Goal: Task Accomplishment & Management: Manage account settings

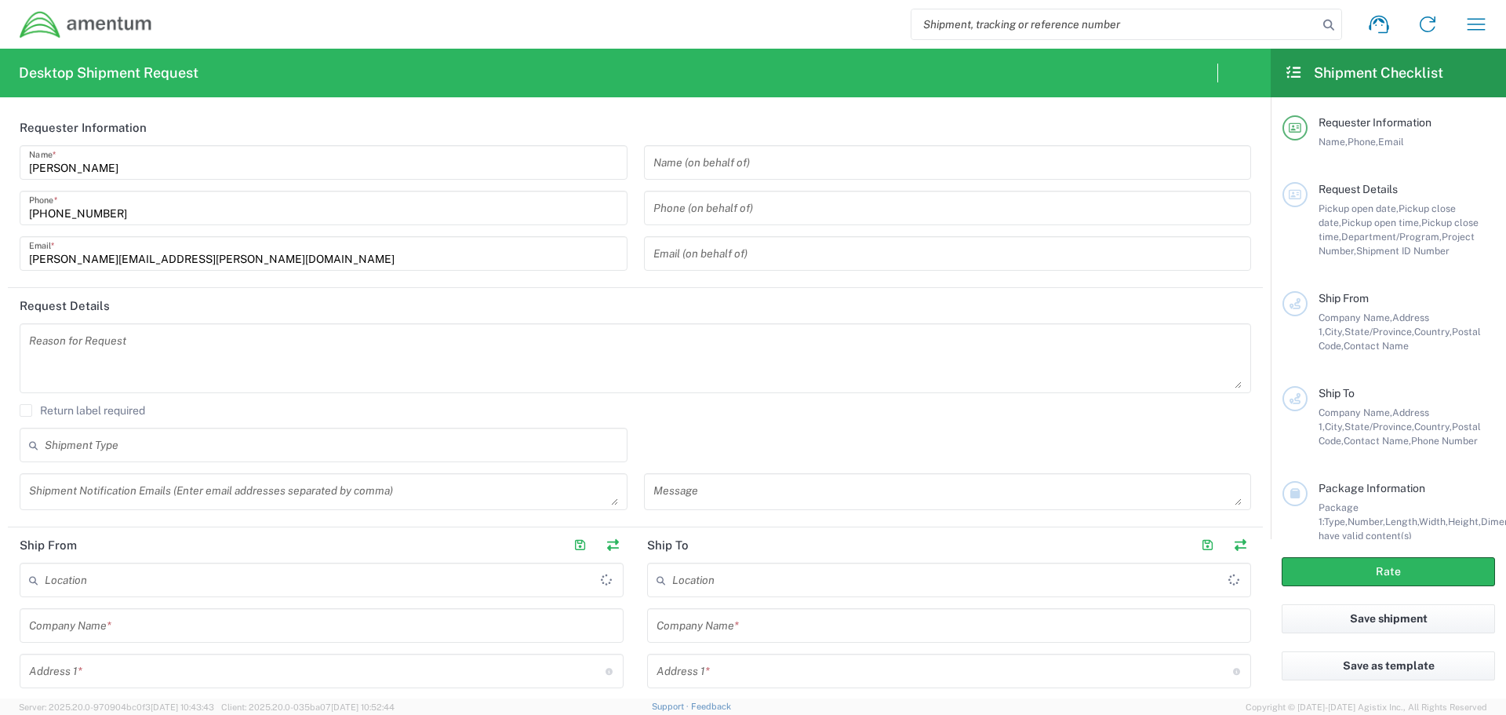
type input "[GEOGRAPHIC_DATA]"
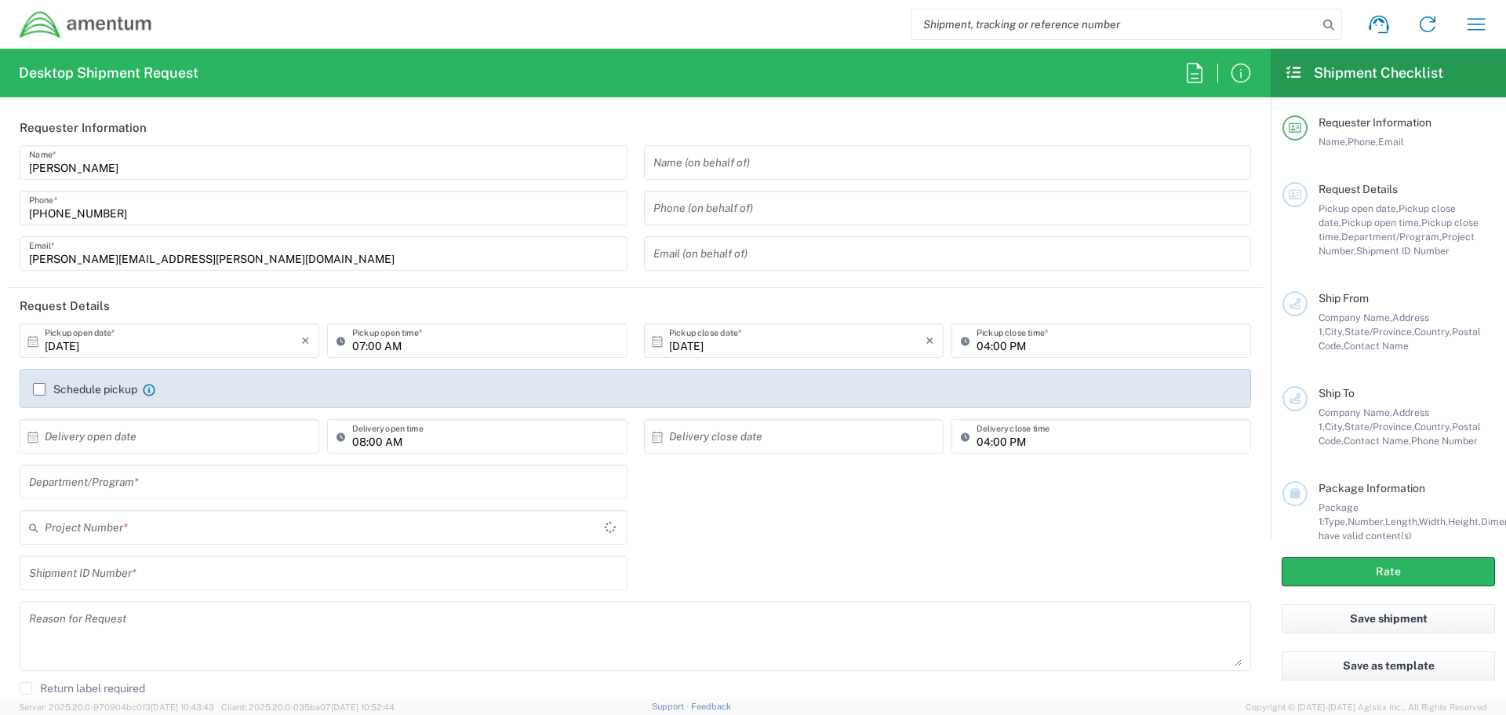
type input "[DOMAIN_NAME]"
click at [1480, 29] on icon "button" at bounding box center [1476, 24] width 25 height 25
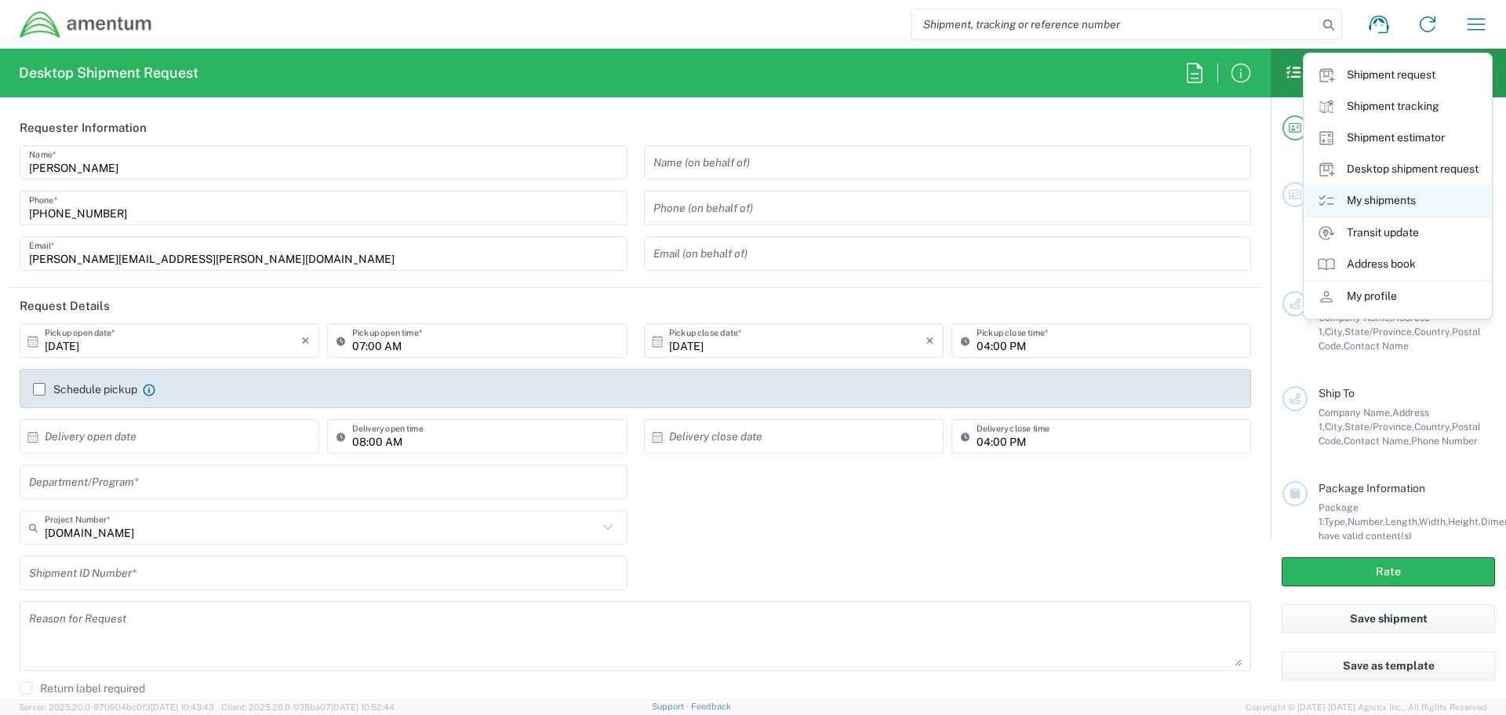
click at [1389, 195] on link "My shipments" at bounding box center [1398, 200] width 187 height 31
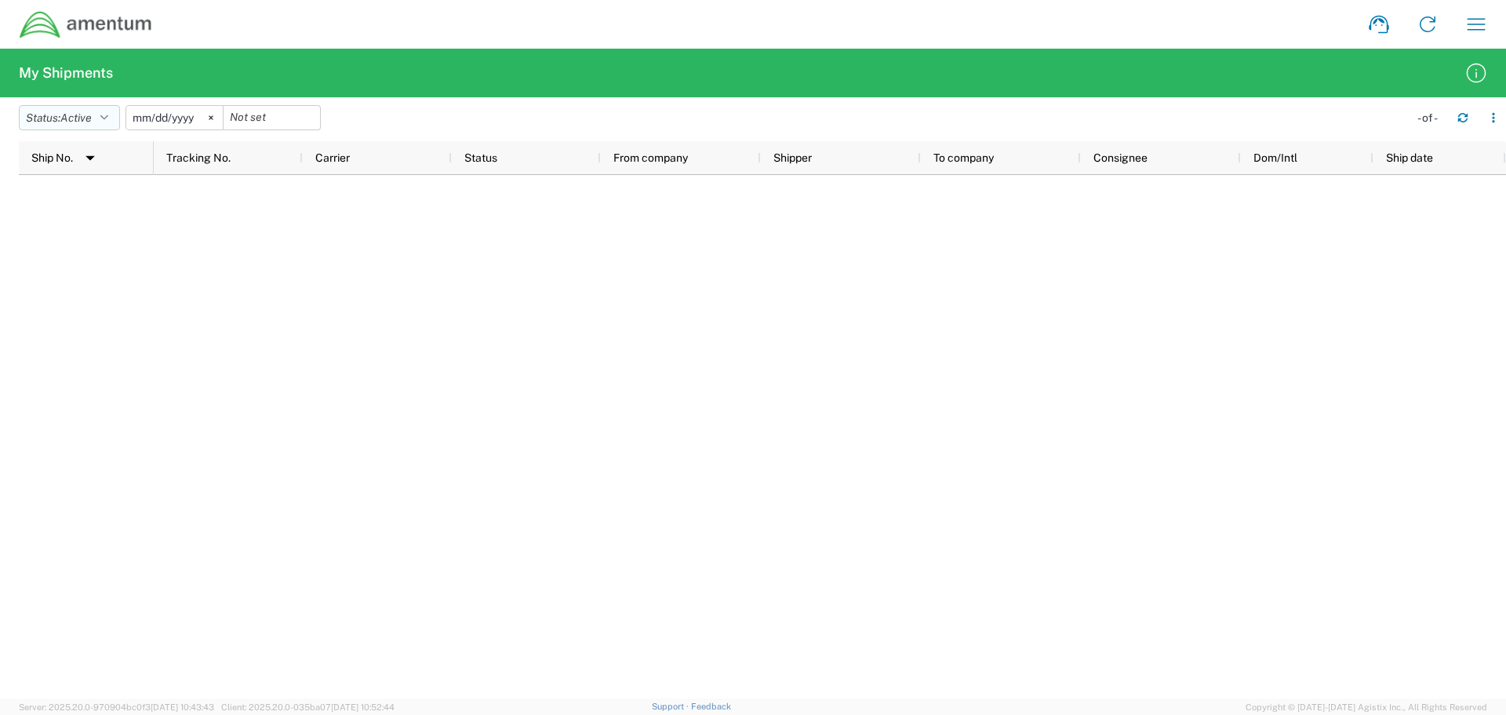
click at [108, 115] on icon "button" at bounding box center [104, 117] width 8 height 11
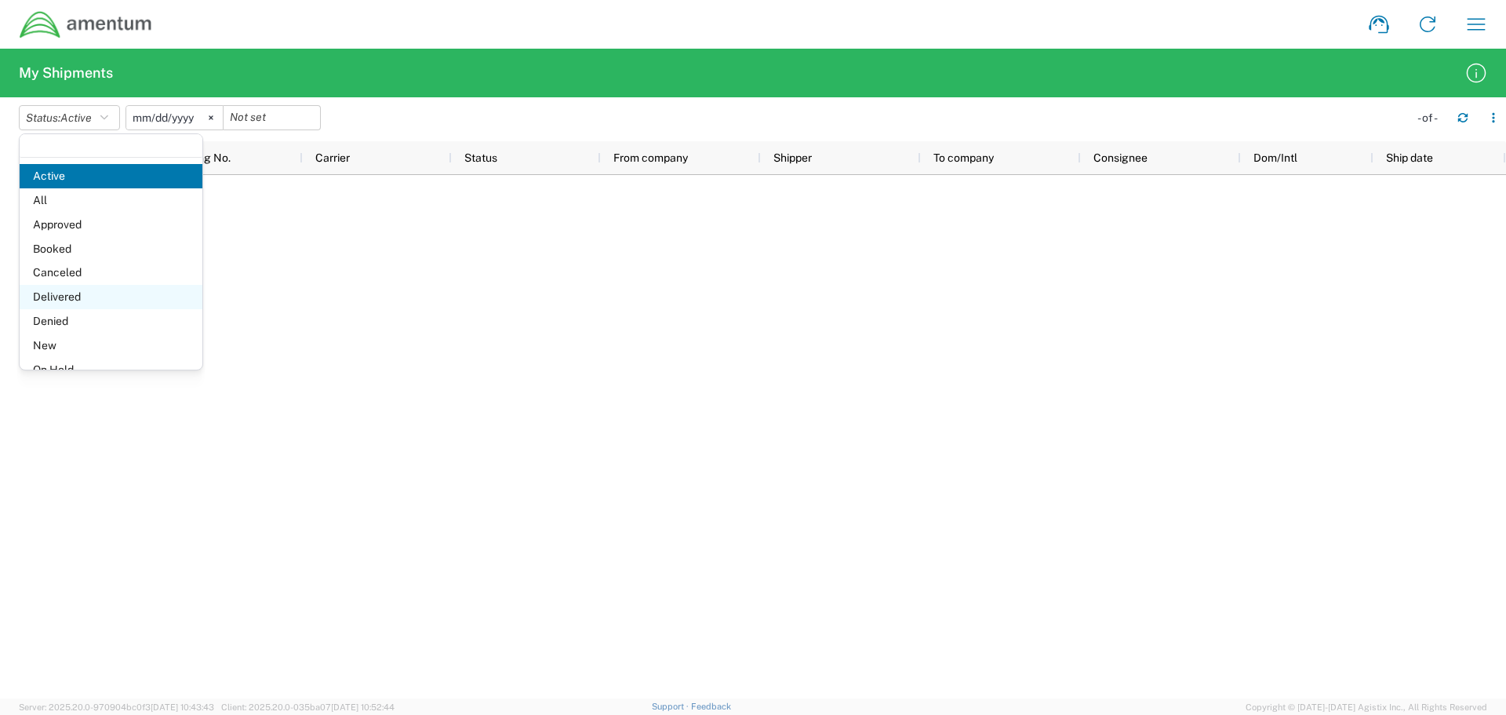
click at [66, 286] on span "Delivered" at bounding box center [111, 297] width 183 height 24
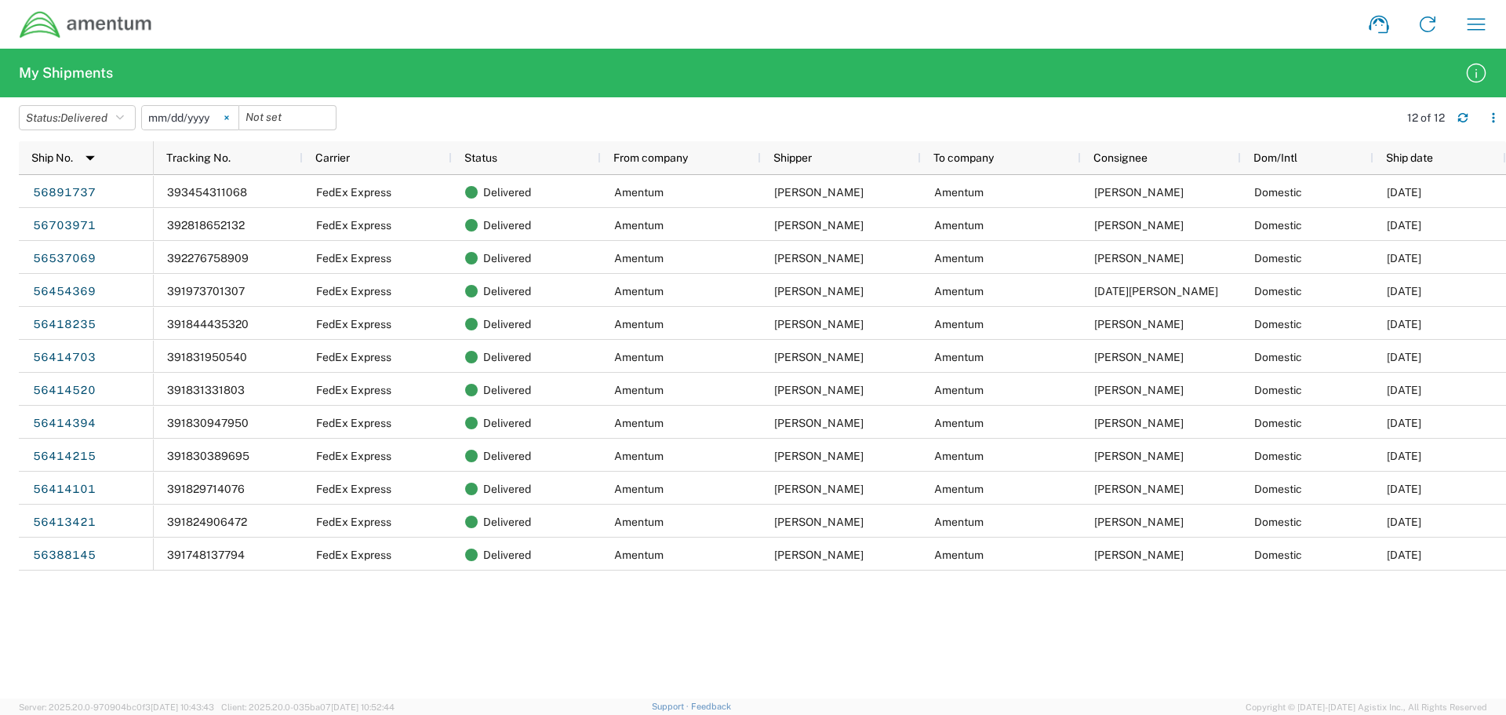
click at [229, 116] on icon at bounding box center [226, 117] width 5 height 5
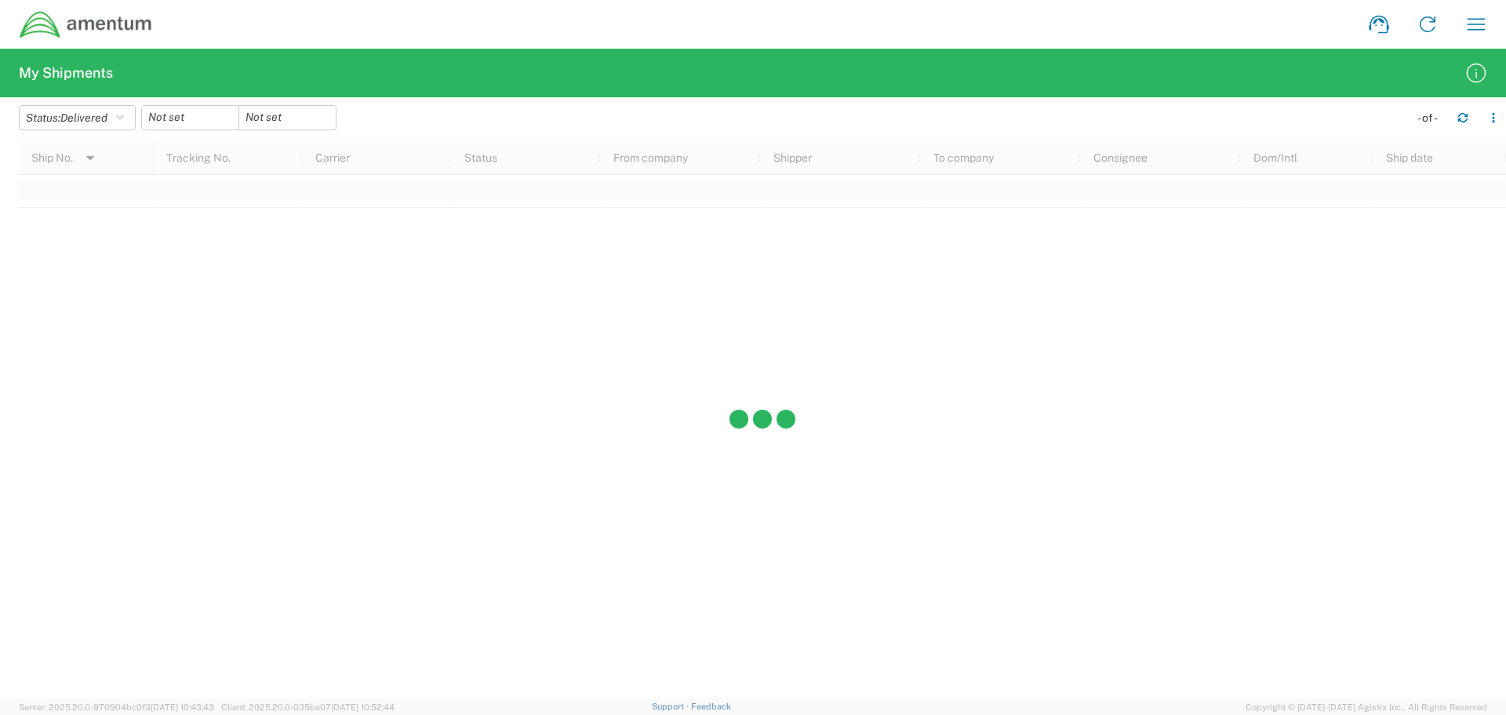
click at [228, 121] on div at bounding box center [190, 117] width 98 height 25
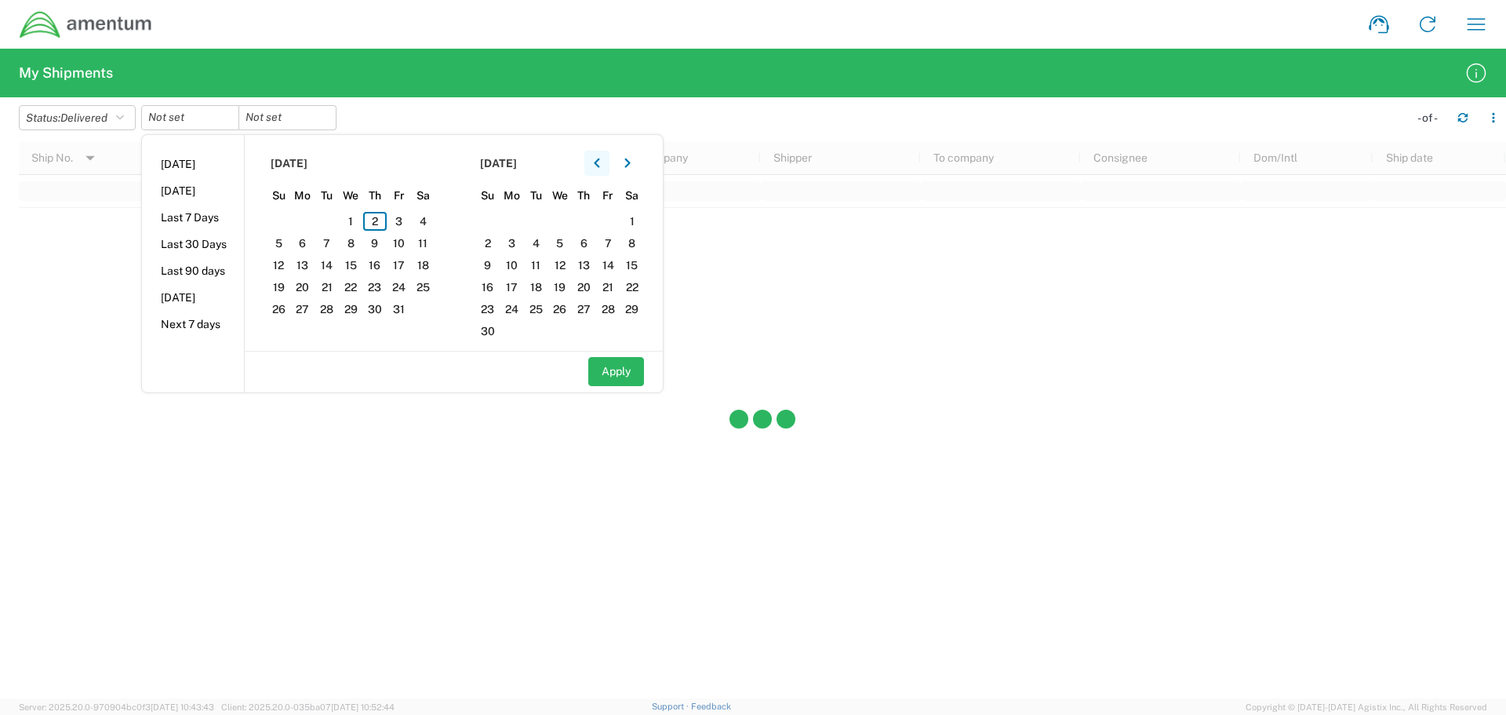
click at [600, 166] on icon "button" at bounding box center [597, 163] width 6 height 11
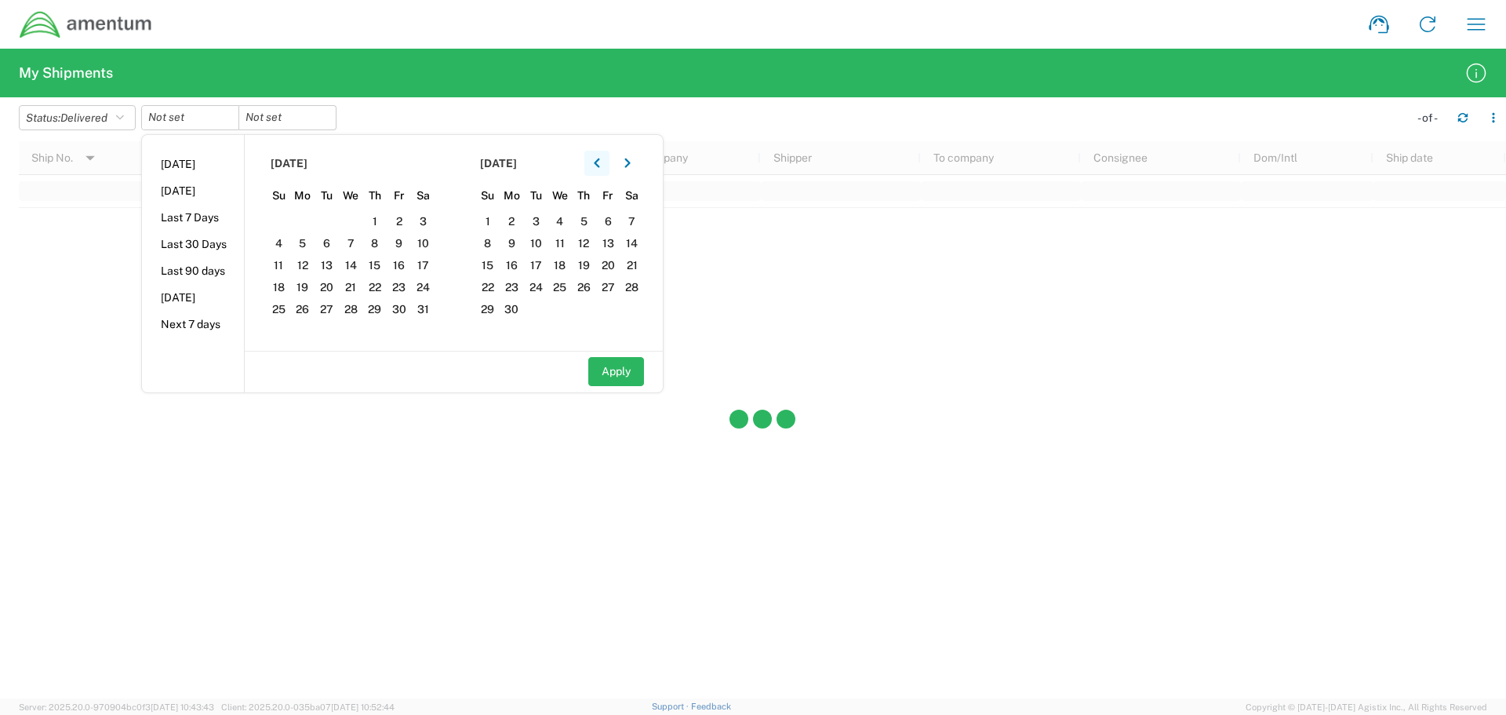
click at [600, 166] on icon "button" at bounding box center [597, 163] width 6 height 11
click at [599, 161] on icon "button" at bounding box center [596, 162] width 5 height 9
click at [424, 219] on span "1" at bounding box center [423, 221] width 24 height 19
click at [201, 123] on input "date" at bounding box center [190, 118] width 96 height 24
click at [424, 215] on span "1" at bounding box center [423, 221] width 24 height 19
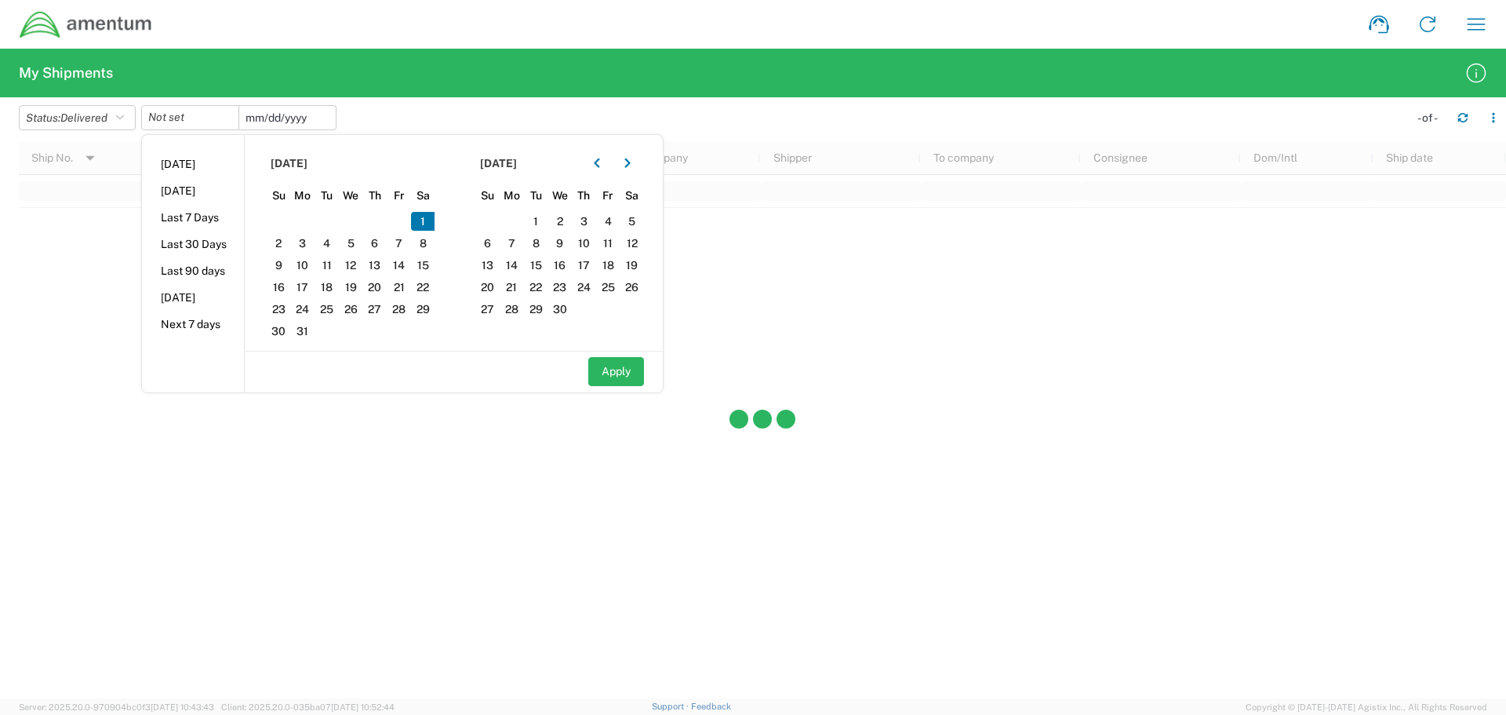
click at [298, 114] on input "date" at bounding box center [287, 118] width 96 height 24
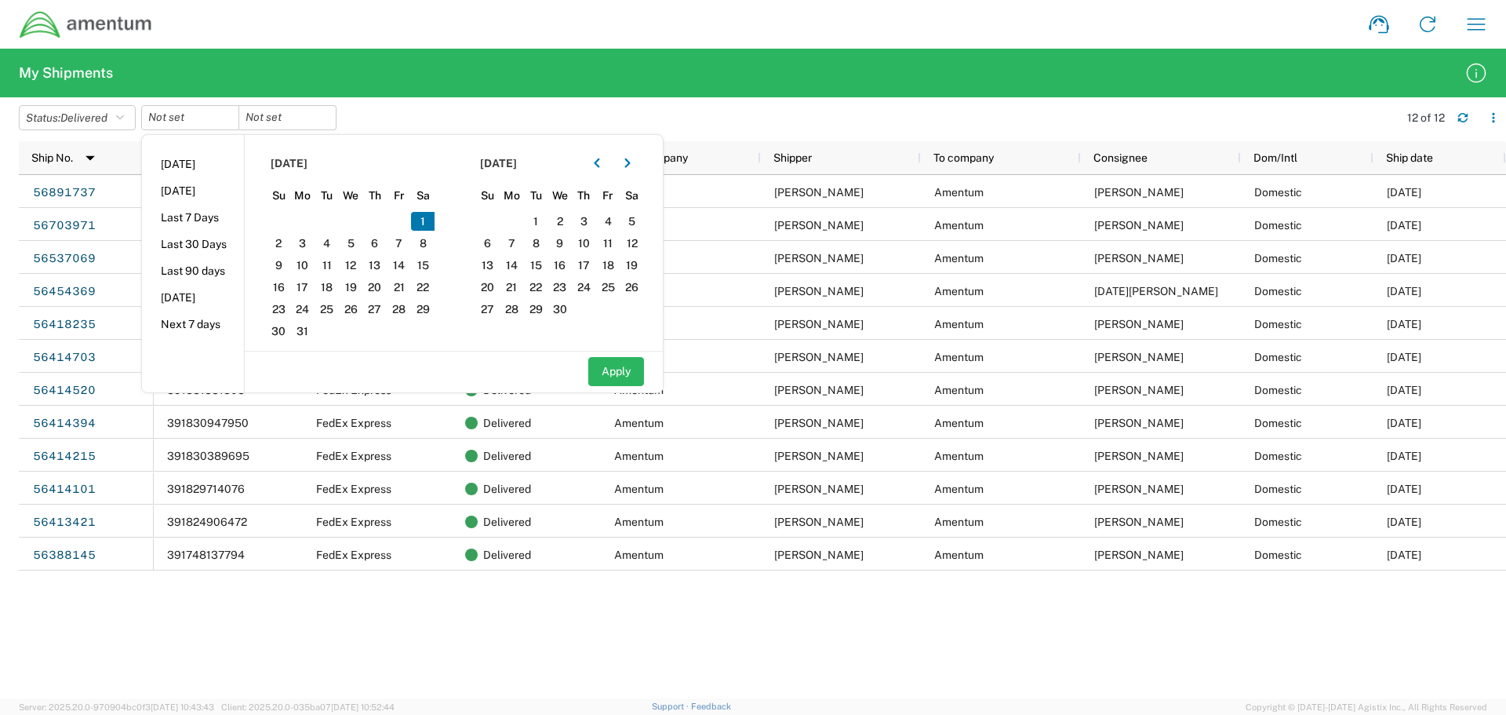
click at [566, 651] on div "393454311068 FedEx Express Delivered Amentum [PERSON_NAME] Amentum [PERSON_NAME…" at bounding box center [830, 436] width 1352 height 523
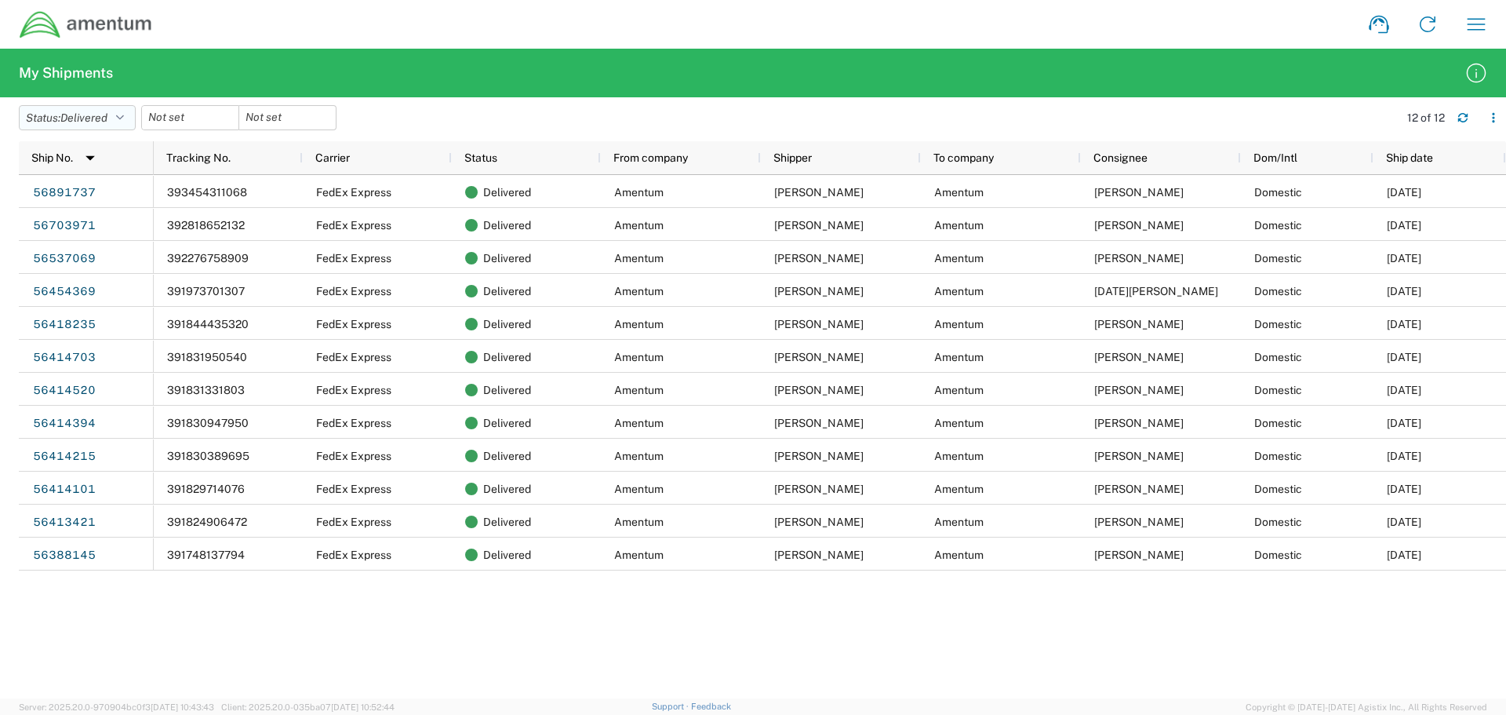
click at [124, 117] on icon "button" at bounding box center [120, 117] width 8 height 11
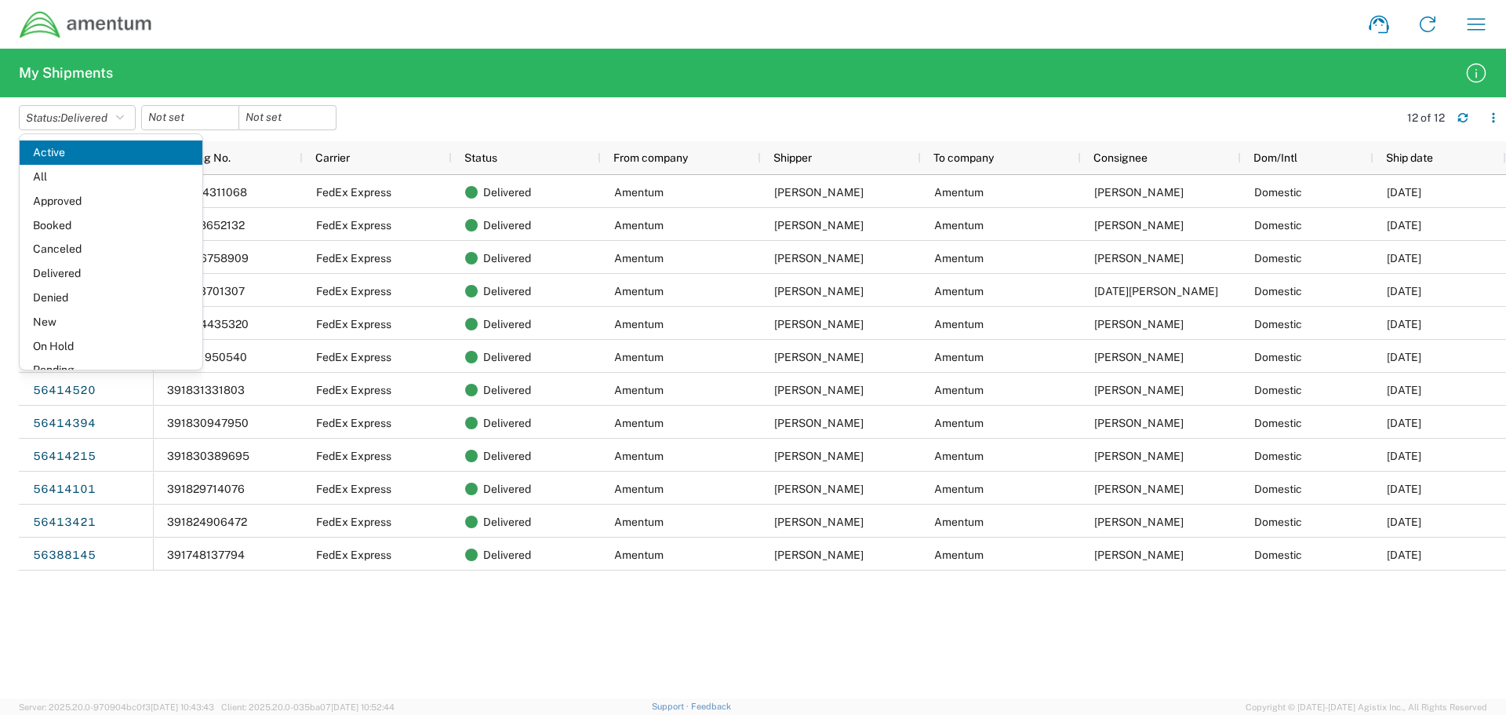
scroll to position [17, 0]
click at [198, 114] on input "date" at bounding box center [190, 118] width 96 height 24
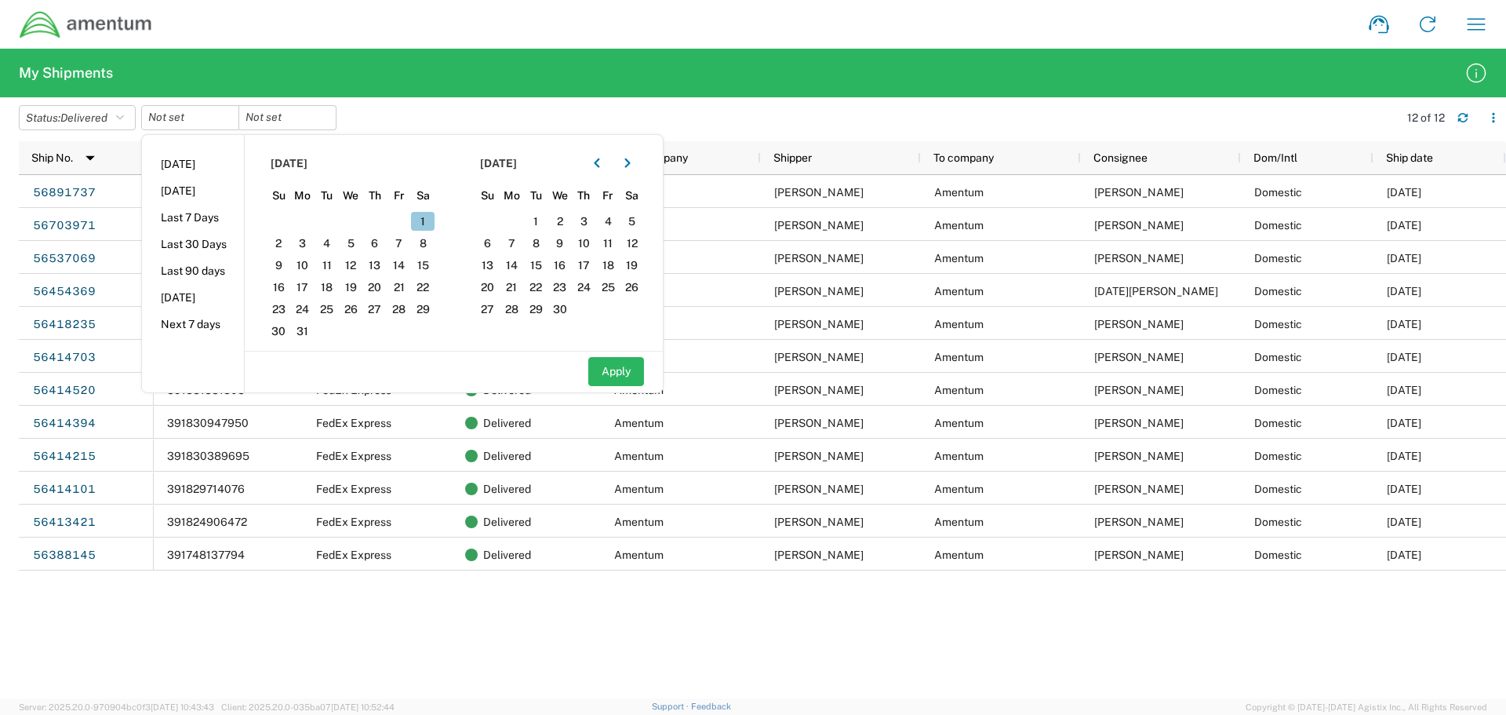
click at [419, 220] on span "1" at bounding box center [423, 221] width 24 height 19
click at [628, 375] on button "Apply" at bounding box center [616, 371] width 56 height 29
type input "[DATE]"
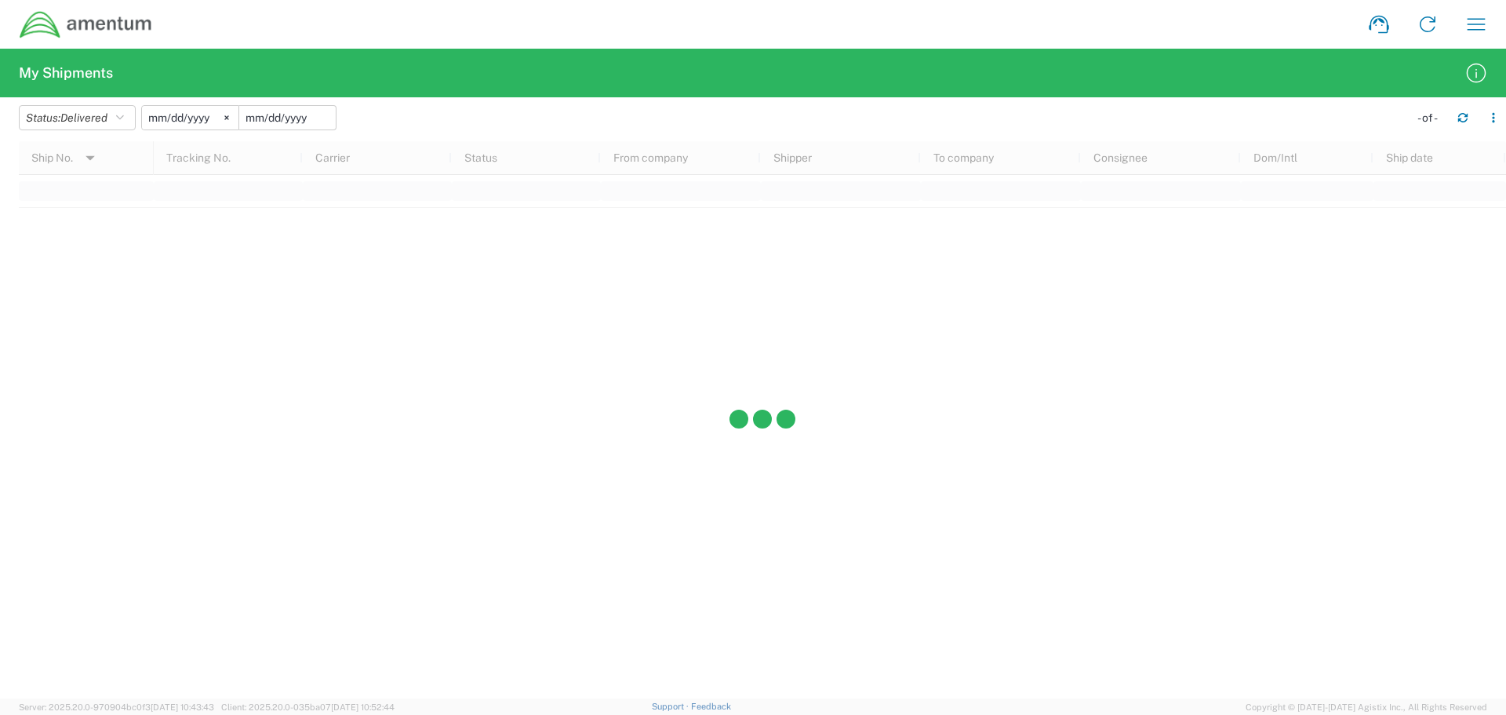
click at [257, 115] on input "date" at bounding box center [287, 118] width 96 height 24
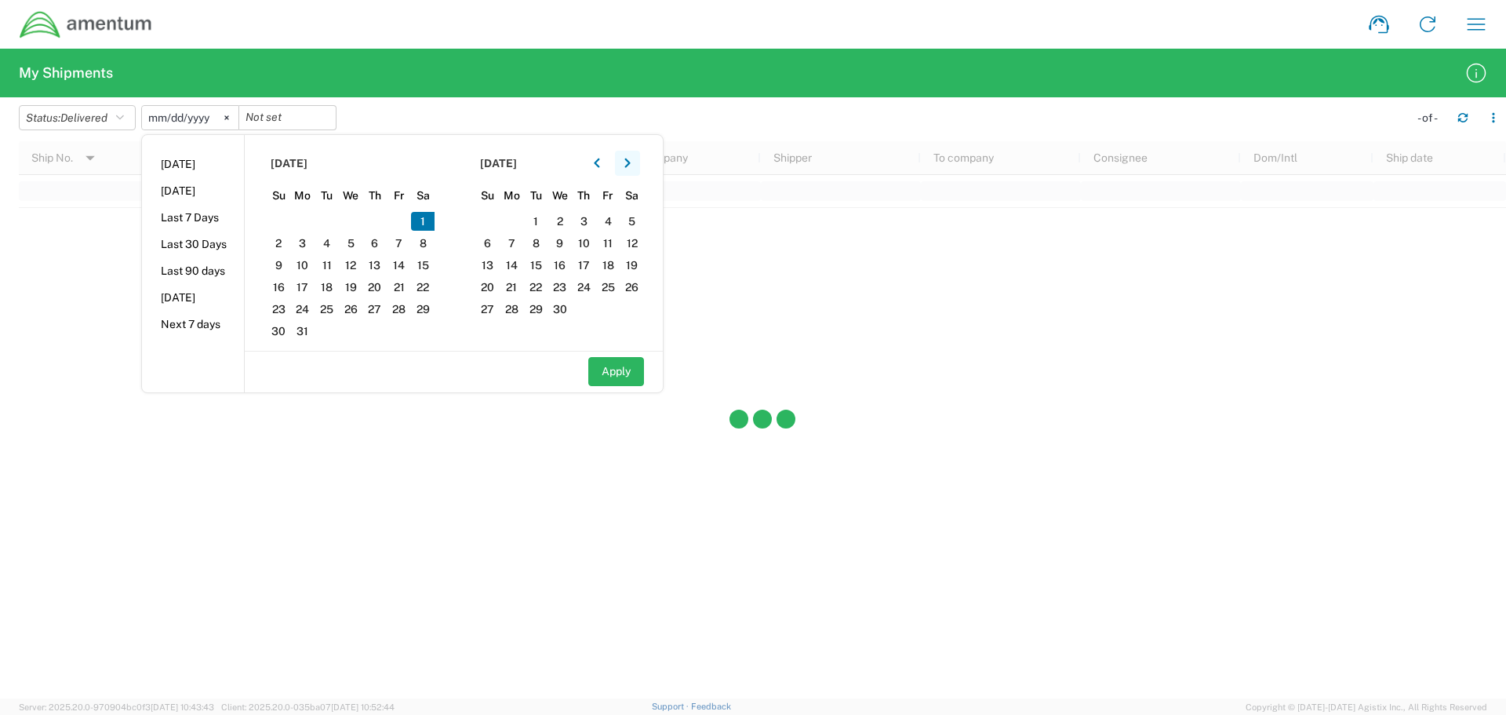
click at [627, 168] on button "button" at bounding box center [627, 163] width 25 height 25
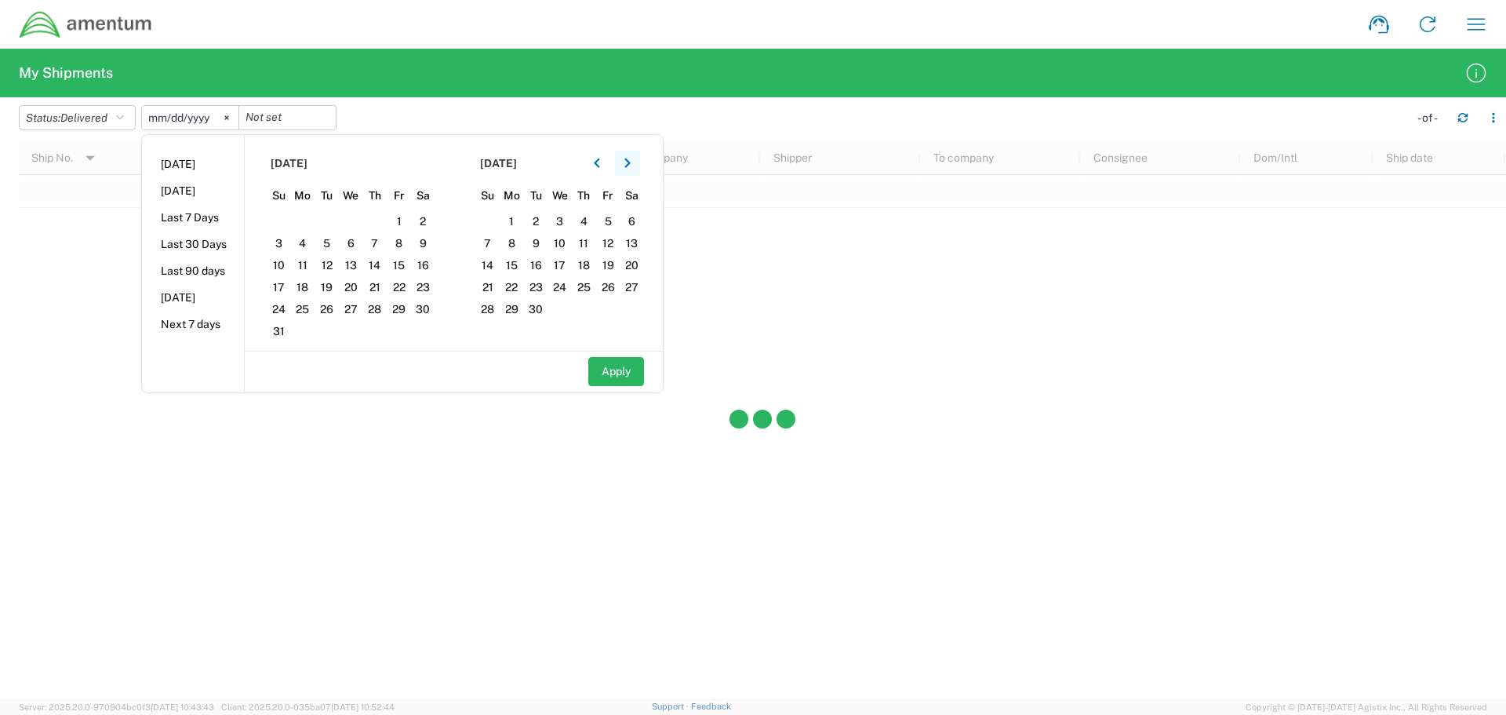
click at [627, 168] on button "button" at bounding box center [627, 163] width 25 height 25
click at [583, 217] on span "2" at bounding box center [584, 221] width 24 height 19
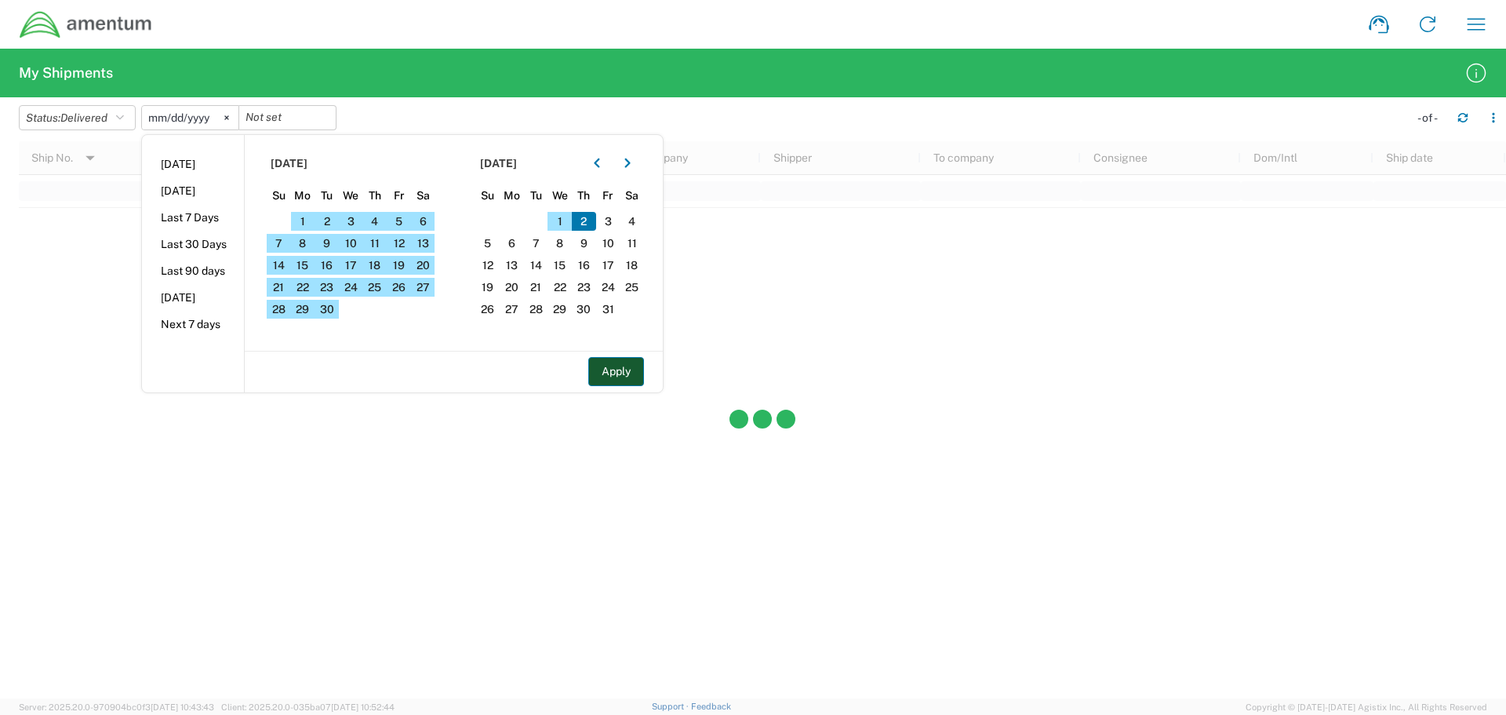
click at [624, 378] on button "Apply" at bounding box center [616, 371] width 56 height 29
type input "[DATE]"
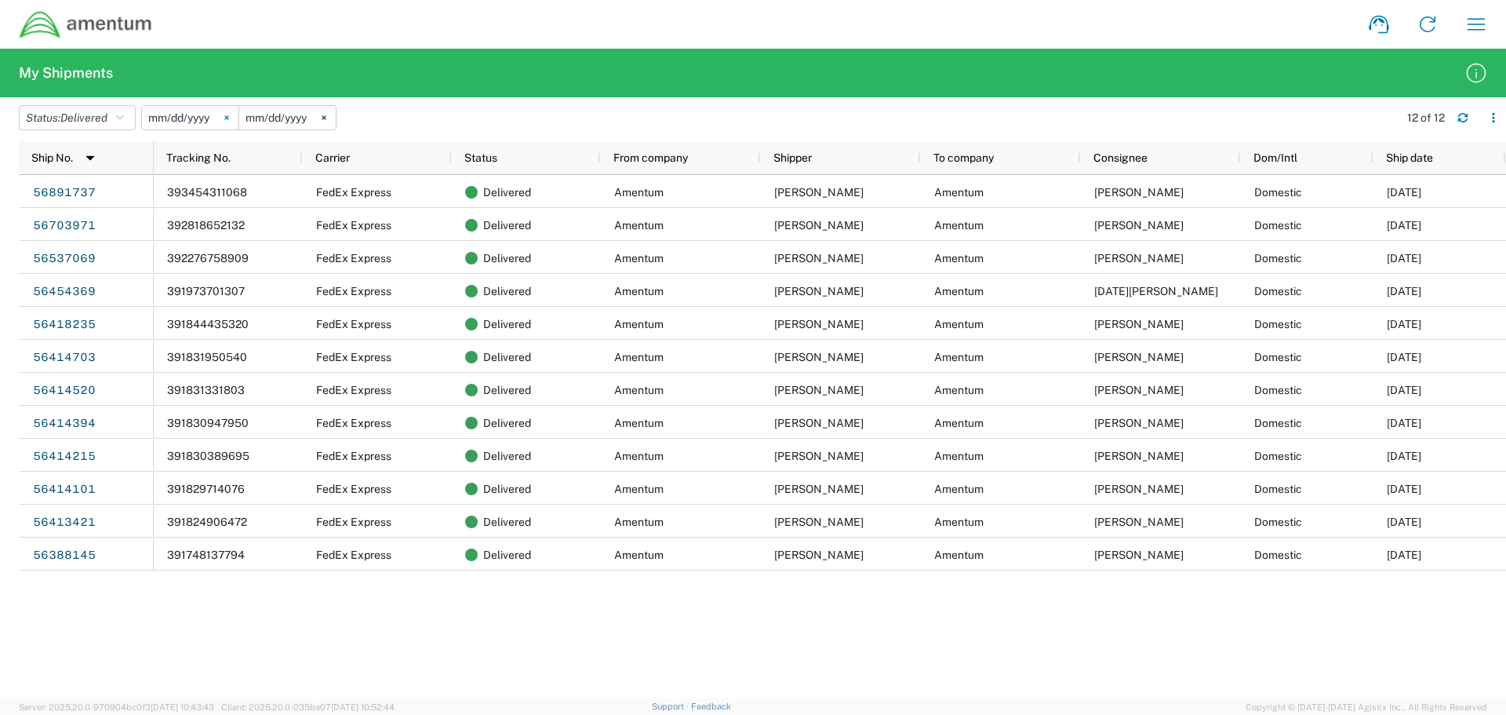
click at [228, 119] on icon at bounding box center [226, 118] width 4 height 4
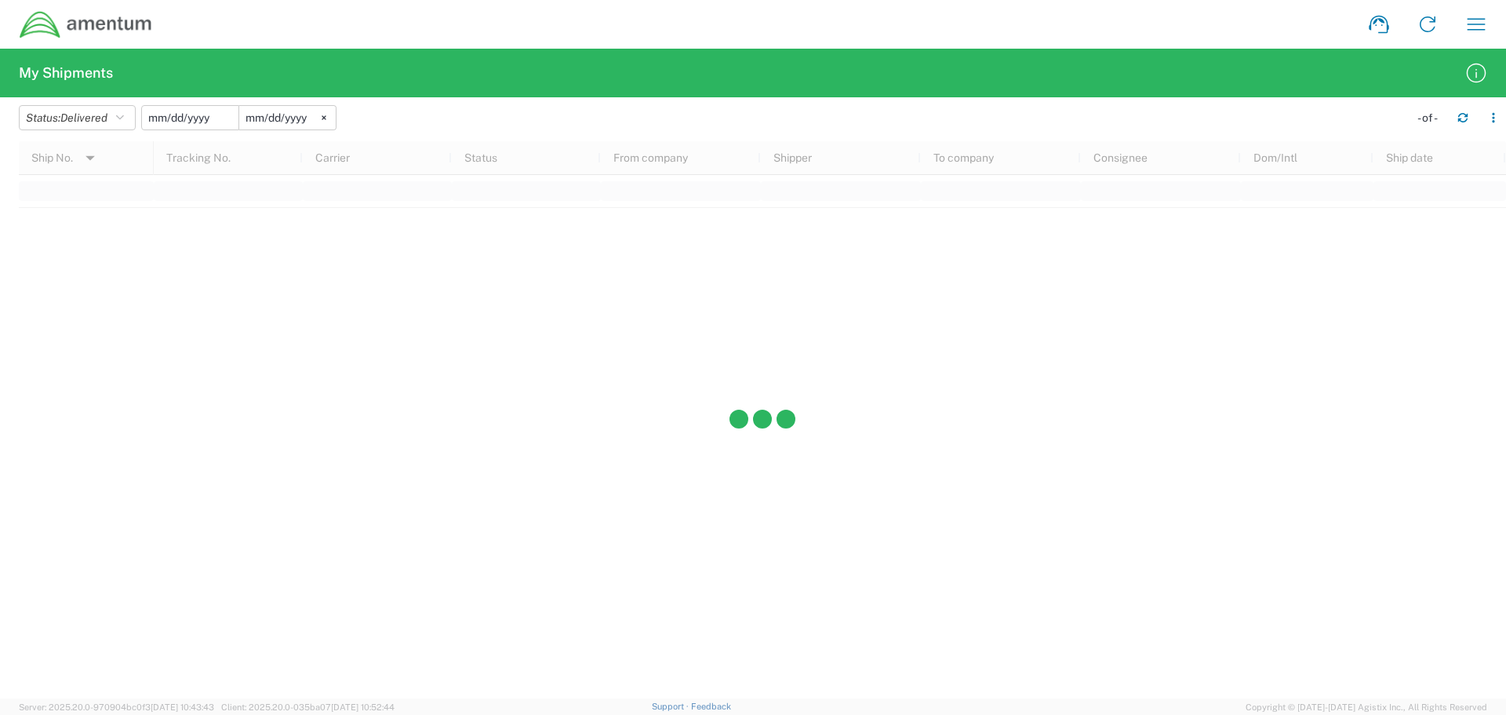
click at [217, 120] on input "date" at bounding box center [190, 118] width 96 height 24
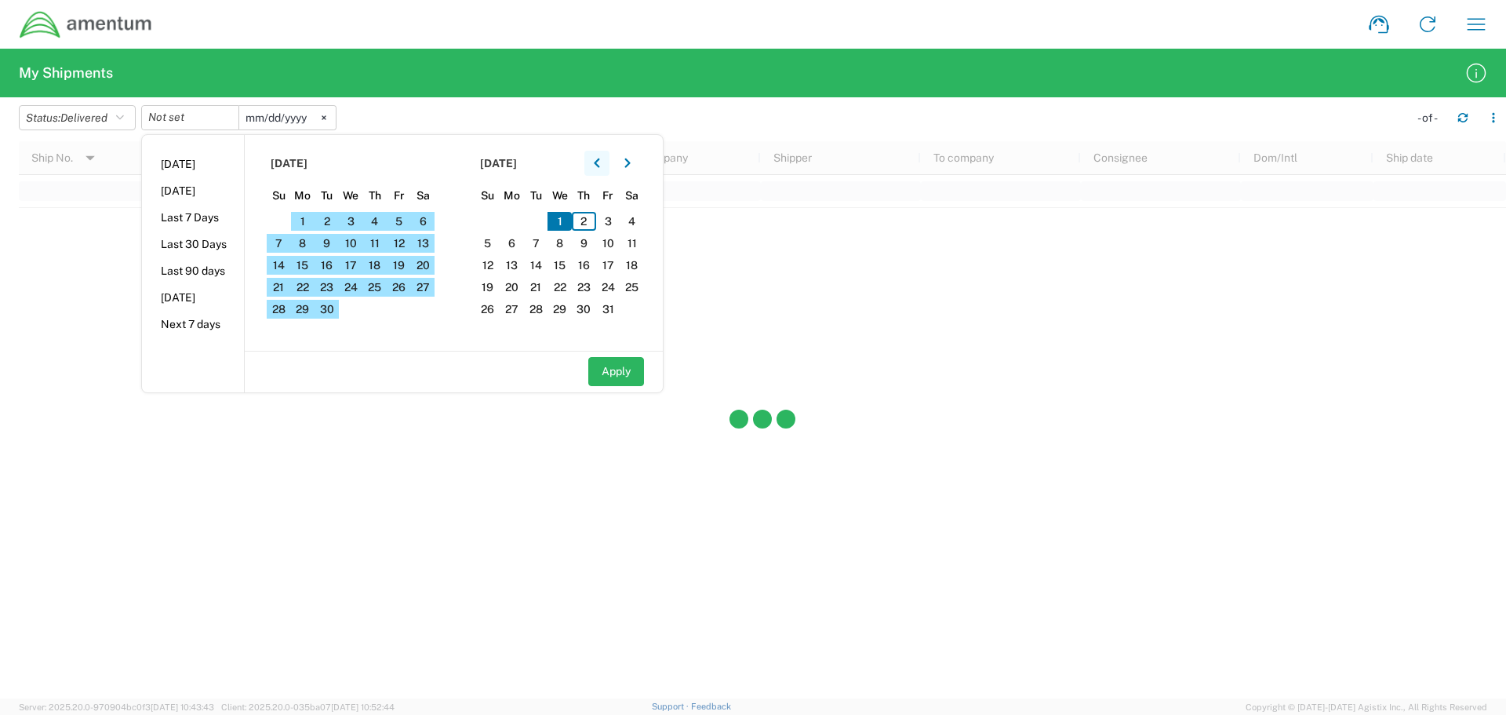
click at [598, 164] on button "button" at bounding box center [596, 163] width 25 height 25
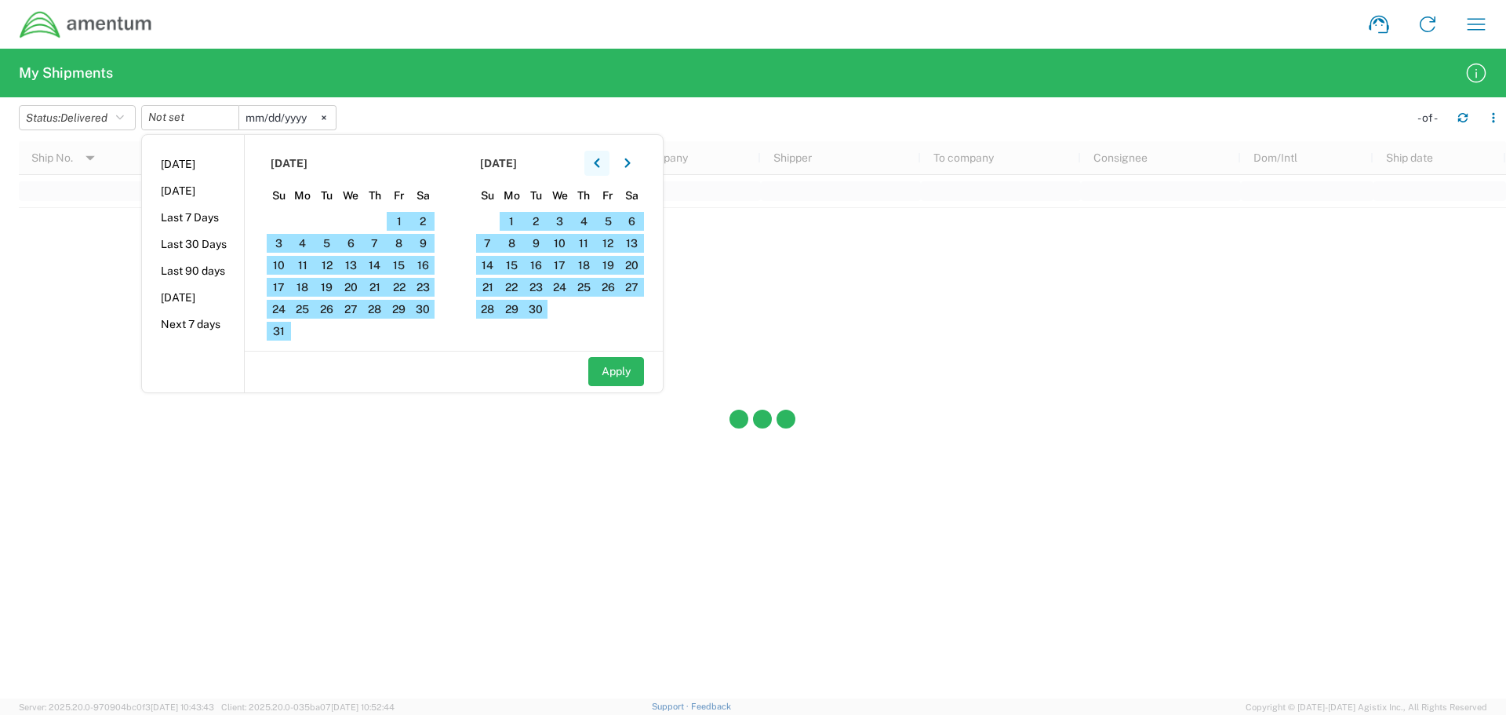
click at [598, 163] on button "button" at bounding box center [596, 163] width 25 height 25
click at [595, 162] on button "button" at bounding box center [596, 163] width 25 height 25
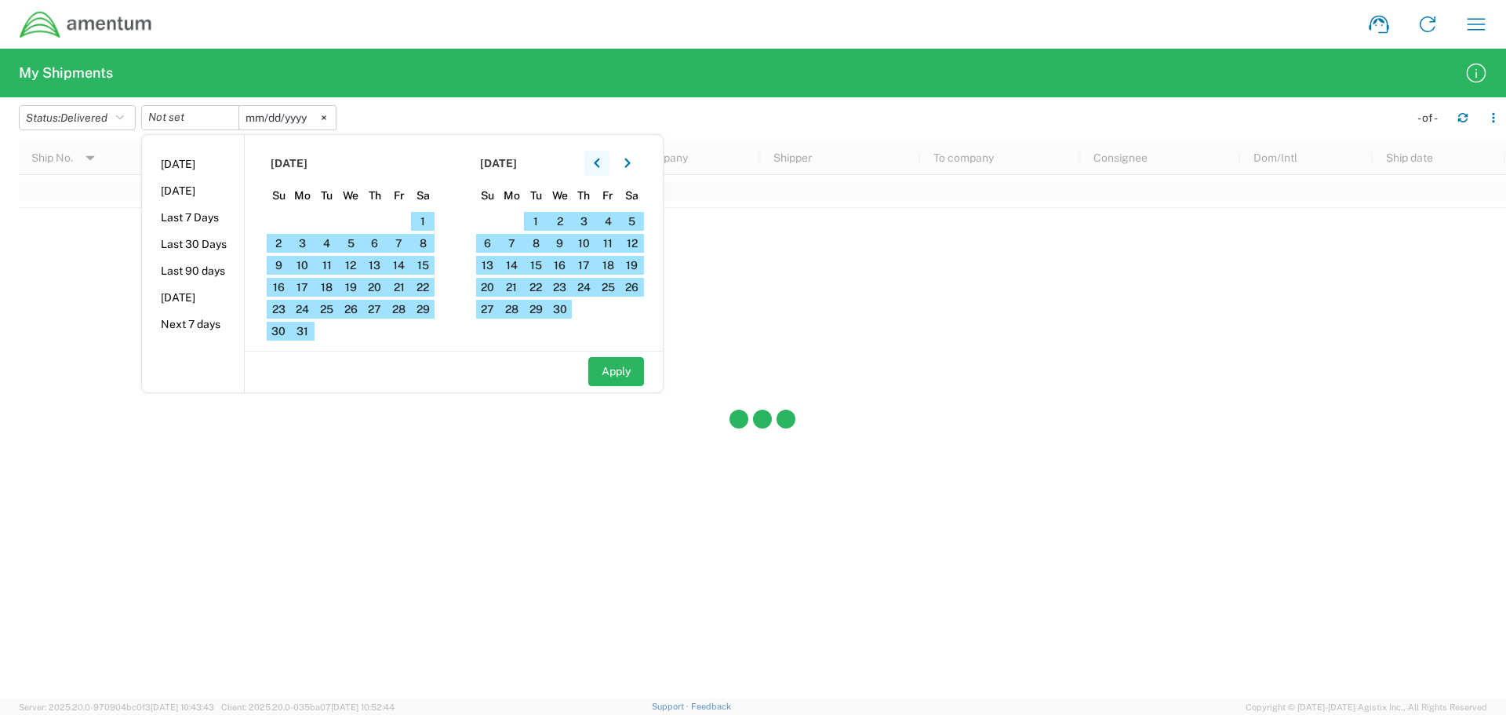
click at [595, 162] on button "button" at bounding box center [596, 163] width 25 height 25
click at [361, 216] on span "1" at bounding box center [351, 221] width 24 height 19
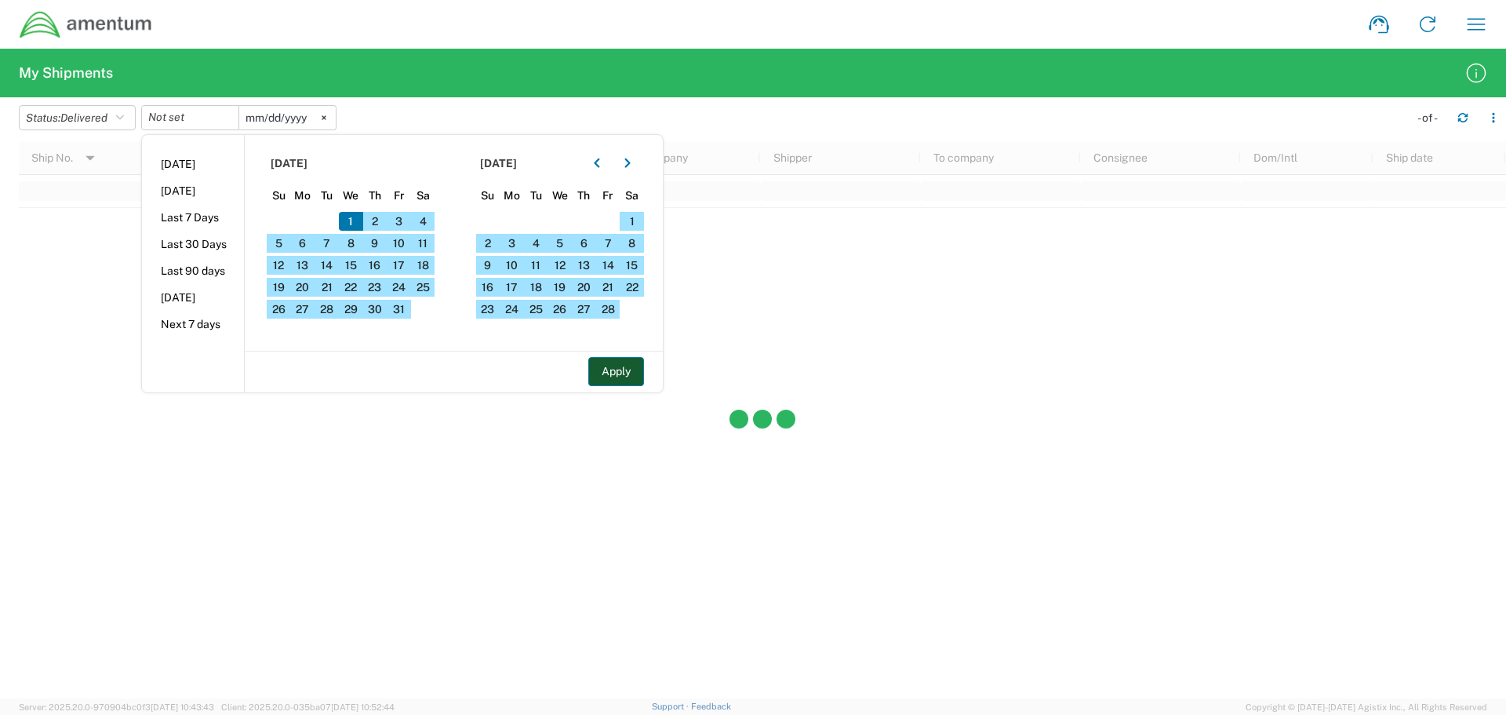
click at [630, 371] on button "Apply" at bounding box center [616, 371] width 56 height 29
type input "[DATE]"
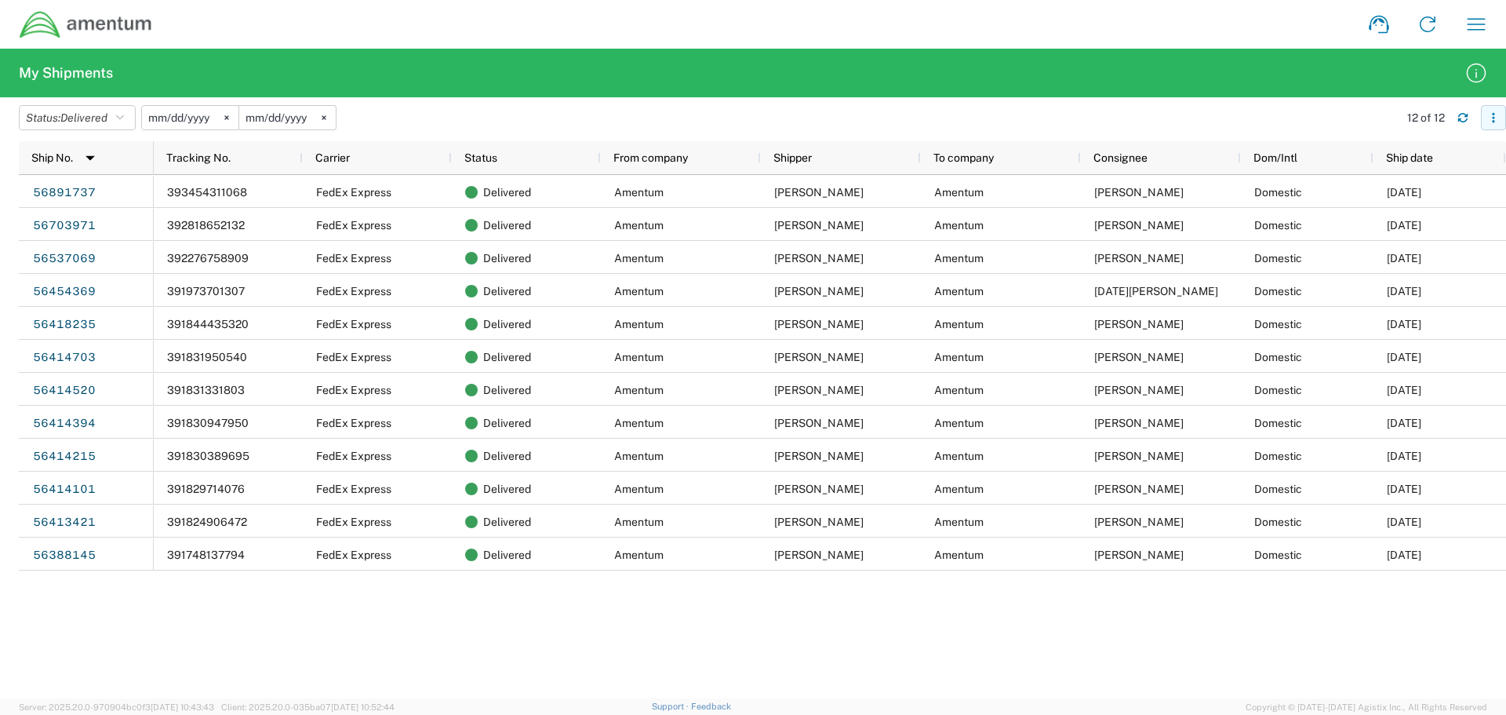
click at [1491, 116] on icon "button" at bounding box center [1493, 117] width 11 height 11
click at [1254, 111] on agx-table-filter-chips "Status: Delivered Active All Approved Booked Canceled Delivered Denied New On H…" at bounding box center [705, 123] width 1372 height 36
click at [326, 118] on icon at bounding box center [324, 118] width 4 height 4
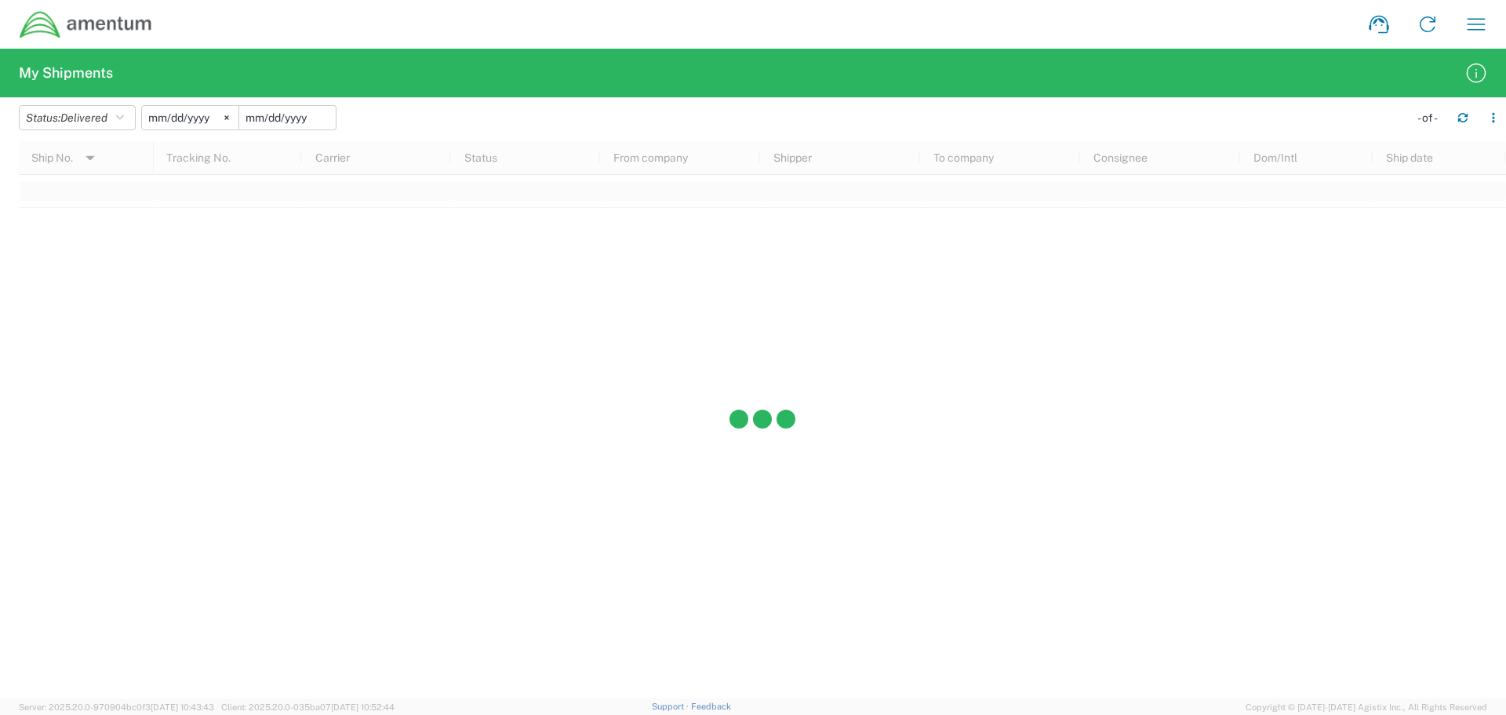
click at [312, 121] on input "date" at bounding box center [287, 118] width 96 height 24
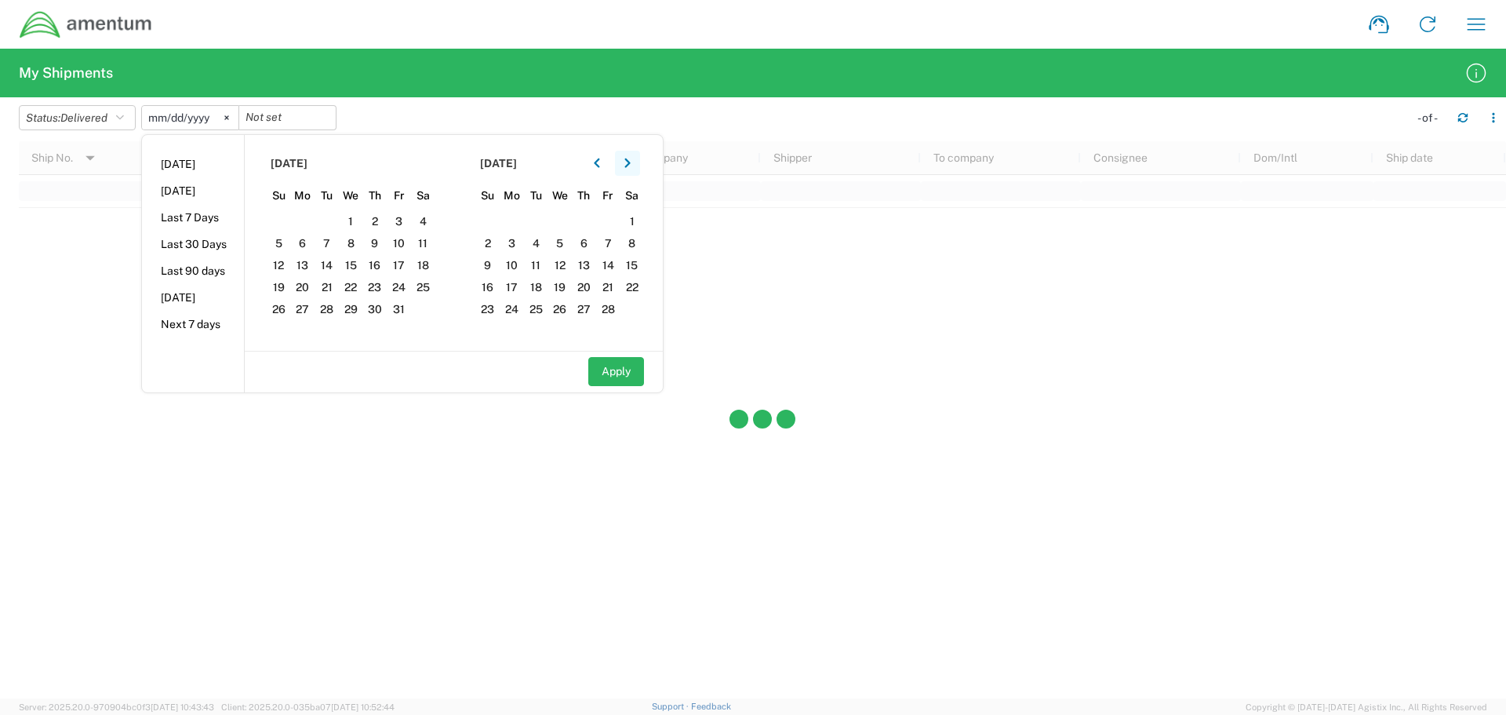
click at [630, 163] on icon "button" at bounding box center [626, 162] width 5 height 9
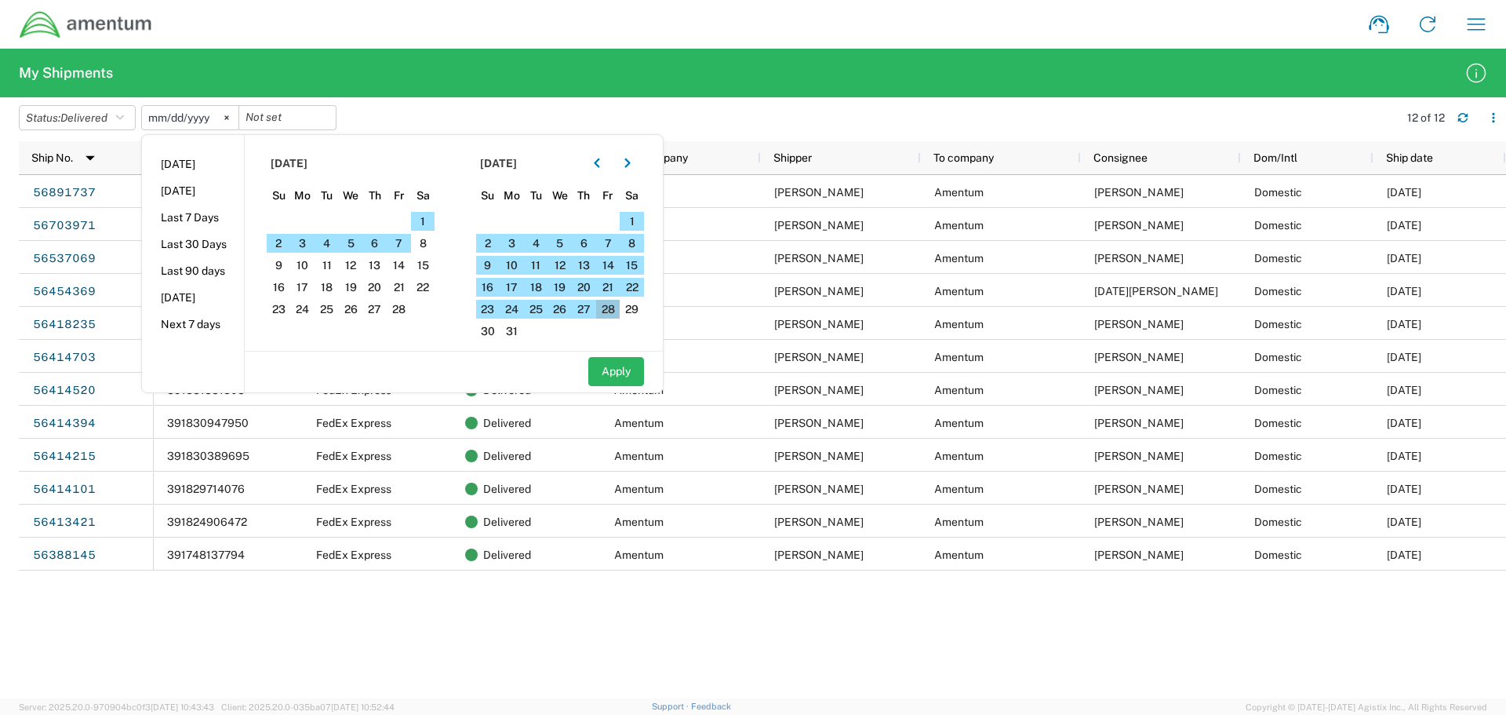
click at [609, 304] on span "28" at bounding box center [608, 309] width 24 height 19
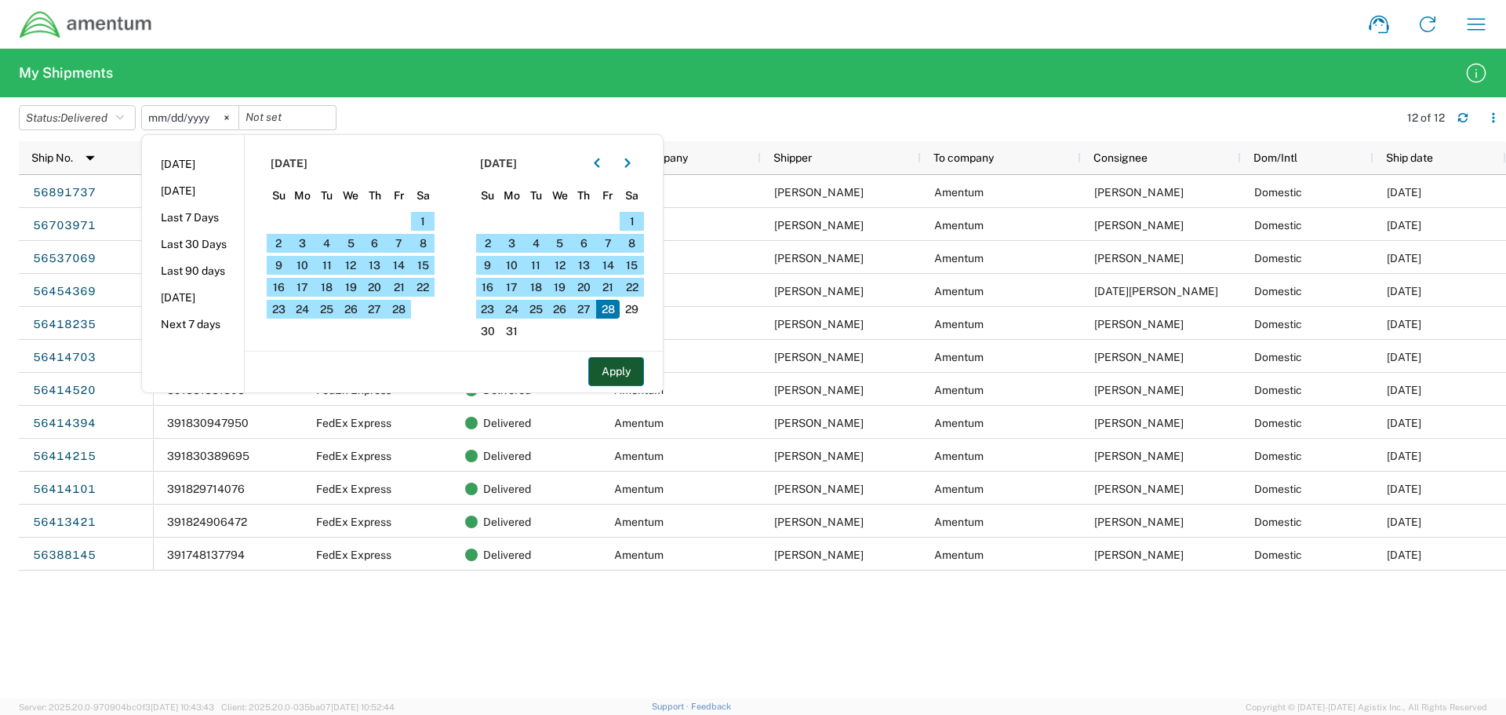
click at [612, 377] on button "Apply" at bounding box center [616, 371] width 56 height 29
type input "[DATE]"
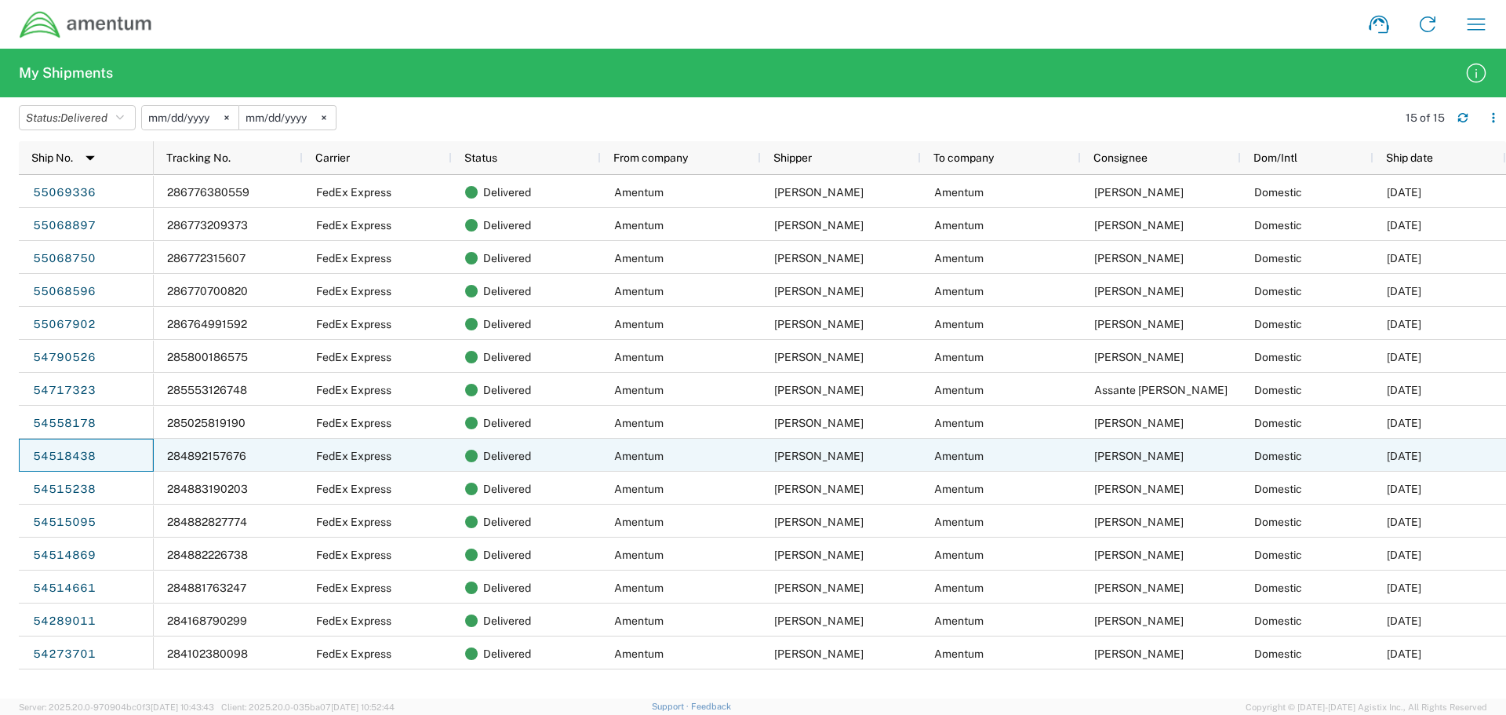
click at [97, 453] on div "54518438" at bounding box center [86, 455] width 135 height 33
click at [80, 457] on link "54518438" at bounding box center [64, 456] width 64 height 25
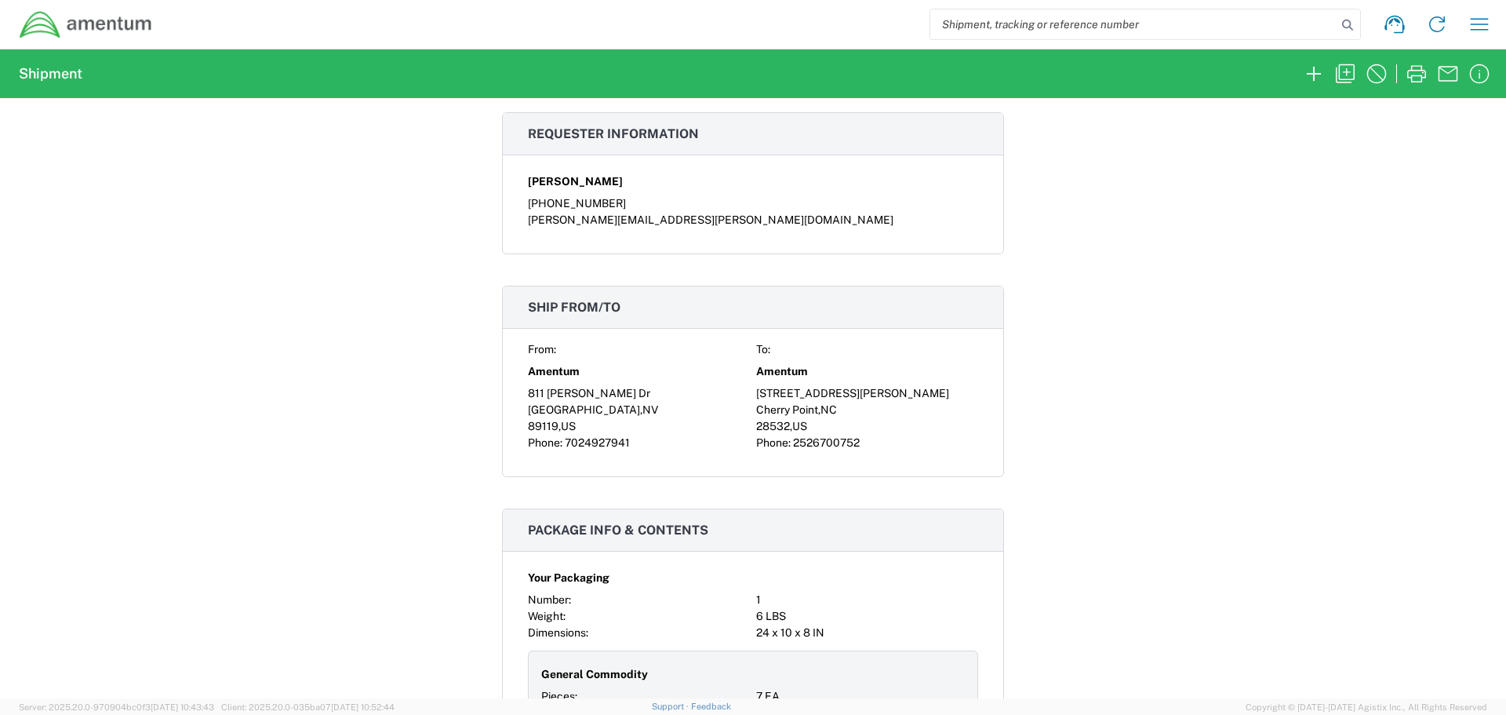
scroll to position [706, 0]
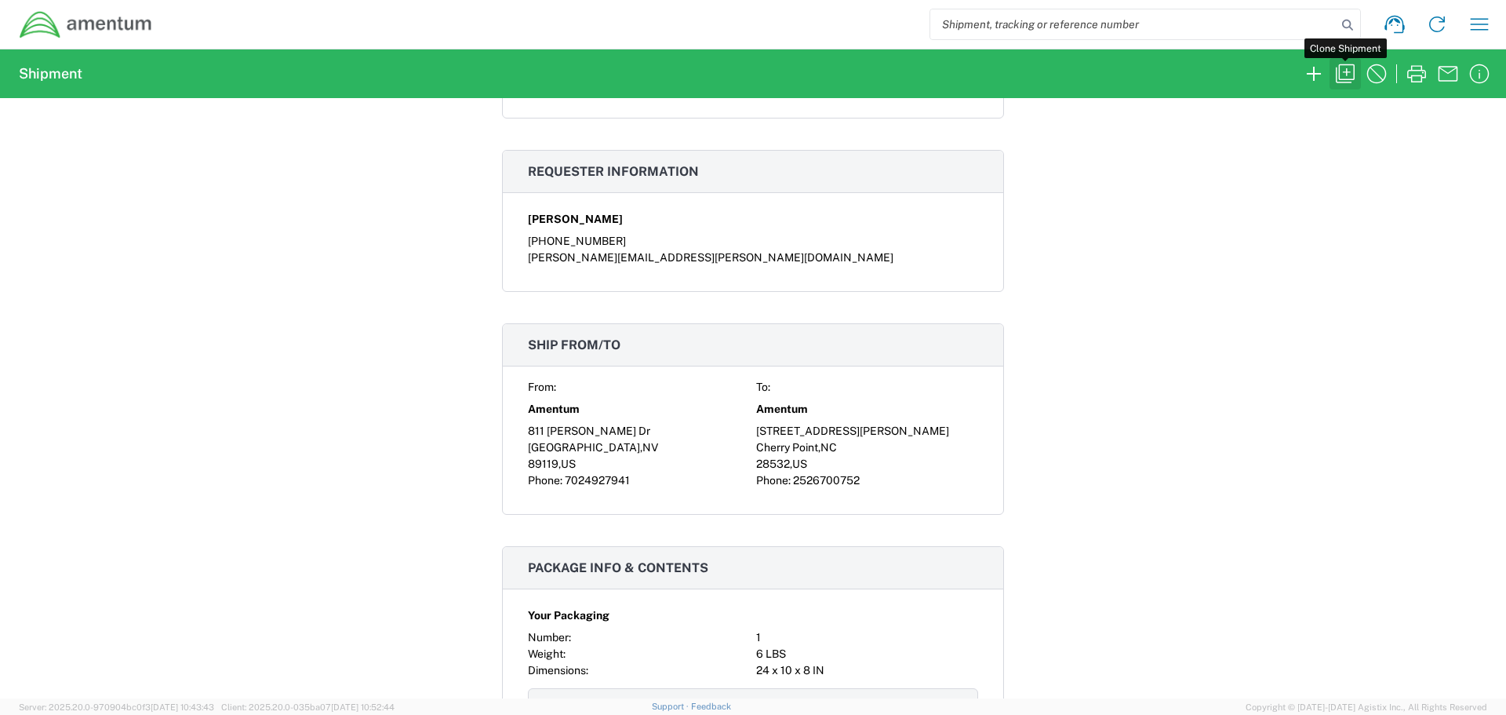
click at [1344, 71] on icon "button" at bounding box center [1345, 73] width 25 height 25
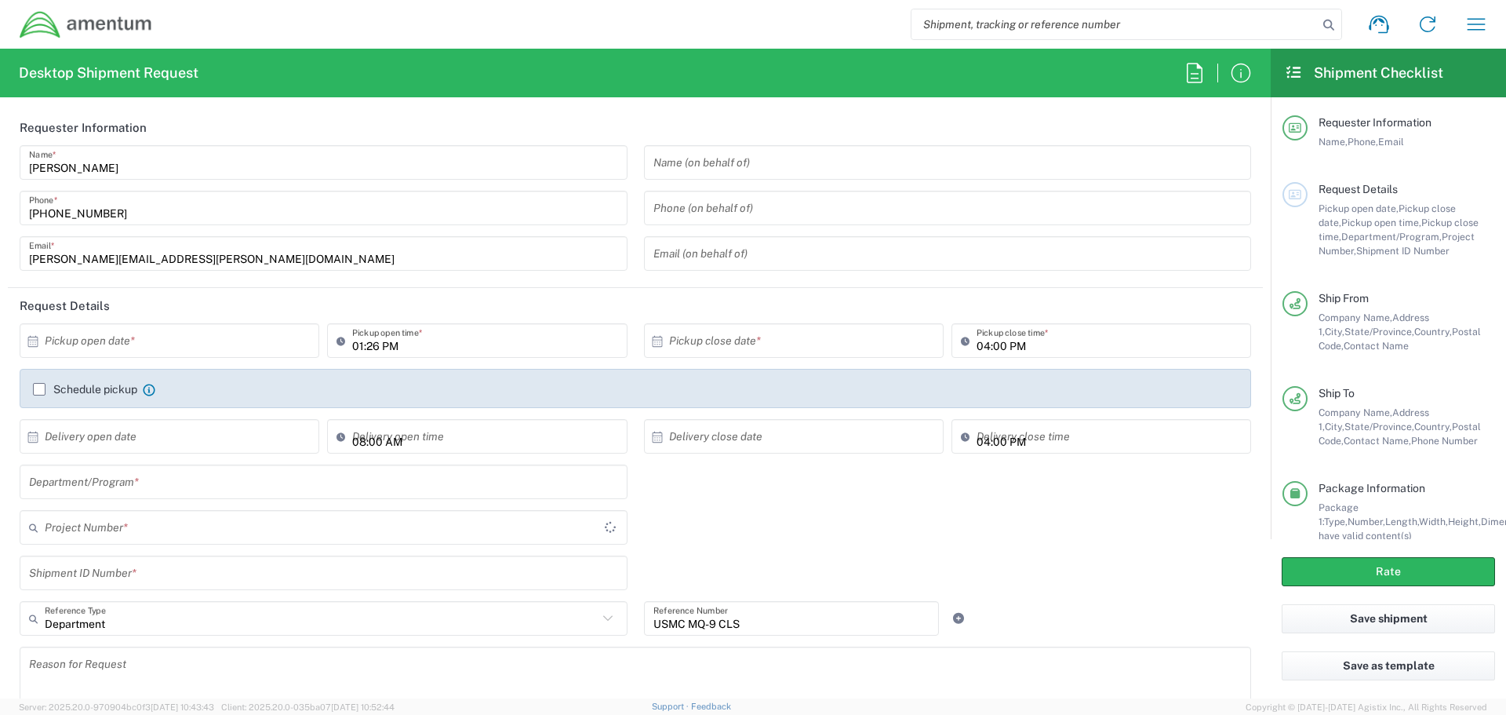
type input "[US_STATE]"
type input "Your Packaging"
click at [470, 342] on input "01:26 PM" at bounding box center [484, 340] width 265 height 27
click at [235, 354] on input "text" at bounding box center [173, 340] width 257 height 27
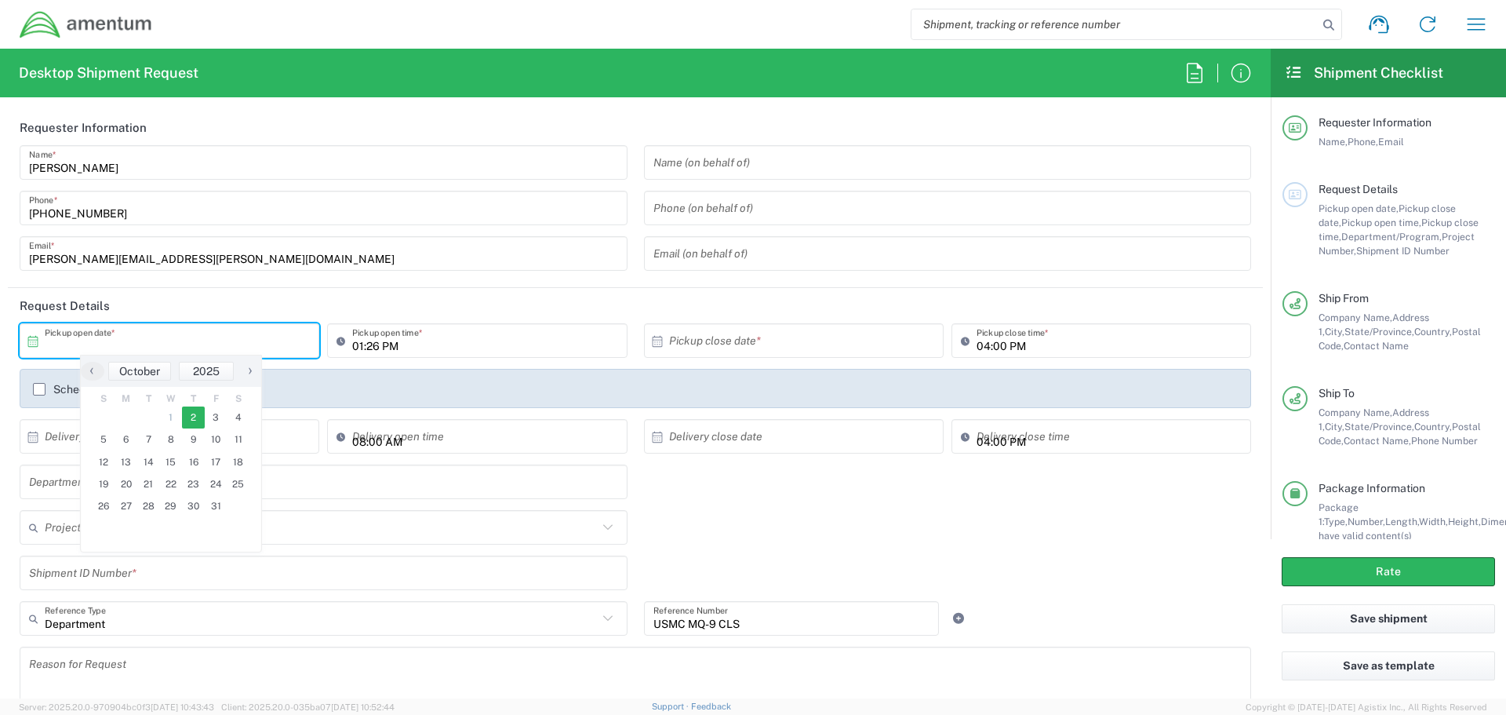
click at [191, 420] on span "2" at bounding box center [193, 417] width 23 height 22
type input "[DATE]"
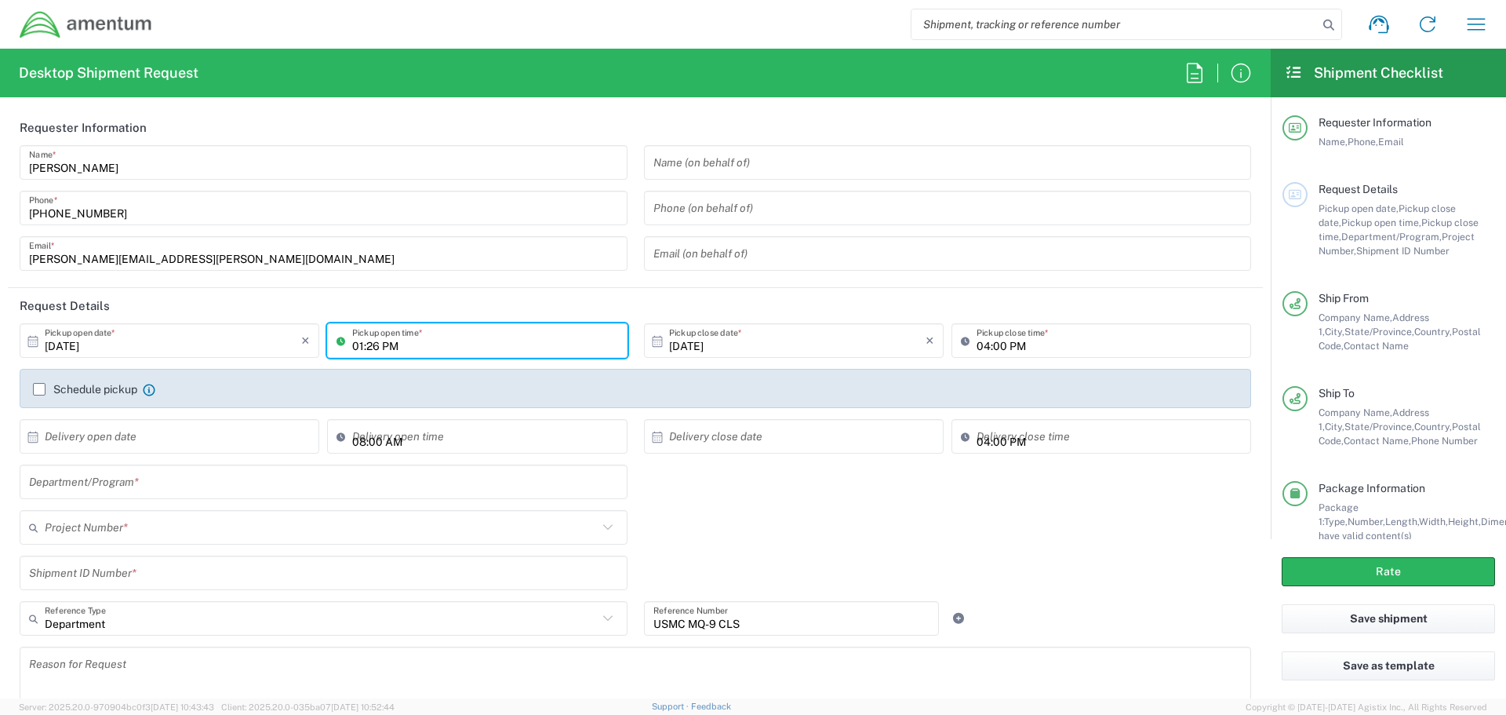
click at [412, 347] on input "01:26 PM" at bounding box center [484, 340] width 265 height 27
drag, startPoint x: 478, startPoint y: 347, endPoint x: 339, endPoint y: 349, distance: 138.9
click at [339, 349] on div "01:26 PM Pickup open time *" at bounding box center [477, 340] width 300 height 35
type input "0130"
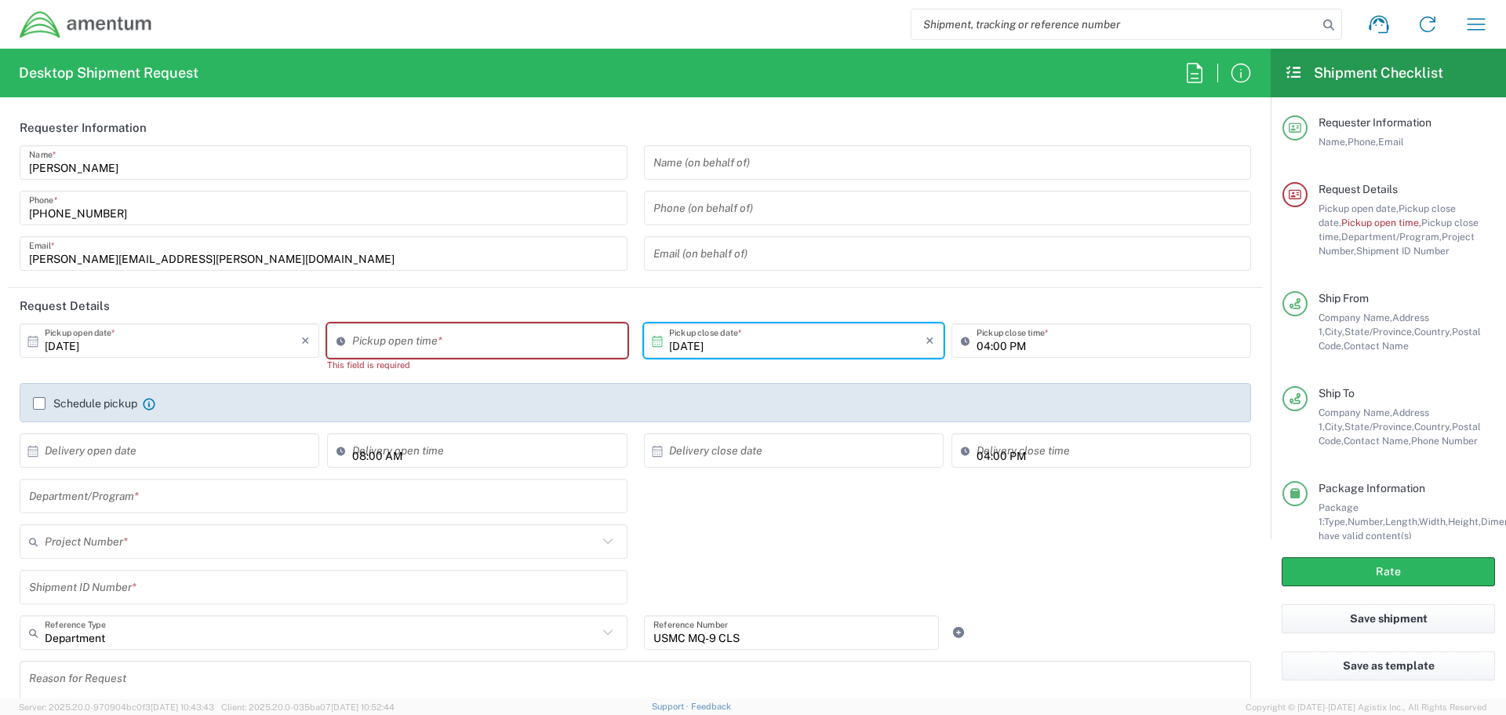
click at [850, 343] on input "[DATE]" at bounding box center [797, 340] width 257 height 27
type input "06:41 AM"
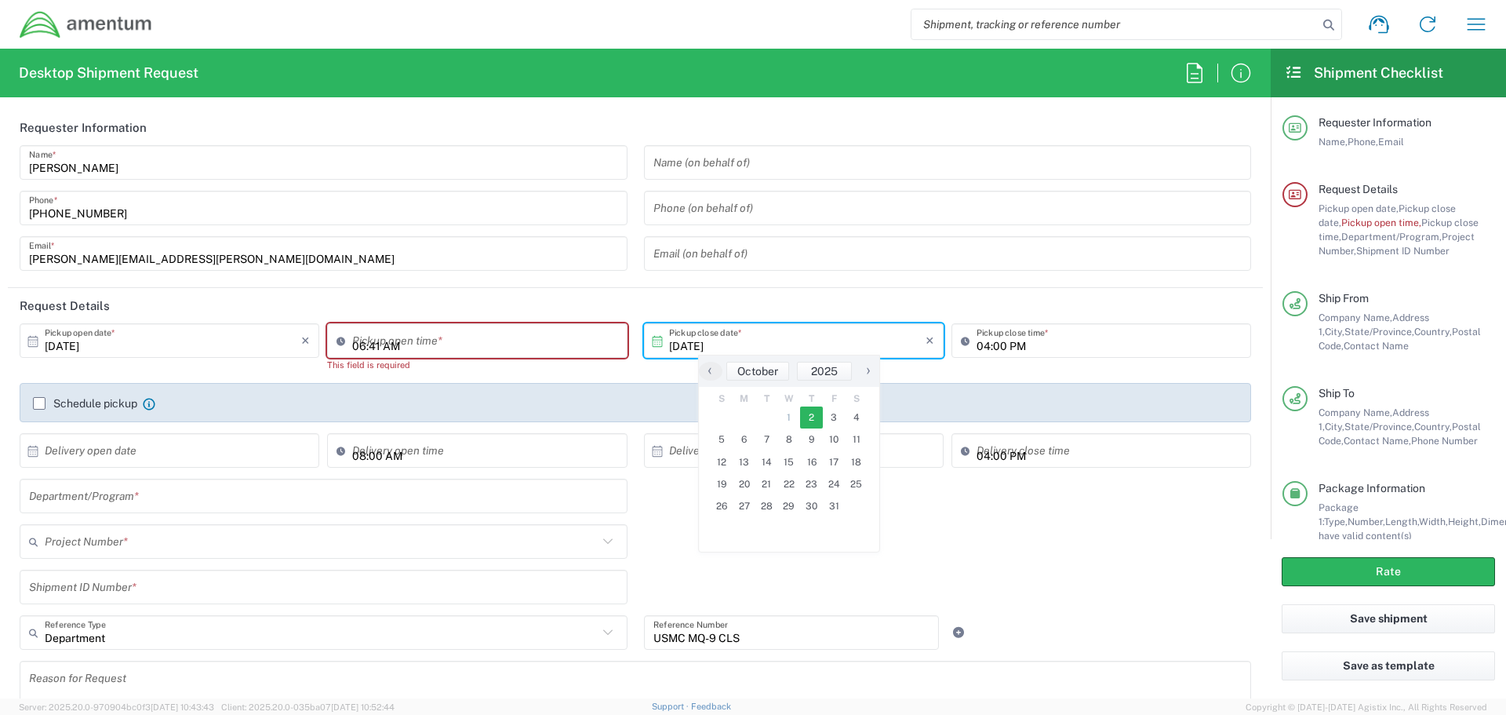
click at [468, 344] on input "06:41 AM" at bounding box center [484, 340] width 265 height 27
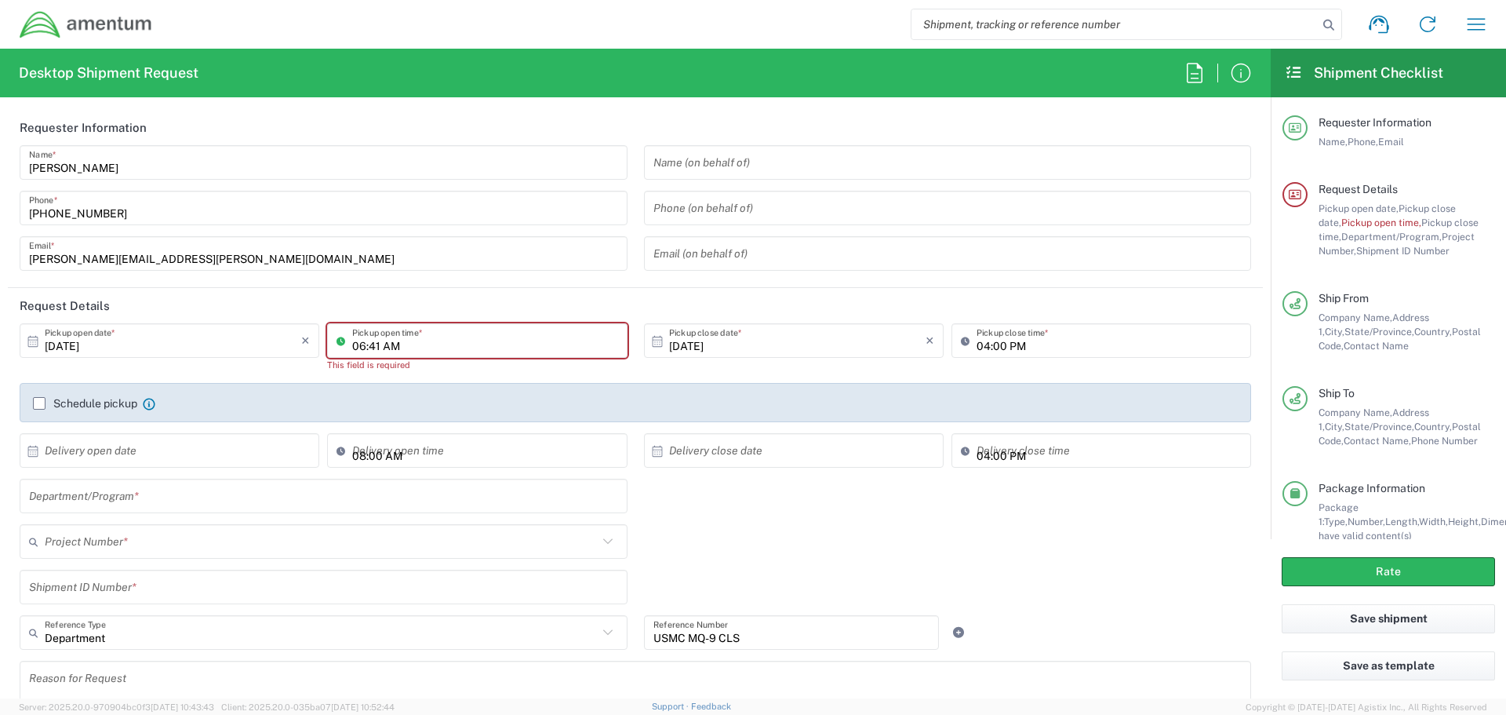
click at [462, 347] on input "06:41 AM" at bounding box center [484, 340] width 265 height 27
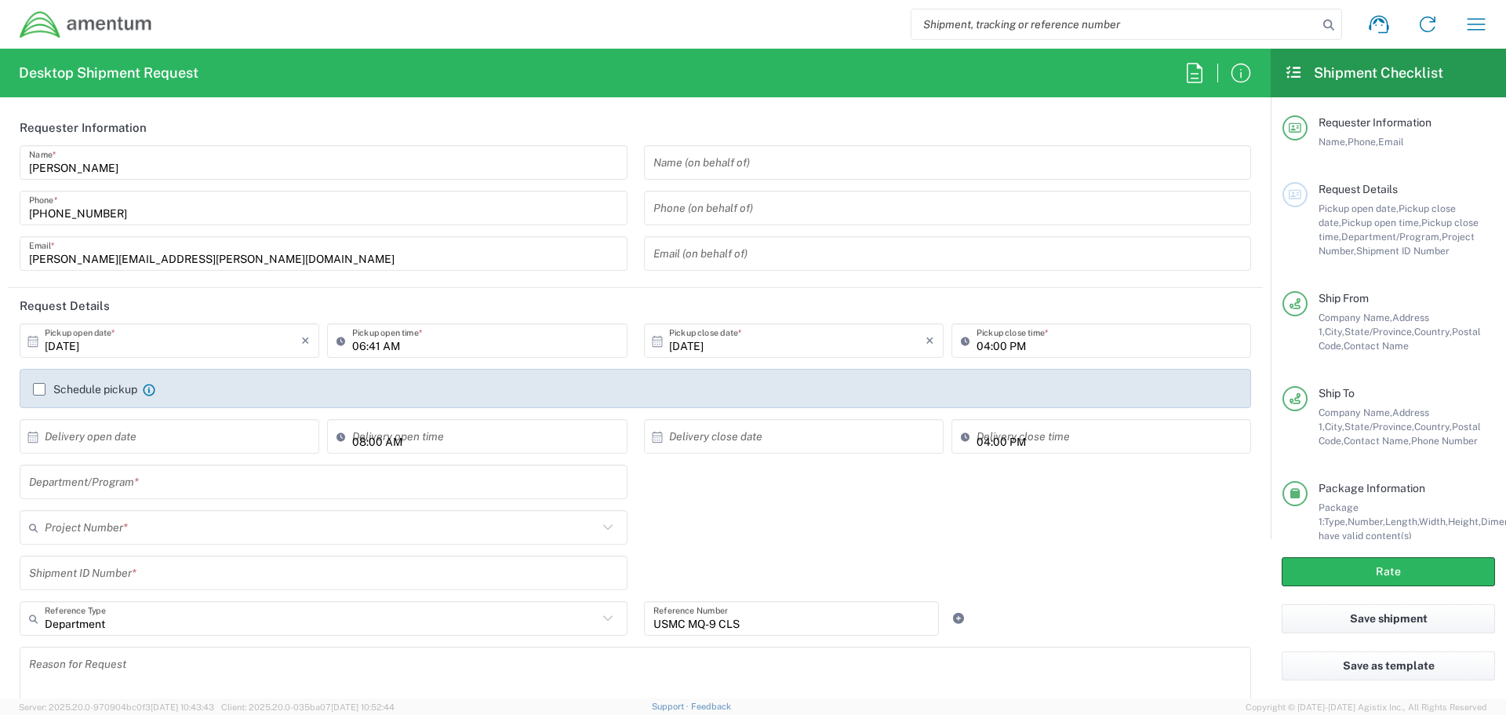
click at [504, 384] on div "Schedule pickup Check the flag if you need to request carrier to pickup from th…" at bounding box center [636, 388] width 1232 height 39
click at [204, 448] on input "text" at bounding box center [173, 436] width 257 height 27
click at [447, 552] on div "Project Number * 0915.E0002.02.000.2CE,LABOR ONLY OPT YR 1 ,1 ,82 ,9 0001.003.9…" at bounding box center [324, 533] width 624 height 46
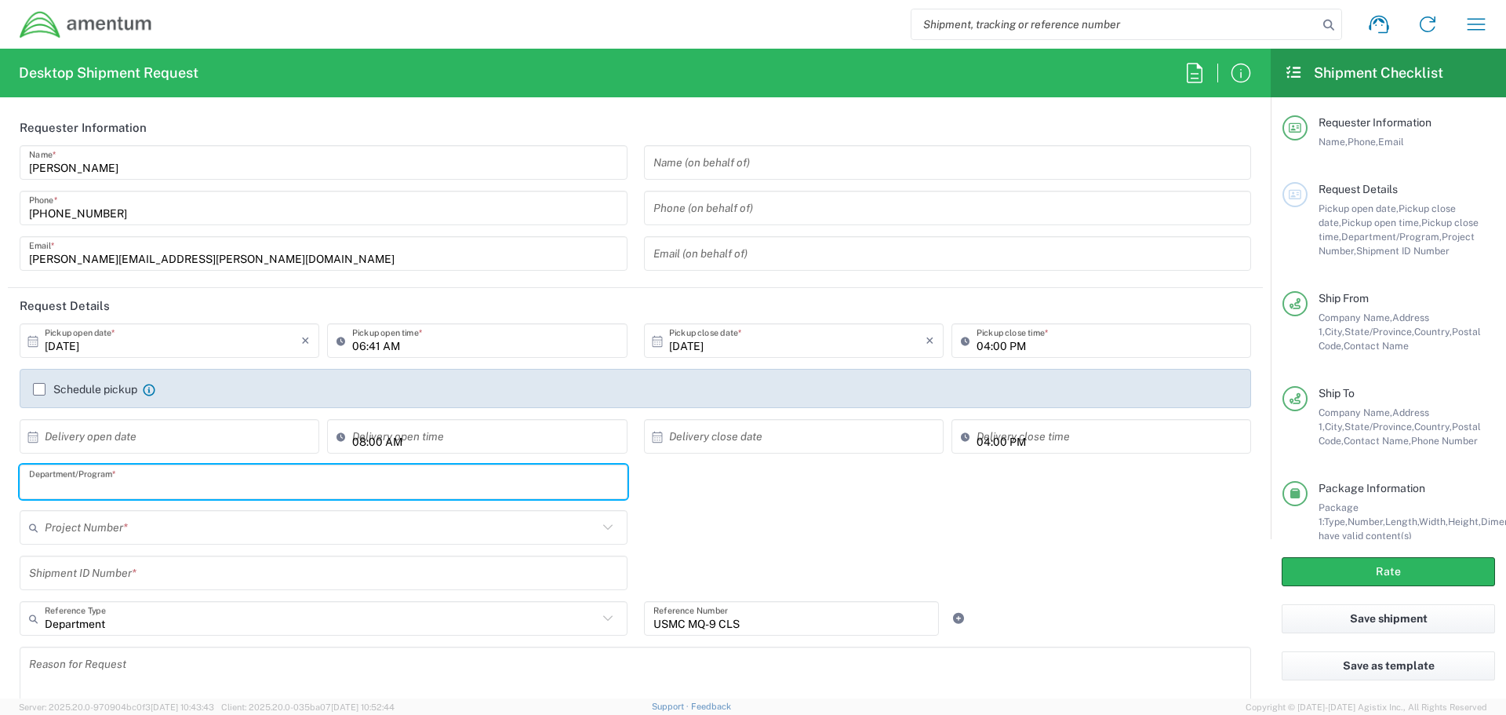
click at [184, 490] on input "text" at bounding box center [323, 481] width 589 height 27
type input "USMC MQ-9 CLS"
click at [163, 528] on input "text" at bounding box center [321, 527] width 553 height 27
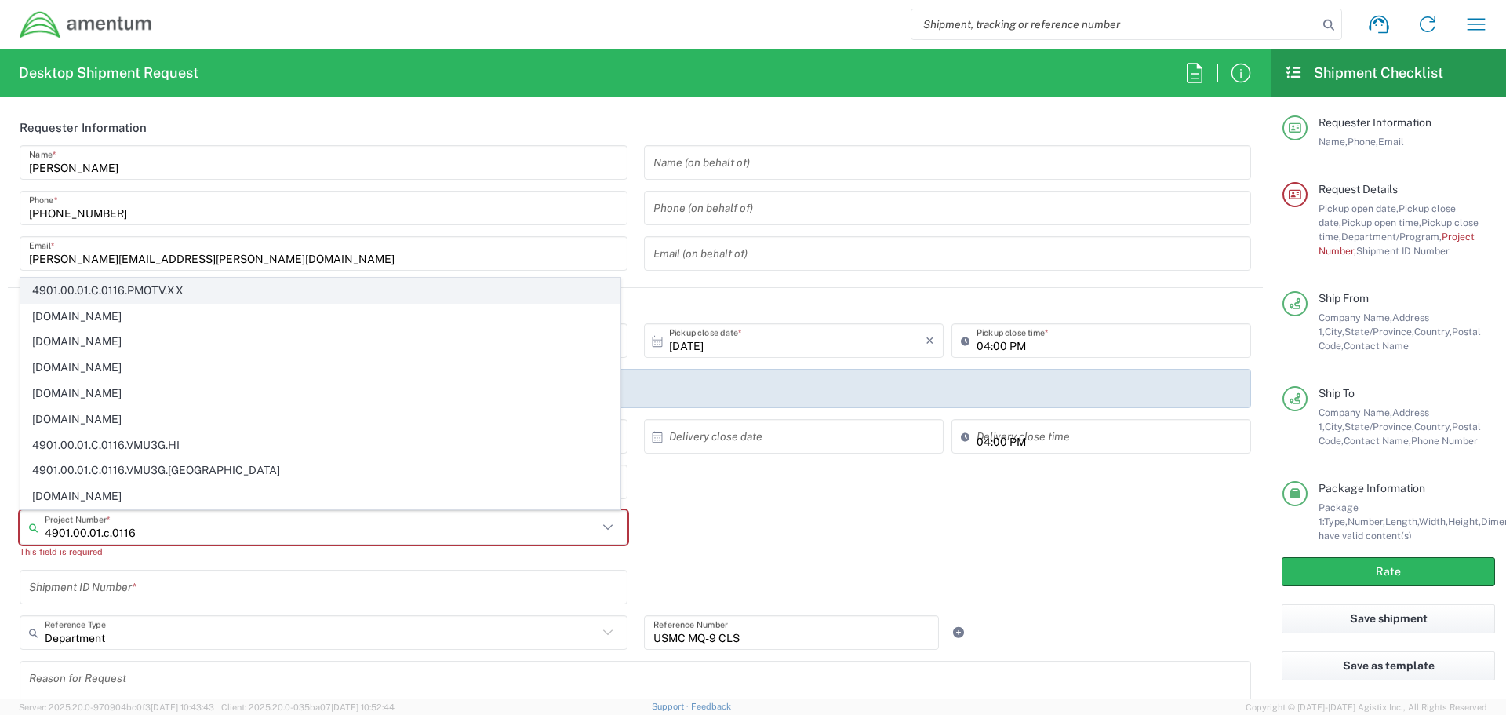
click at [166, 291] on span "4901.00.01.C.0116.PMOTV.XX" at bounding box center [320, 290] width 599 height 24
type input "4901.00.01.C.0116.PMOTV.XX"
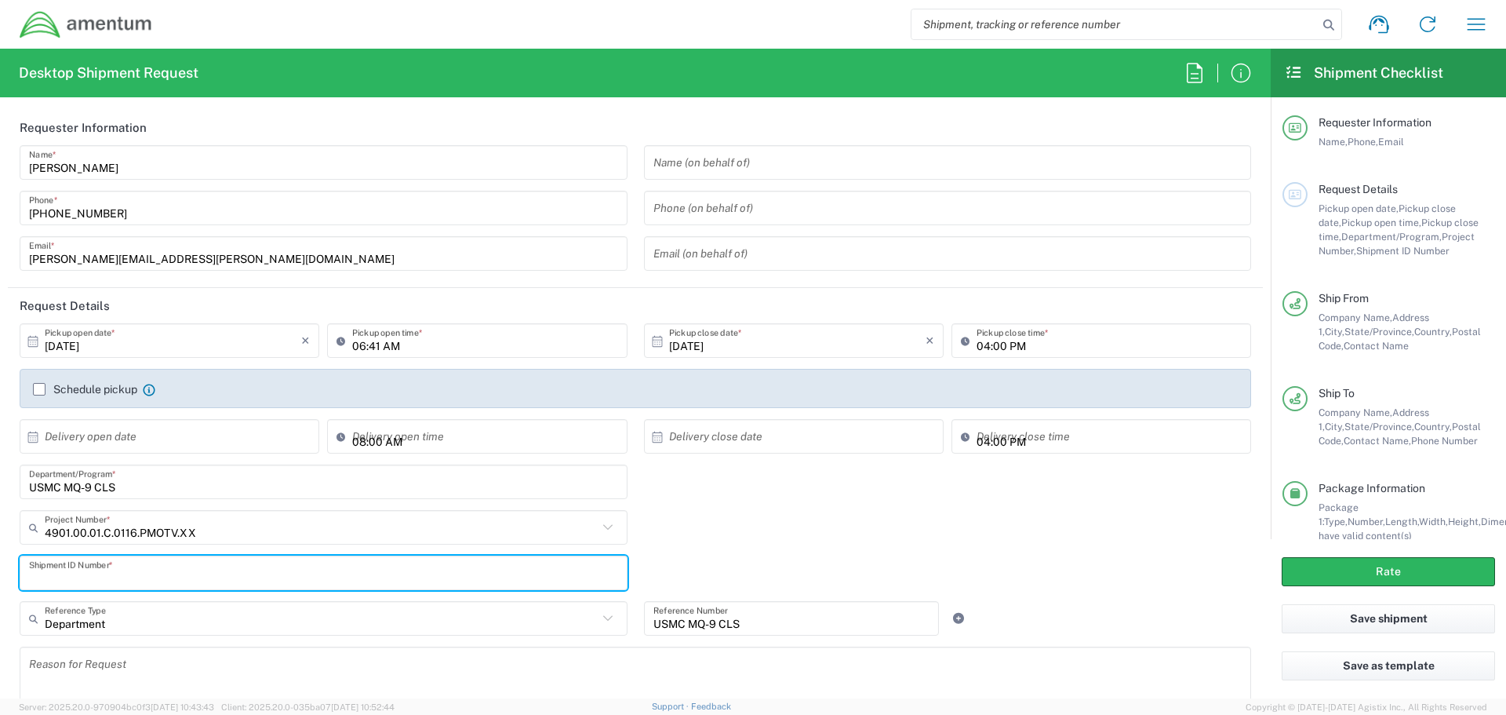
click at [107, 565] on input "text" at bounding box center [323, 572] width 589 height 27
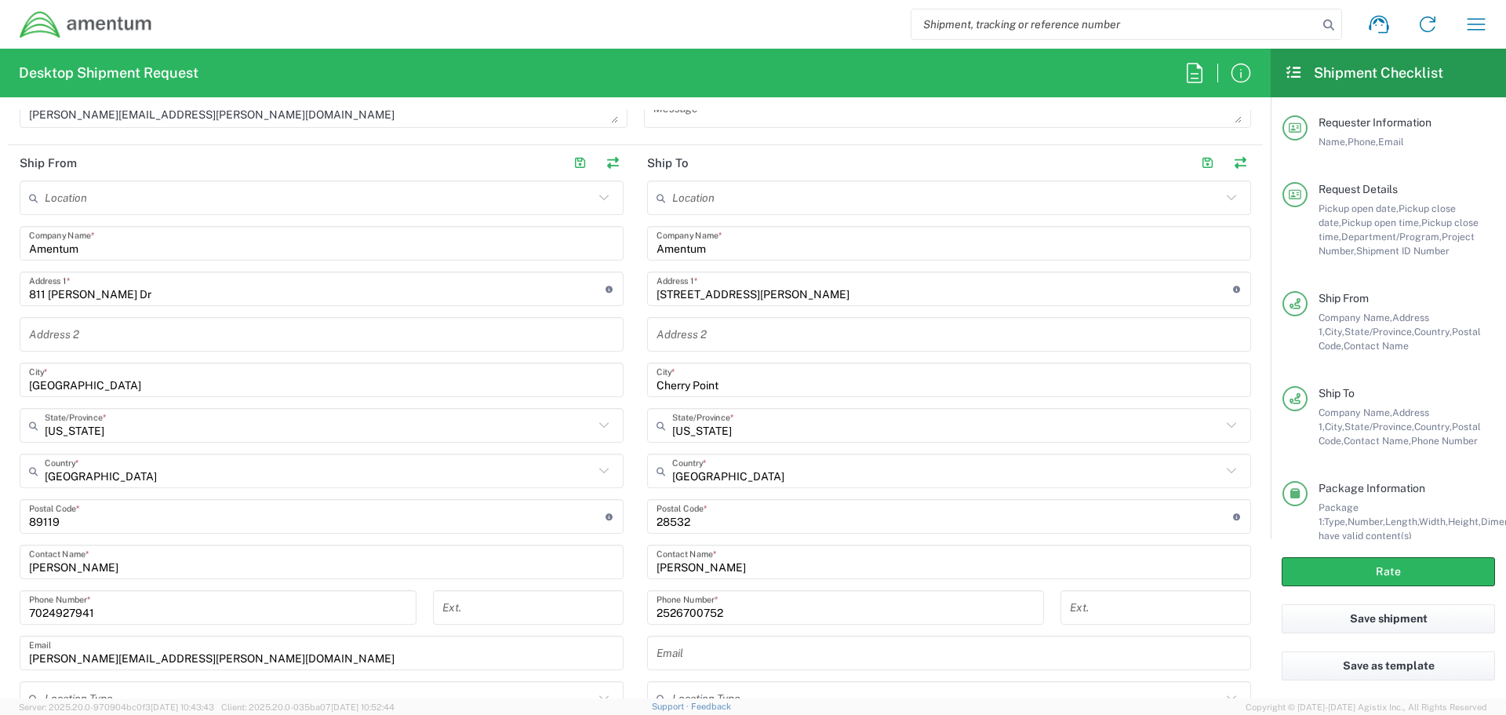
scroll to position [706, 0]
type input "1"
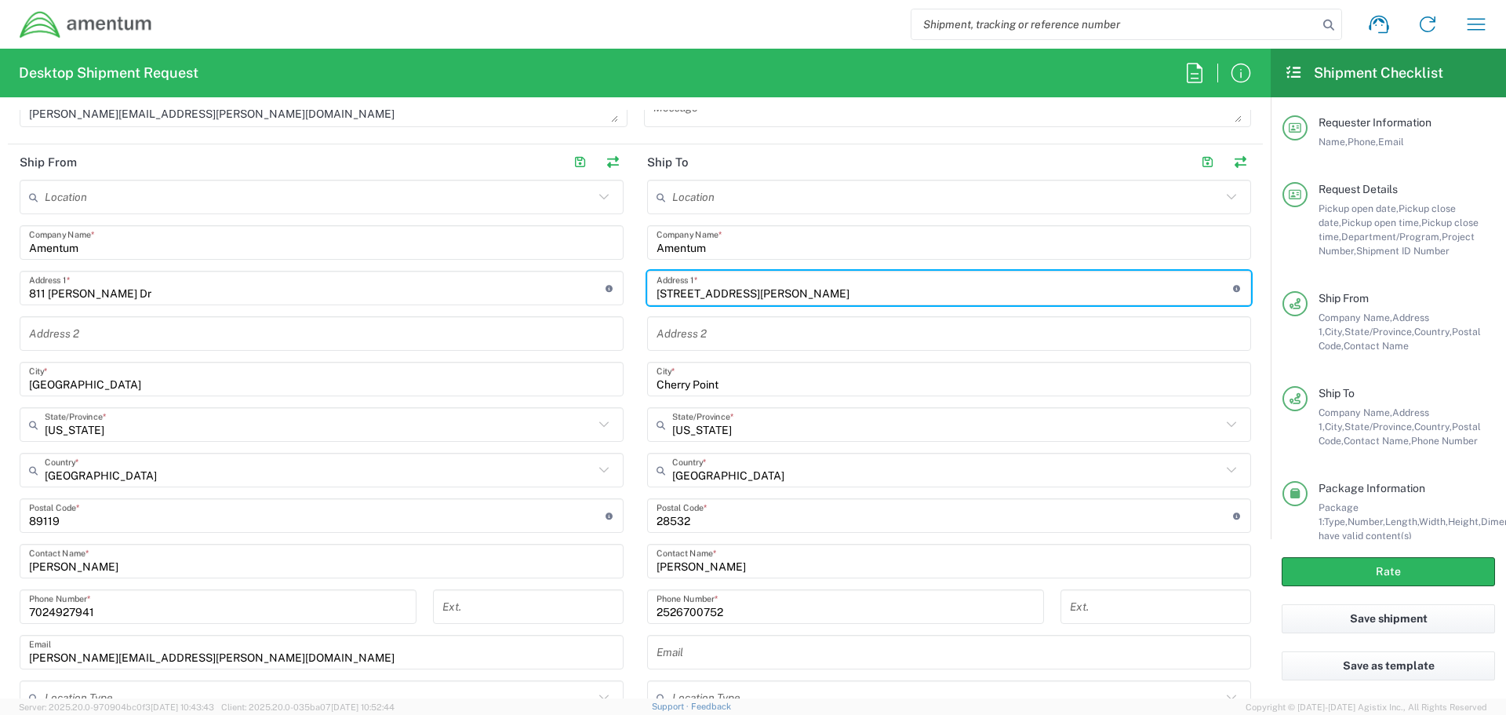
click at [658, 293] on input "[STREET_ADDRESS][PERSON_NAME]" at bounding box center [945, 288] width 577 height 27
type input "[STREET_ADDRESS]"
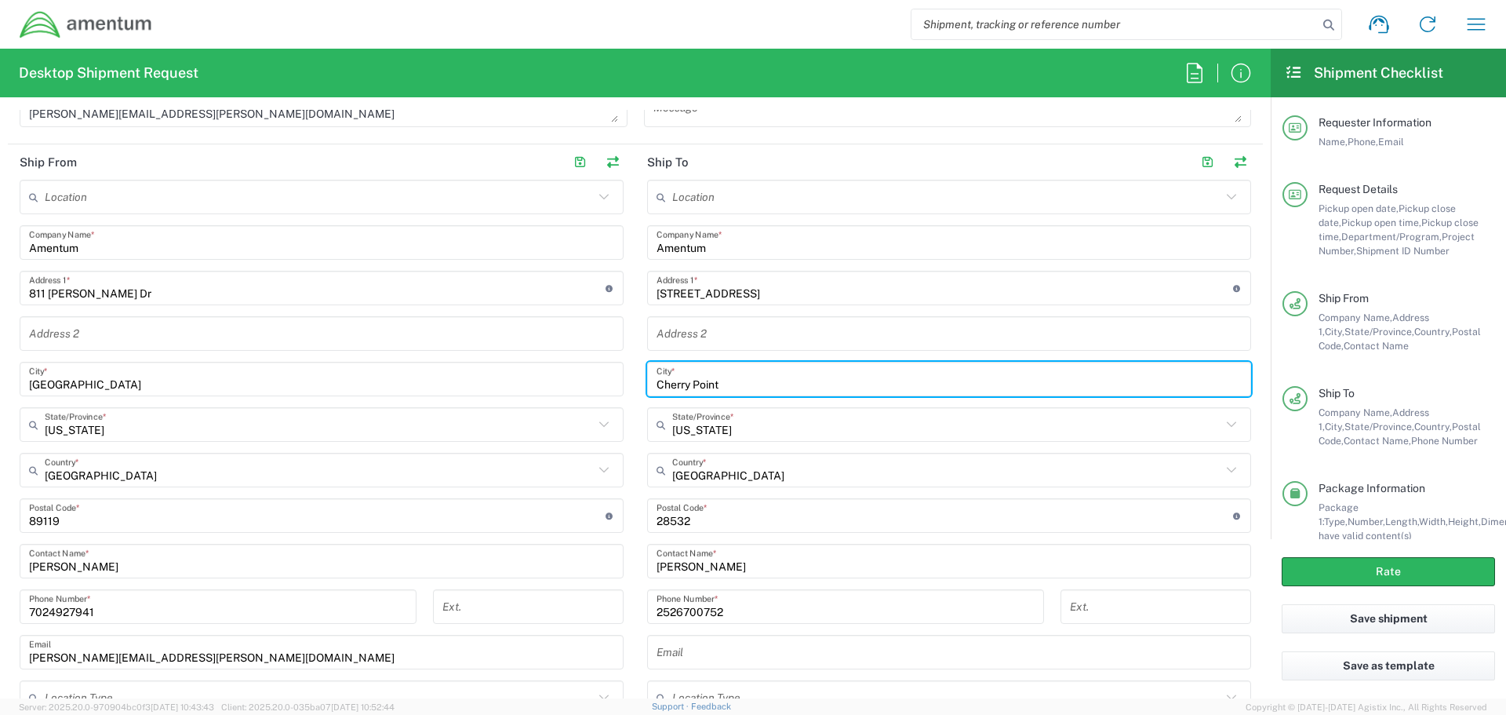
drag, startPoint x: 738, startPoint y: 383, endPoint x: 646, endPoint y: 383, distance: 91.8
click at [647, 383] on div "[GEOGRAPHIC_DATA] *" at bounding box center [949, 379] width 604 height 35
type input "[GEOGRAPHIC_DATA]"
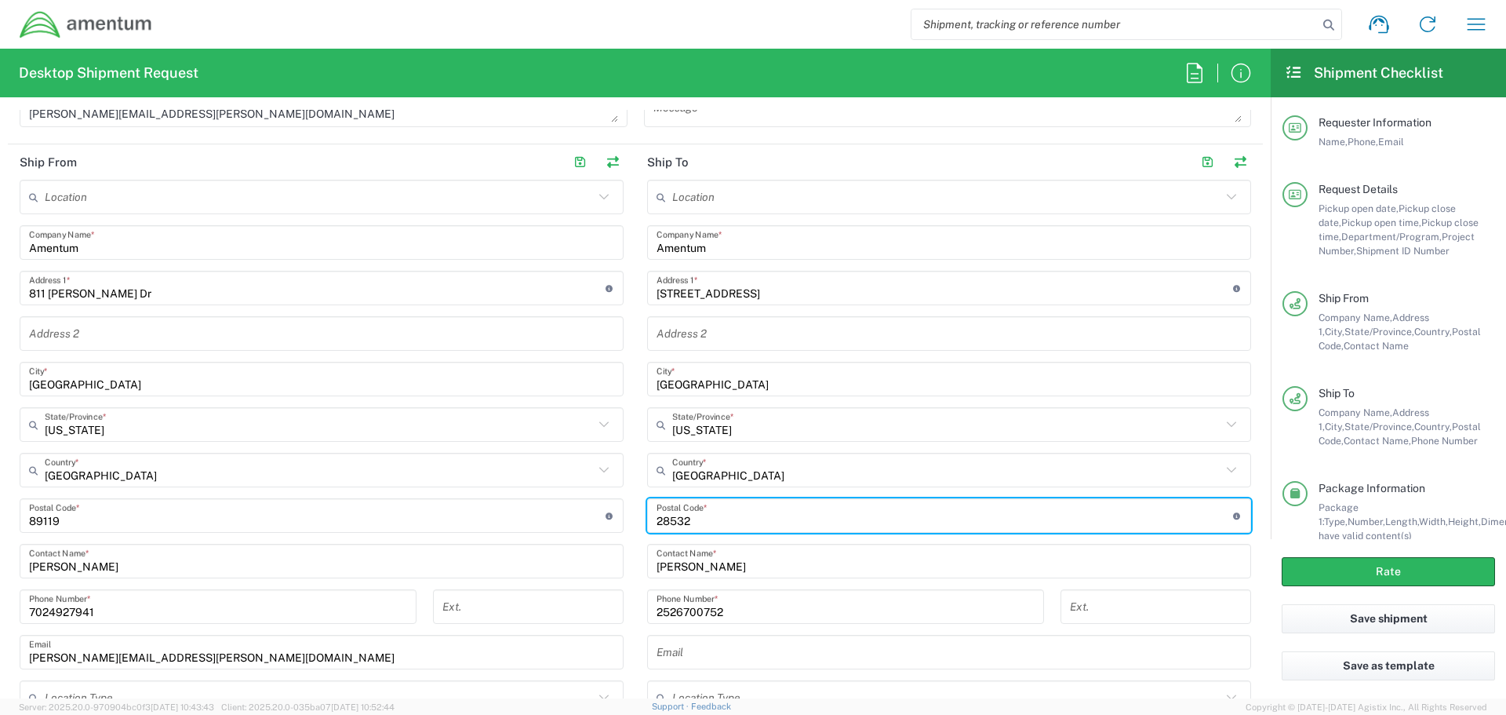
drag, startPoint x: 719, startPoint y: 516, endPoint x: 666, endPoint y: 522, distance: 53.6
click at [666, 522] on input "undefined" at bounding box center [945, 515] width 577 height 27
click at [686, 521] on input "undefined" at bounding box center [945, 515] width 577 height 27
type input "28560"
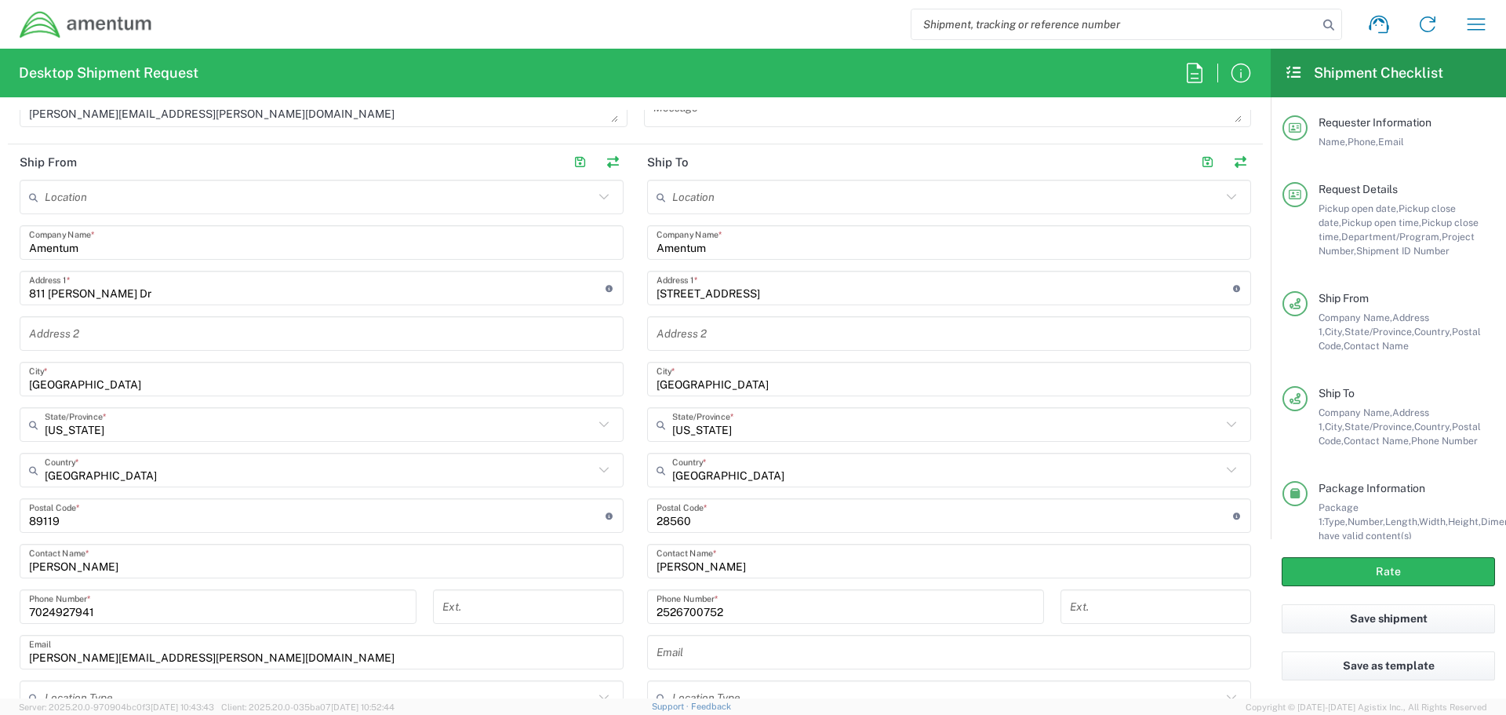
click at [945, 625] on div "[PHONE_NUMBER] Phone Number *" at bounding box center [845, 612] width 413 height 46
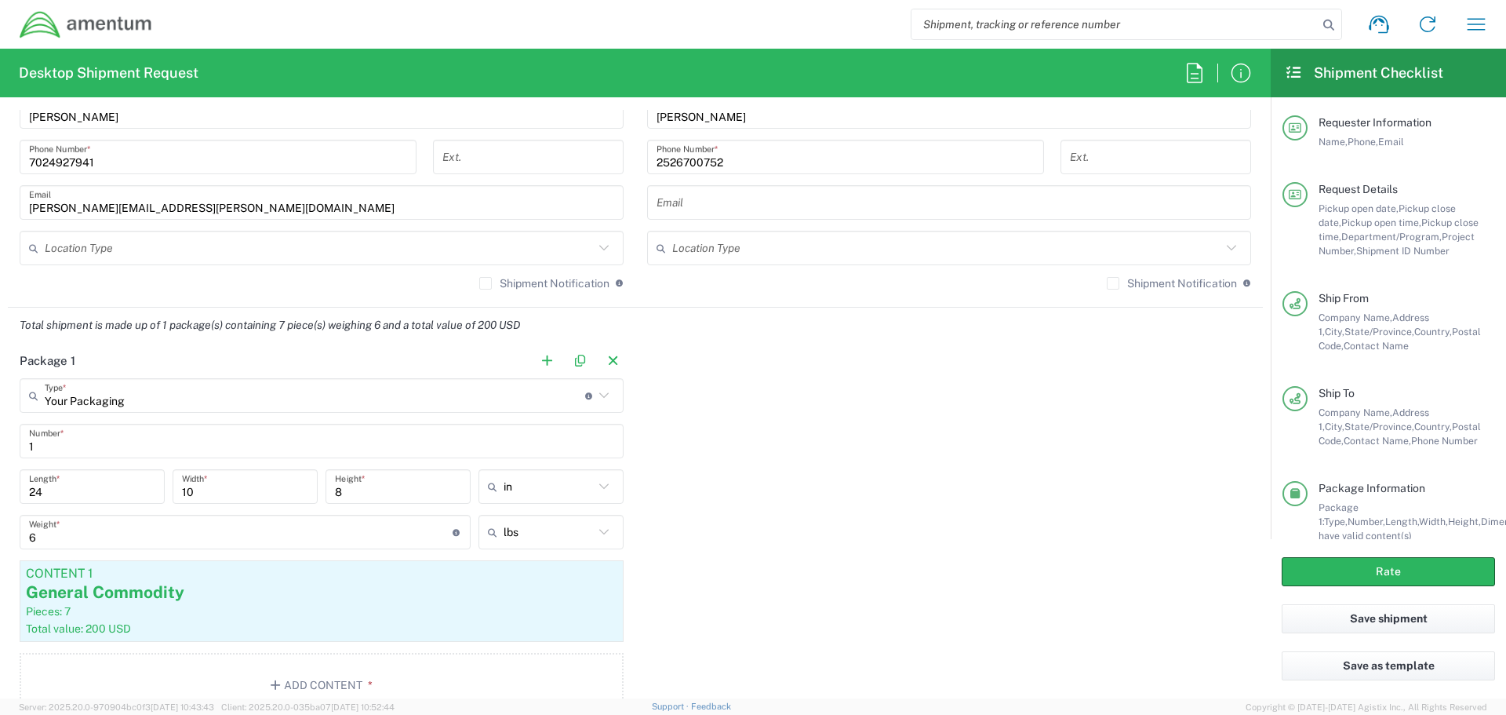
scroll to position [1177, 0]
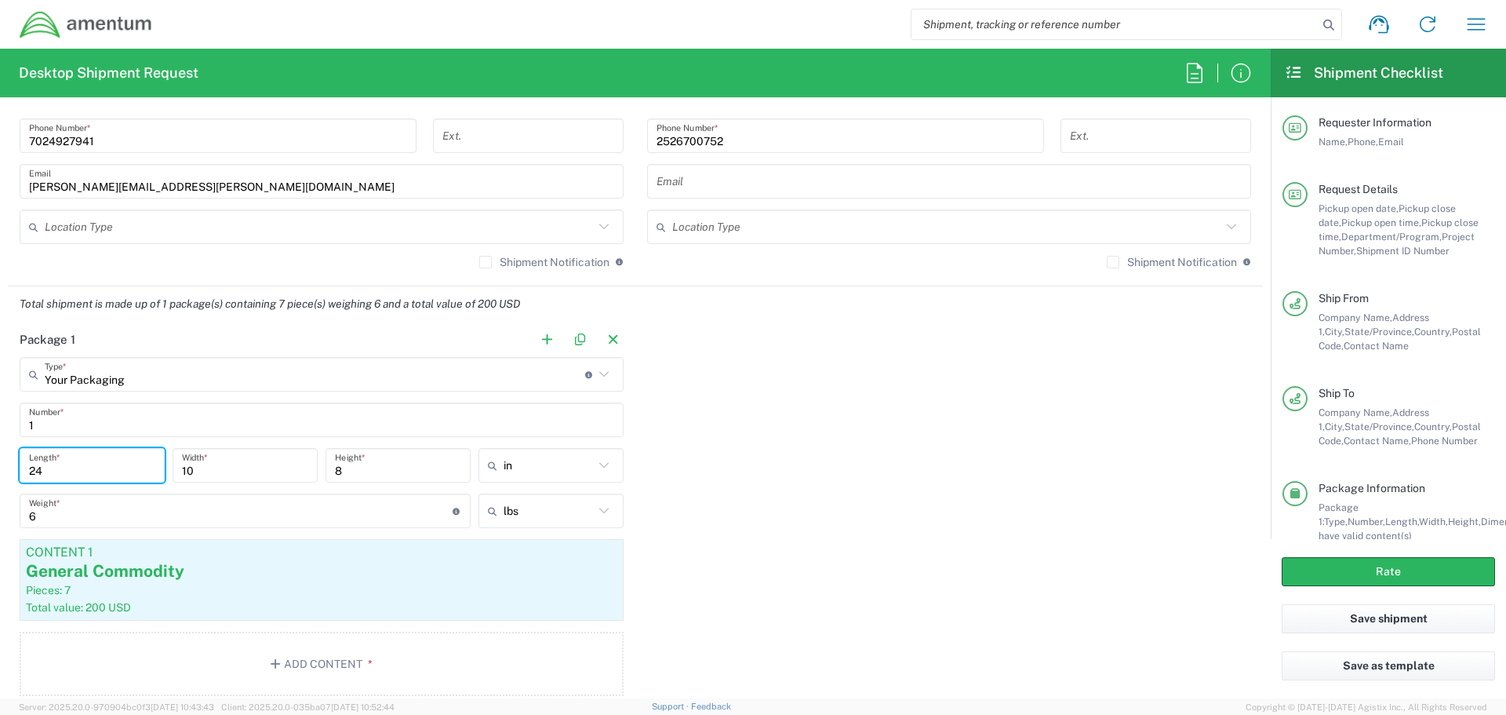
drag, startPoint x: 53, startPoint y: 461, endPoint x: 27, endPoint y: 471, distance: 26.8
click at [27, 471] on div "24 Length *" at bounding box center [92, 465] width 145 height 35
type input "16"
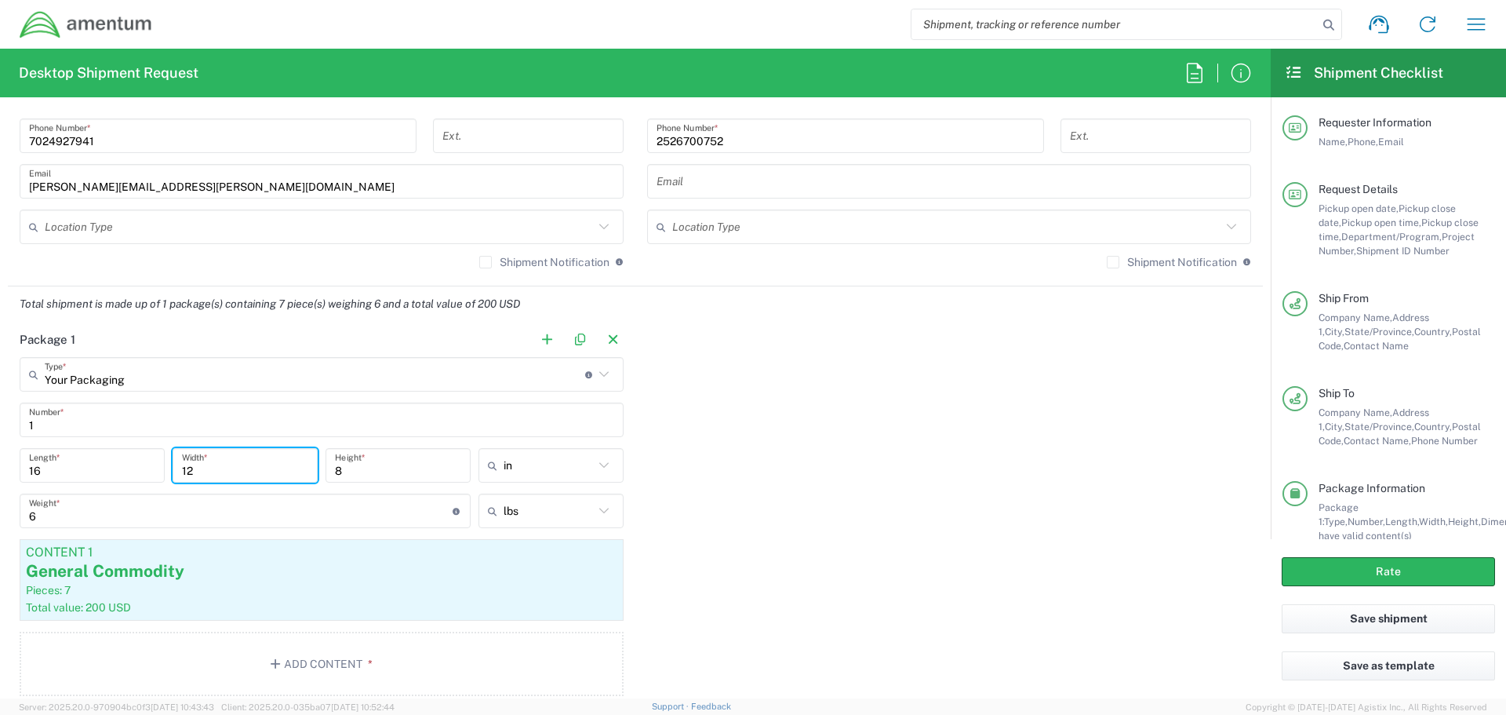
type input "12"
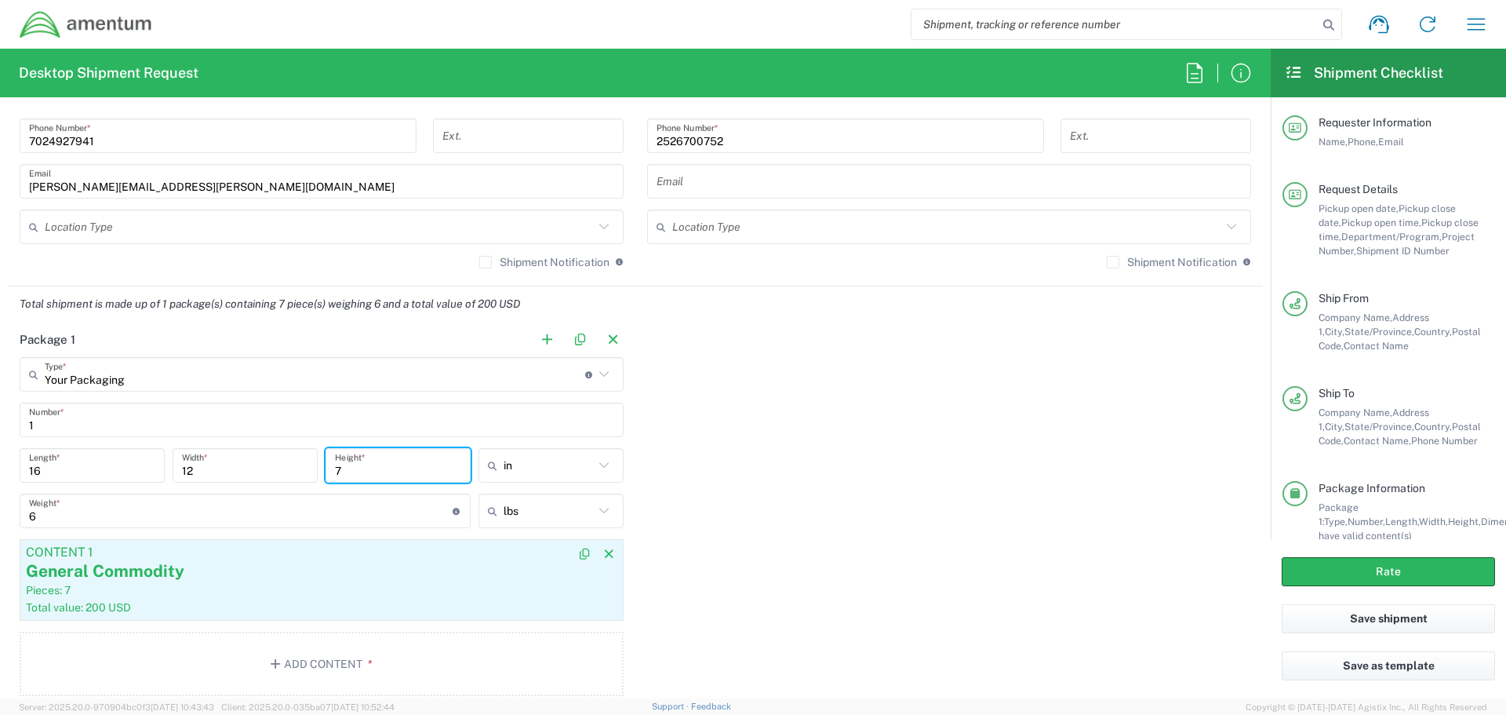
type input "7"
click at [271, 588] on div "Pieces: 7" at bounding box center [322, 590] width 592 height 14
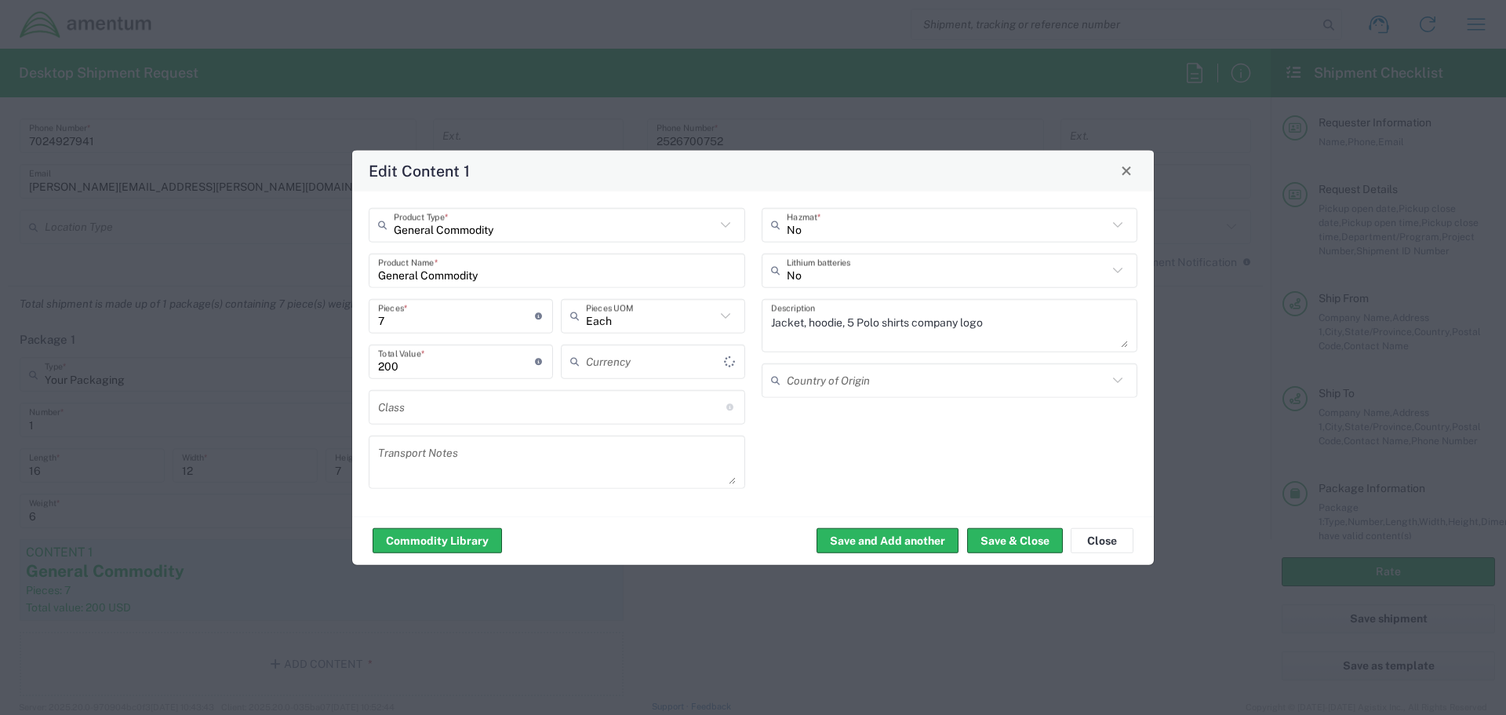
type input "US Dollar"
click at [388, 369] on input "200" at bounding box center [456, 361] width 157 height 27
type input "210"
click at [1018, 542] on button "Save & Close" at bounding box center [1015, 540] width 96 height 25
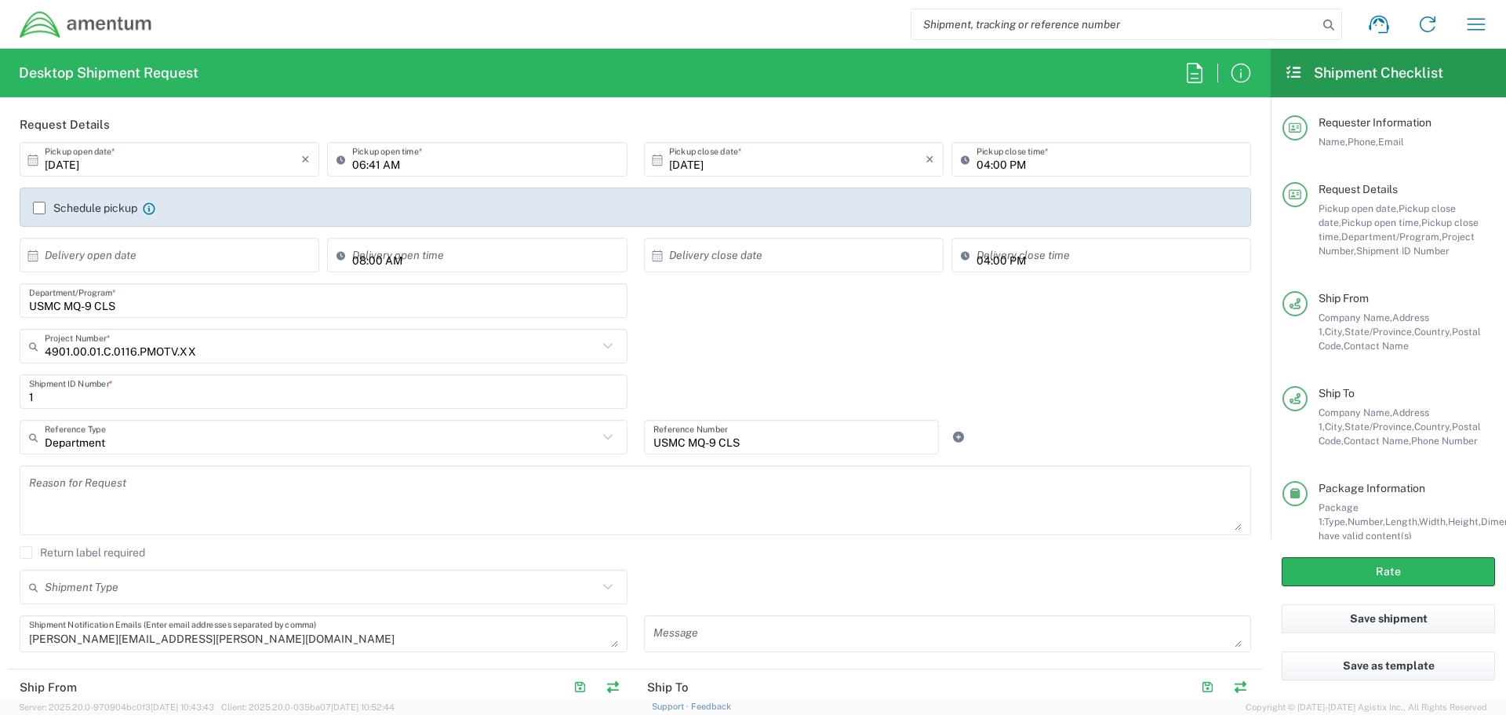
scroll to position [157, 0]
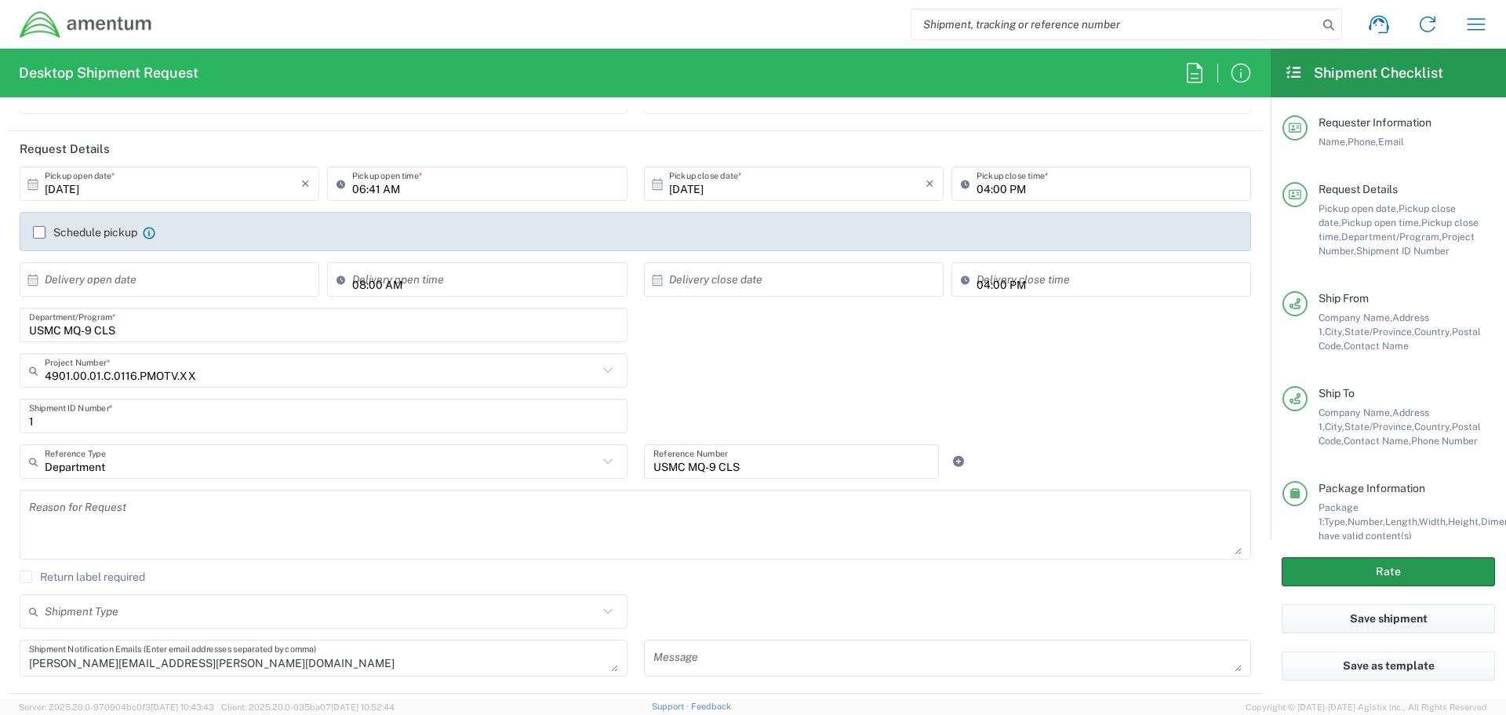
click at [1391, 574] on button "Rate" at bounding box center [1388, 571] width 213 height 29
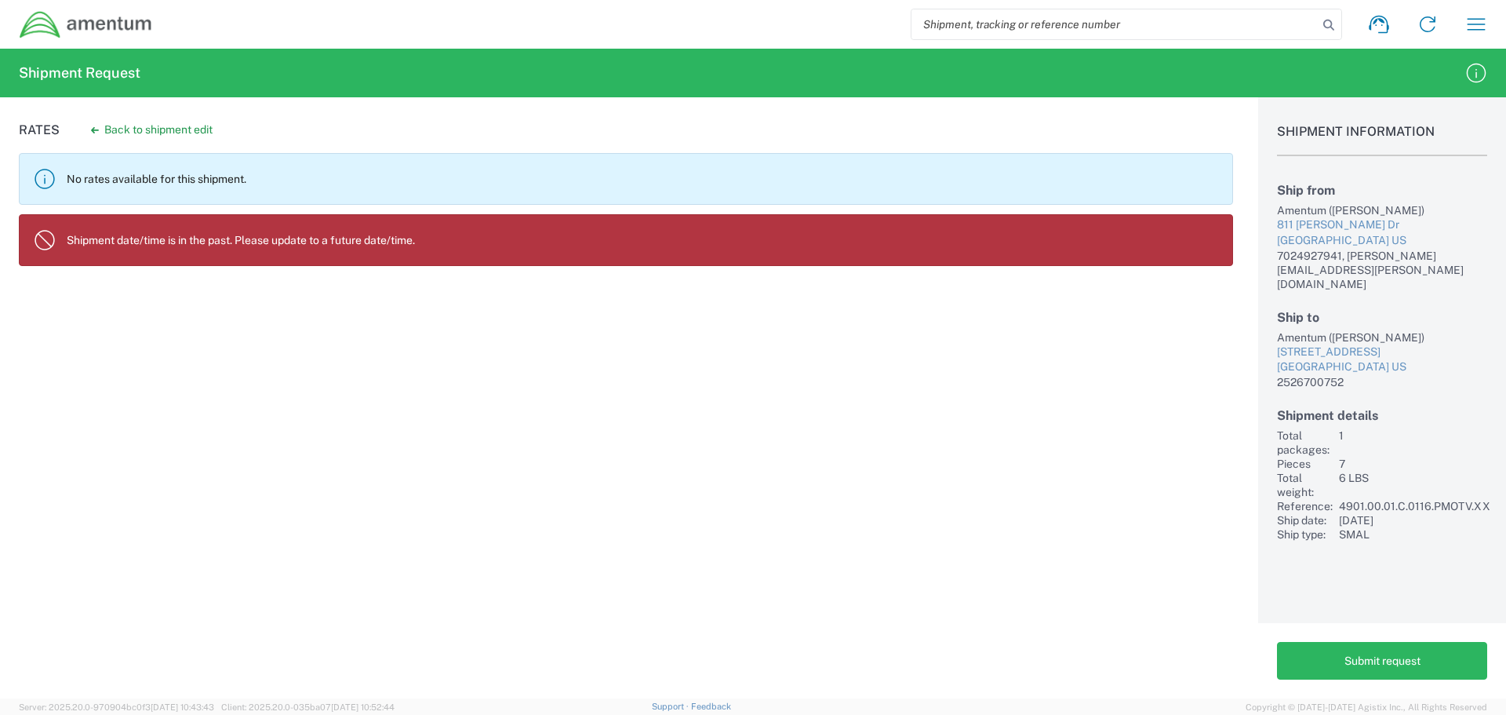
click at [182, 243] on p "Shipment date/time is in the past. Please update to a future date/time." at bounding box center [643, 240] width 1153 height 14
click at [169, 132] on button "Back to shipment edit" at bounding box center [151, 129] width 147 height 27
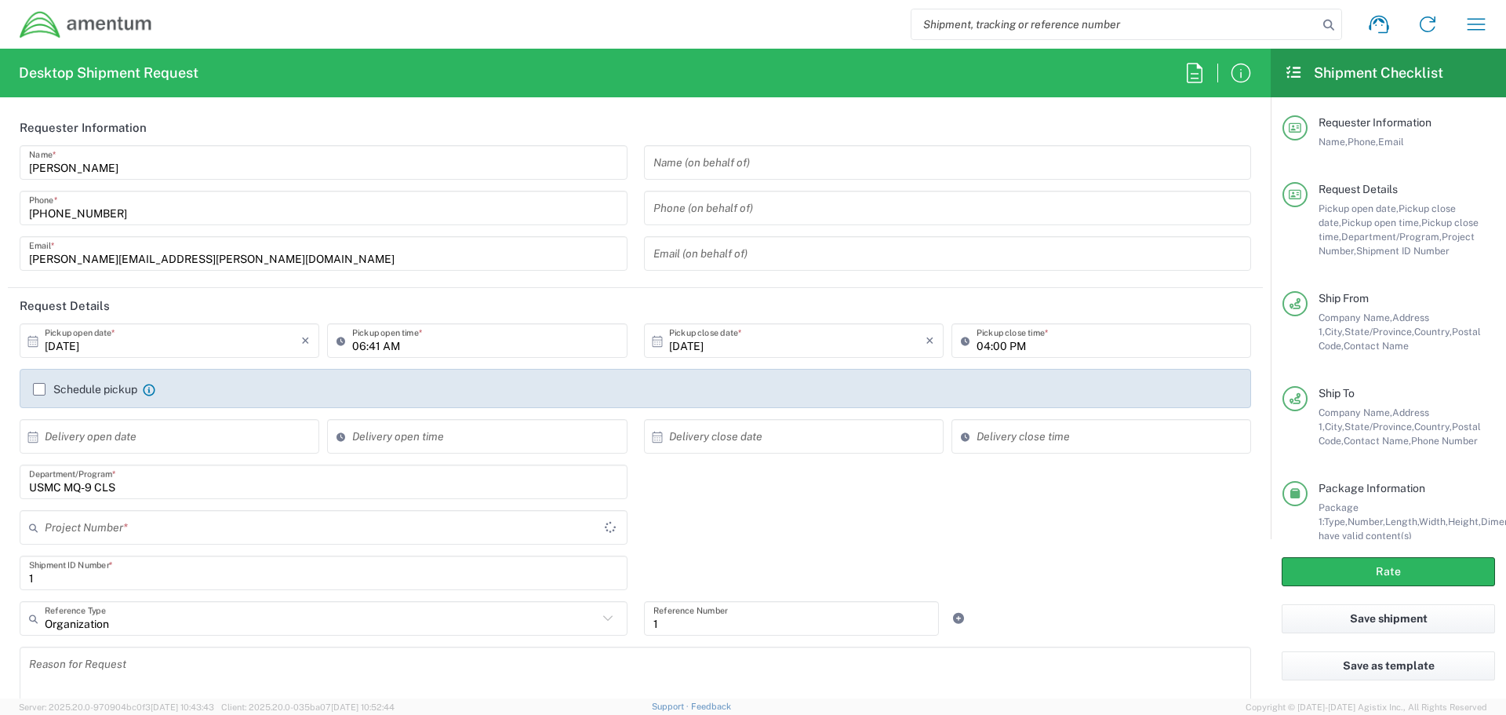
type input "4901.00.01.C.0116.PMOTV.XX"
click at [348, 346] on icon at bounding box center [345, 340] width 16 height 25
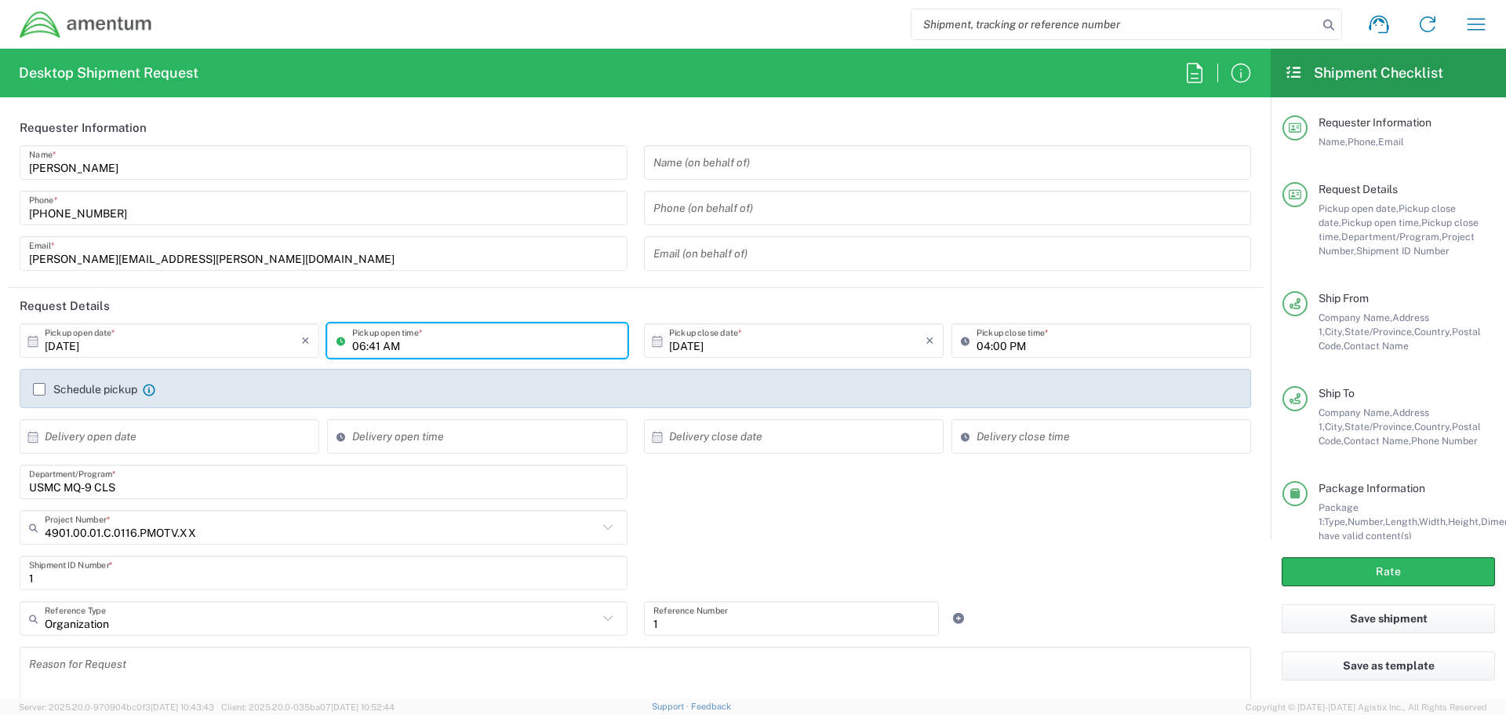
click at [366, 345] on input "06:41 AM" at bounding box center [484, 340] width 265 height 27
click at [395, 344] on input "06:41 AM" at bounding box center [484, 340] width 265 height 27
type input "0100pm"
click at [487, 403] on div "Schedule pickup Check the flag if you need to request carrier to pickup from th…" at bounding box center [635, 394] width 1221 height 25
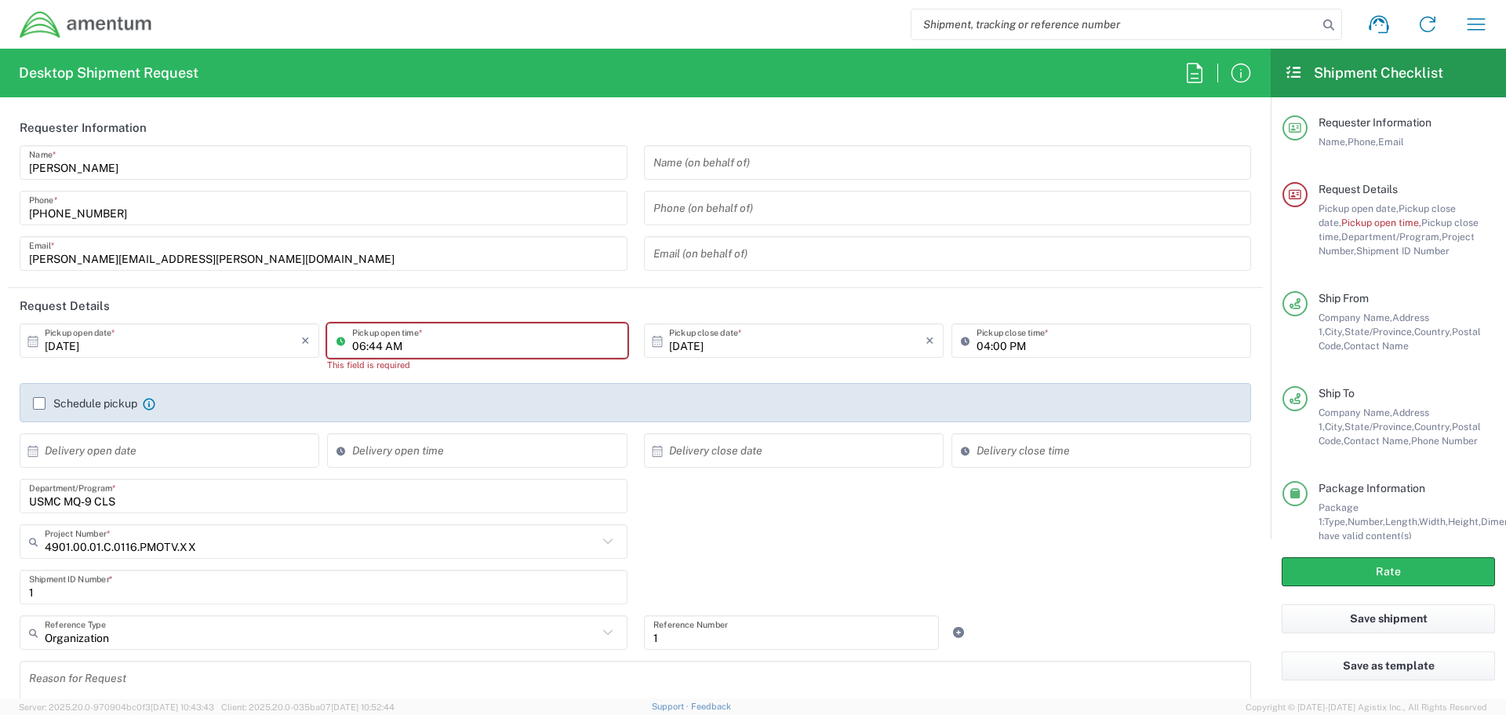
click at [435, 344] on input "06:44 AM" at bounding box center [484, 340] width 265 height 27
click at [384, 347] on input "06:44 AM" at bounding box center [484, 340] width 265 height 27
click at [389, 347] on input "06:44 AM" at bounding box center [484, 340] width 265 height 27
click at [360, 344] on input "06:44 pM" at bounding box center [484, 340] width 265 height 27
click at [365, 344] on input "06:44 pM" at bounding box center [484, 340] width 265 height 27
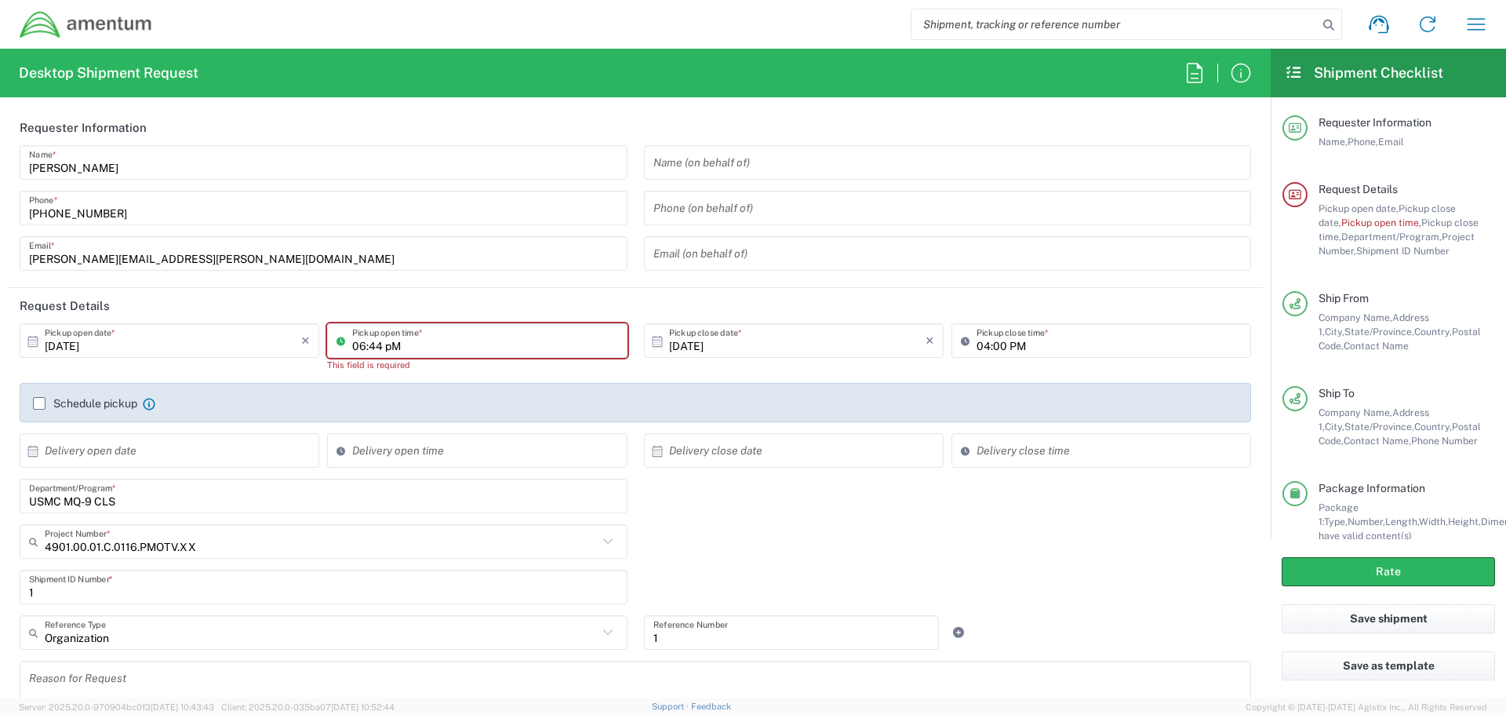
click at [366, 344] on input "06:44 pM" at bounding box center [484, 340] width 265 height 27
click at [359, 348] on input "06:44 pM" at bounding box center [484, 340] width 265 height 27
drag, startPoint x: 415, startPoint y: 333, endPoint x: 381, endPoint y: 334, distance: 33.7
click at [416, 333] on input "06:44 pM" at bounding box center [484, 340] width 265 height 27
click at [338, 344] on icon at bounding box center [345, 340] width 16 height 25
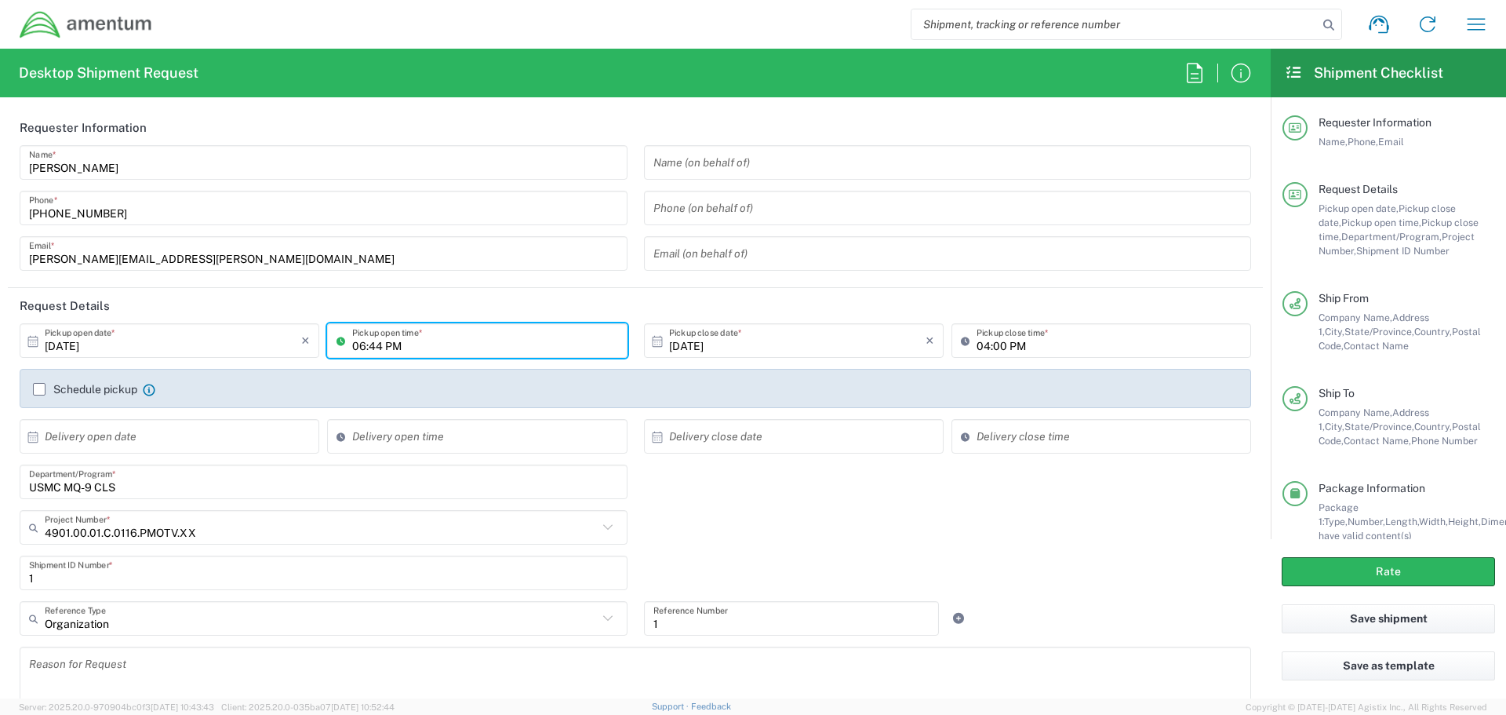
click at [338, 342] on icon at bounding box center [345, 340] width 16 height 25
click at [369, 345] on input "06:44 PM" at bounding box center [484, 340] width 265 height 27
drag, startPoint x: 382, startPoint y: 343, endPoint x: 341, endPoint y: 343, distance: 40.8
click at [341, 343] on div "06:44 PM Pickup open time *" at bounding box center [477, 340] width 300 height 35
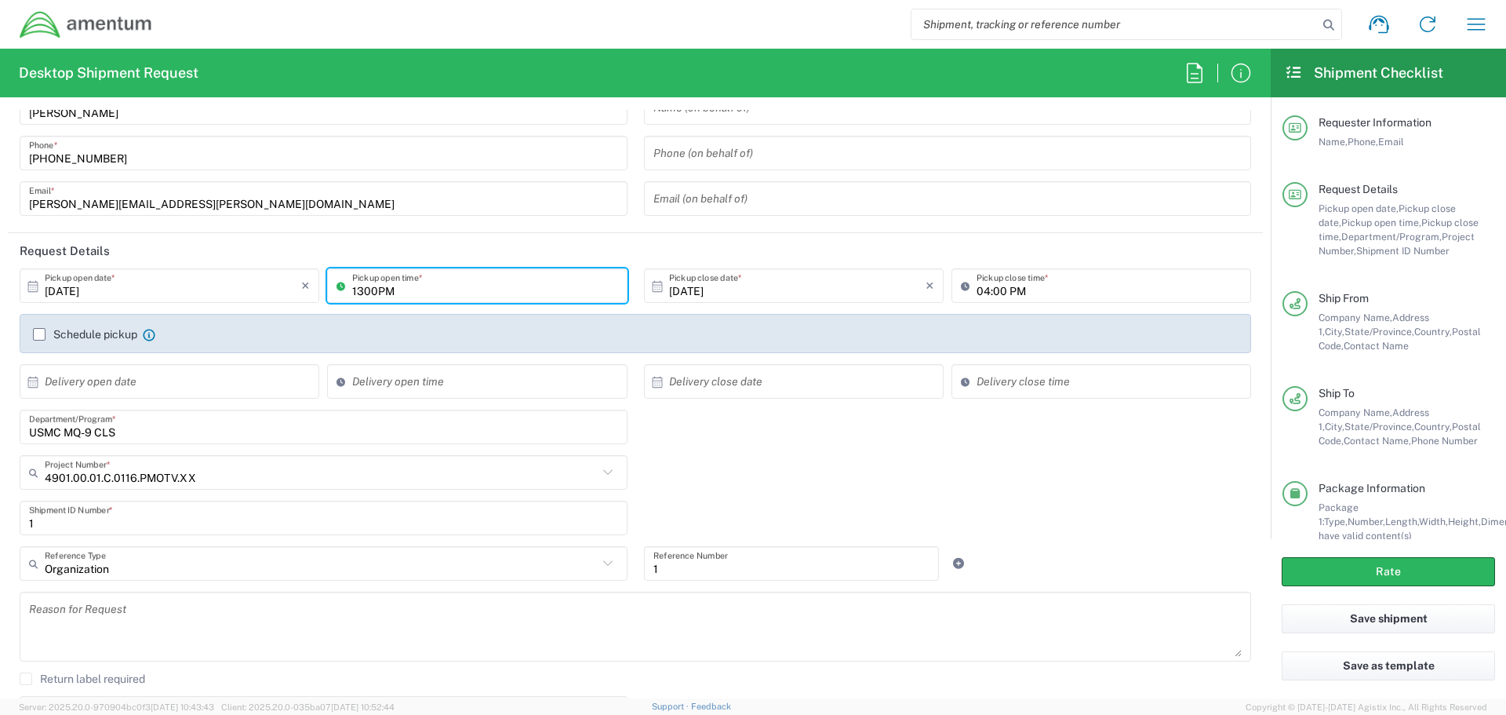
scroll to position [78, 0]
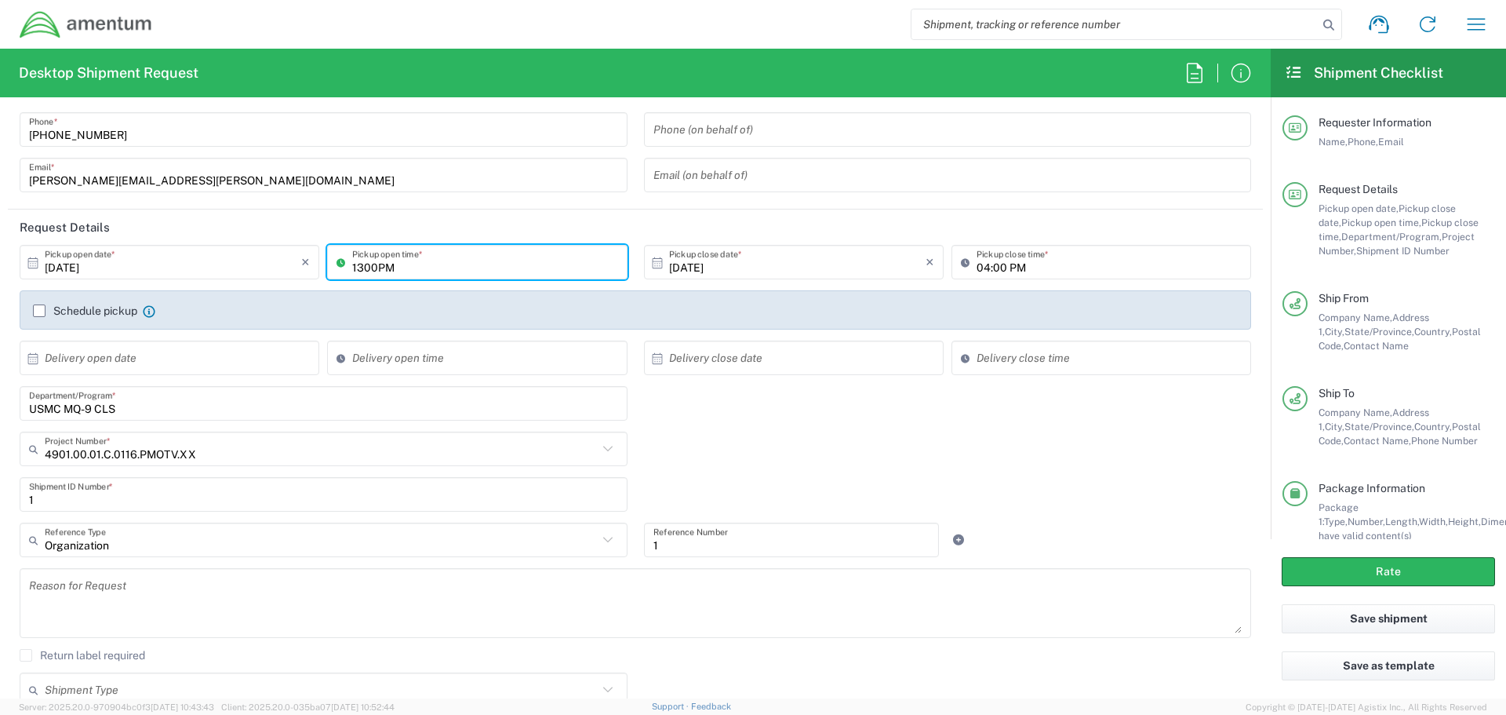
type input "1300PM"
click at [713, 463] on div "4901.00.01.C.0116.PMOTV.XX Project Number * 4901.00.01.C.0116.PMOTV.XX 0915.E00…" at bounding box center [636, 454] width 1248 height 46
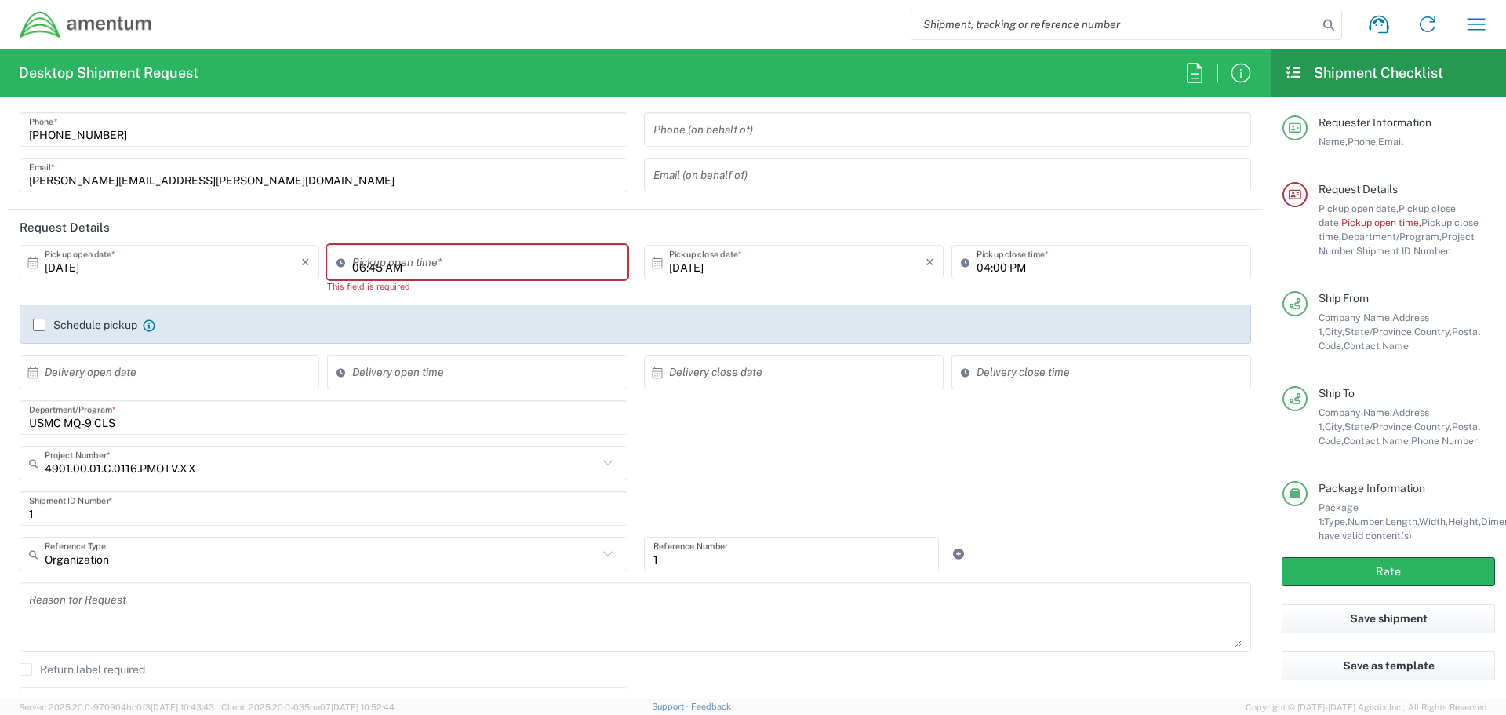
click at [371, 262] on input "06:45 AM" at bounding box center [484, 262] width 265 height 27
click at [360, 268] on input "06:45 AM" at bounding box center [484, 262] width 265 height 27
type input "07:45 AM"
type input "06:45 AM"
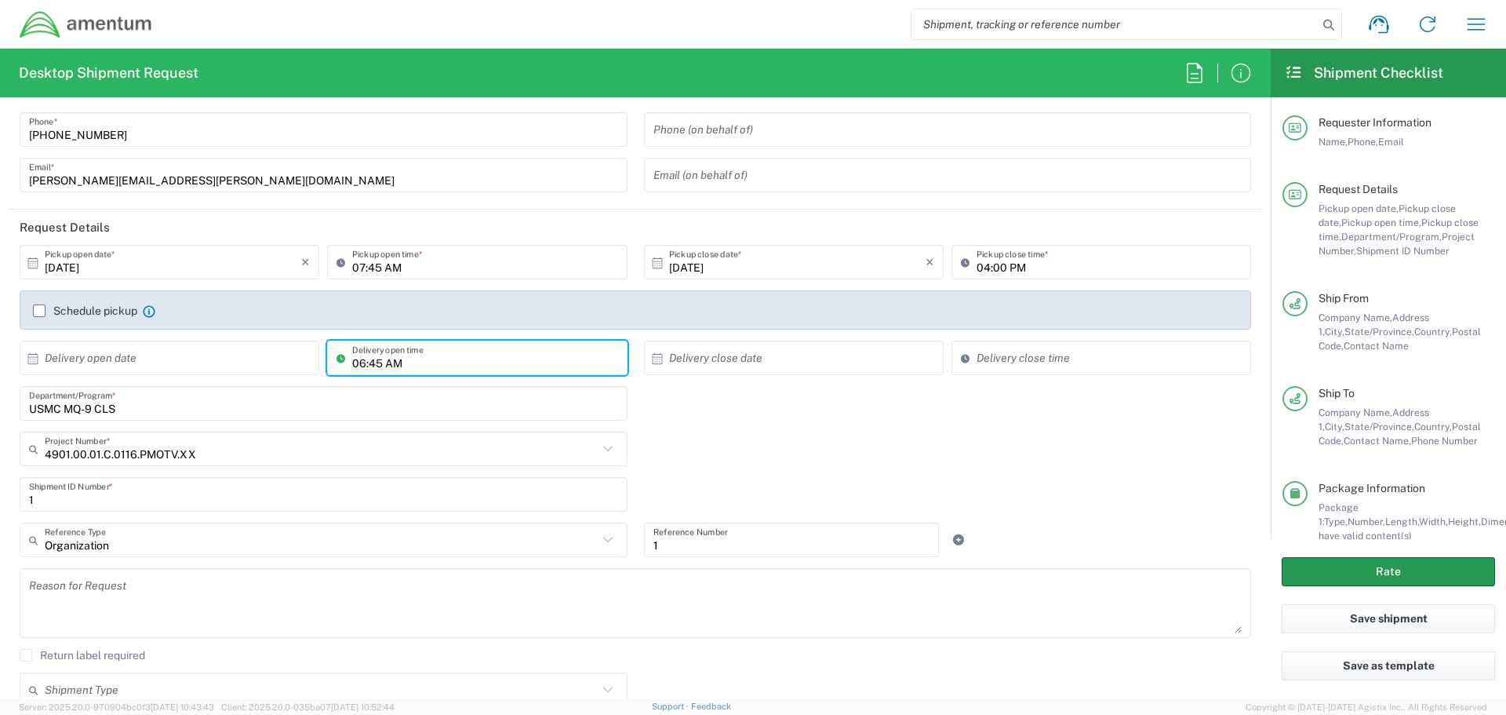
click at [1397, 574] on button "Rate" at bounding box center [1388, 571] width 213 height 29
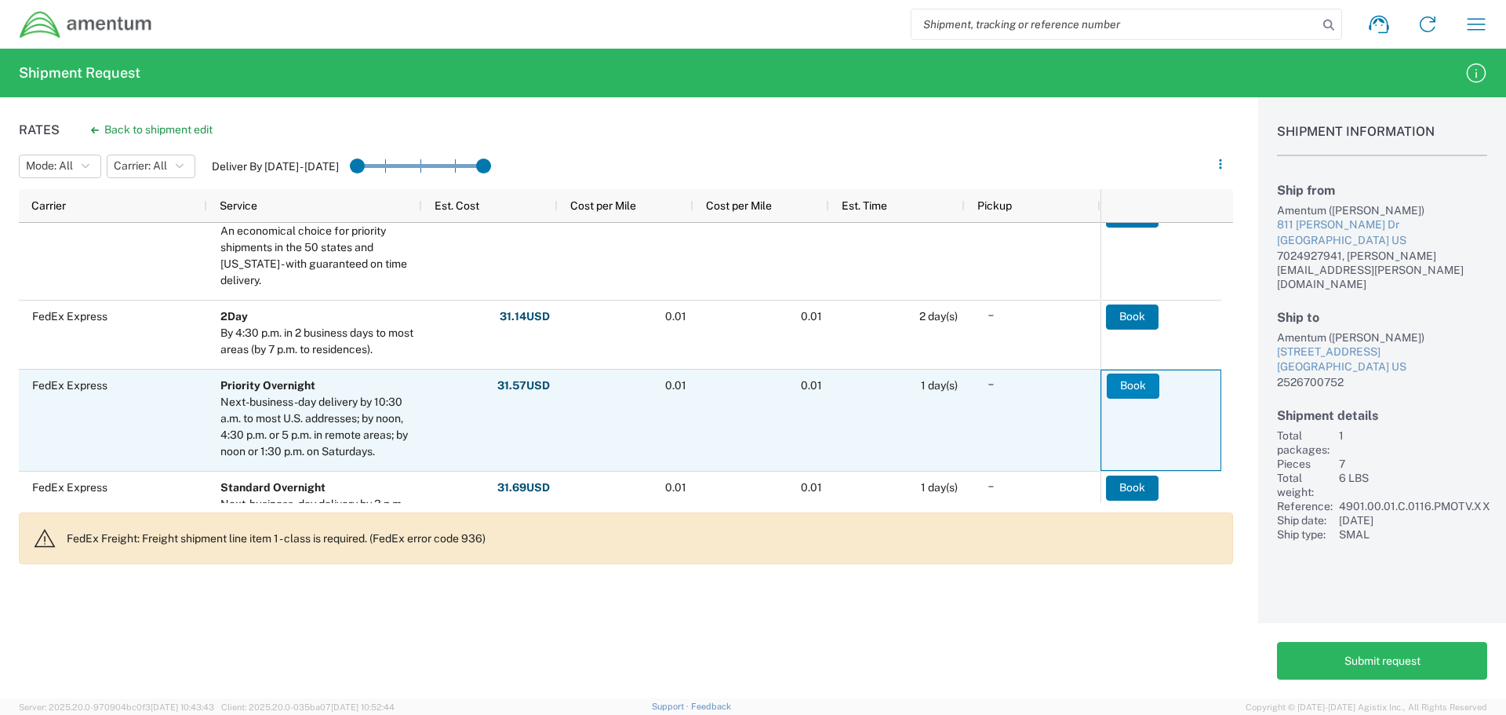
click at [1132, 388] on button "Book" at bounding box center [1133, 385] width 53 height 25
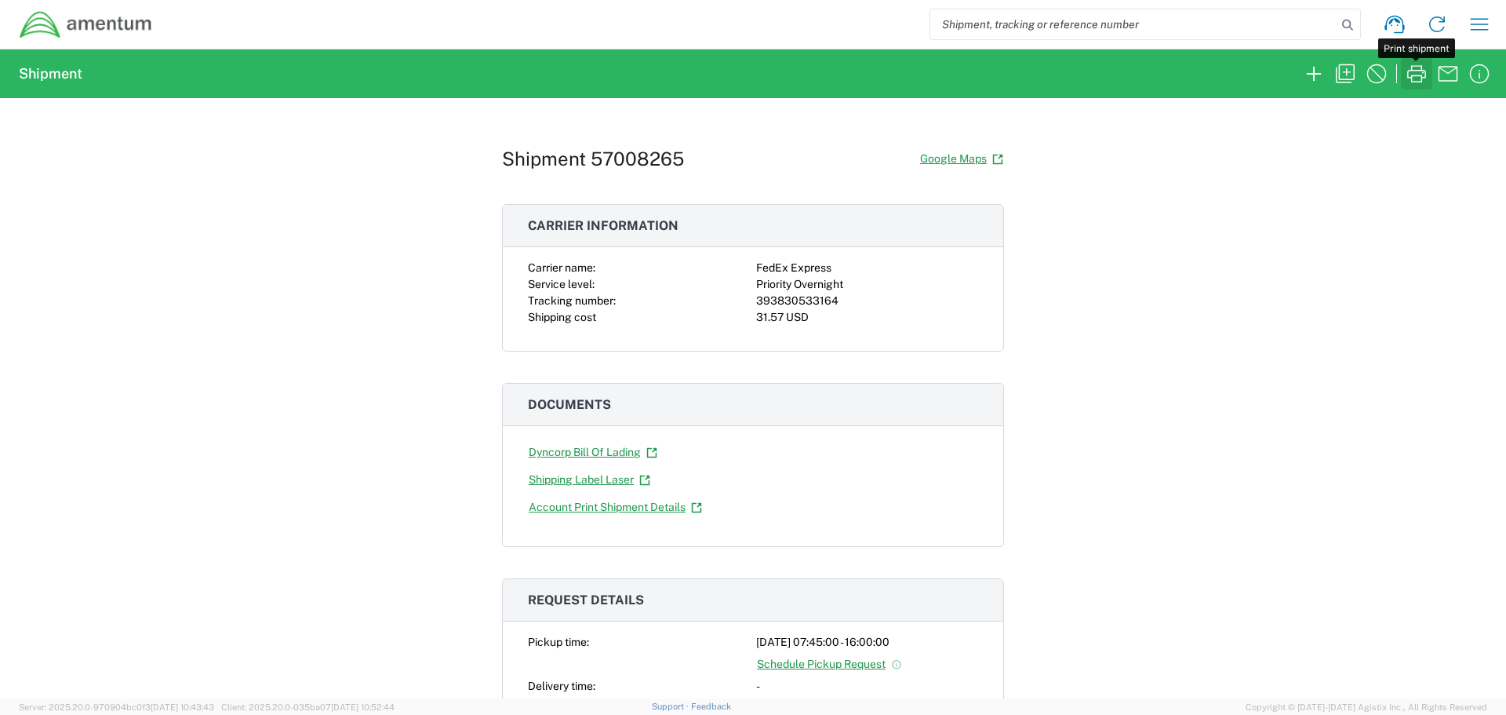
click at [1413, 72] on icon "button" at bounding box center [1416, 73] width 25 height 25
click at [1480, 27] on icon "button" at bounding box center [1479, 24] width 25 height 25
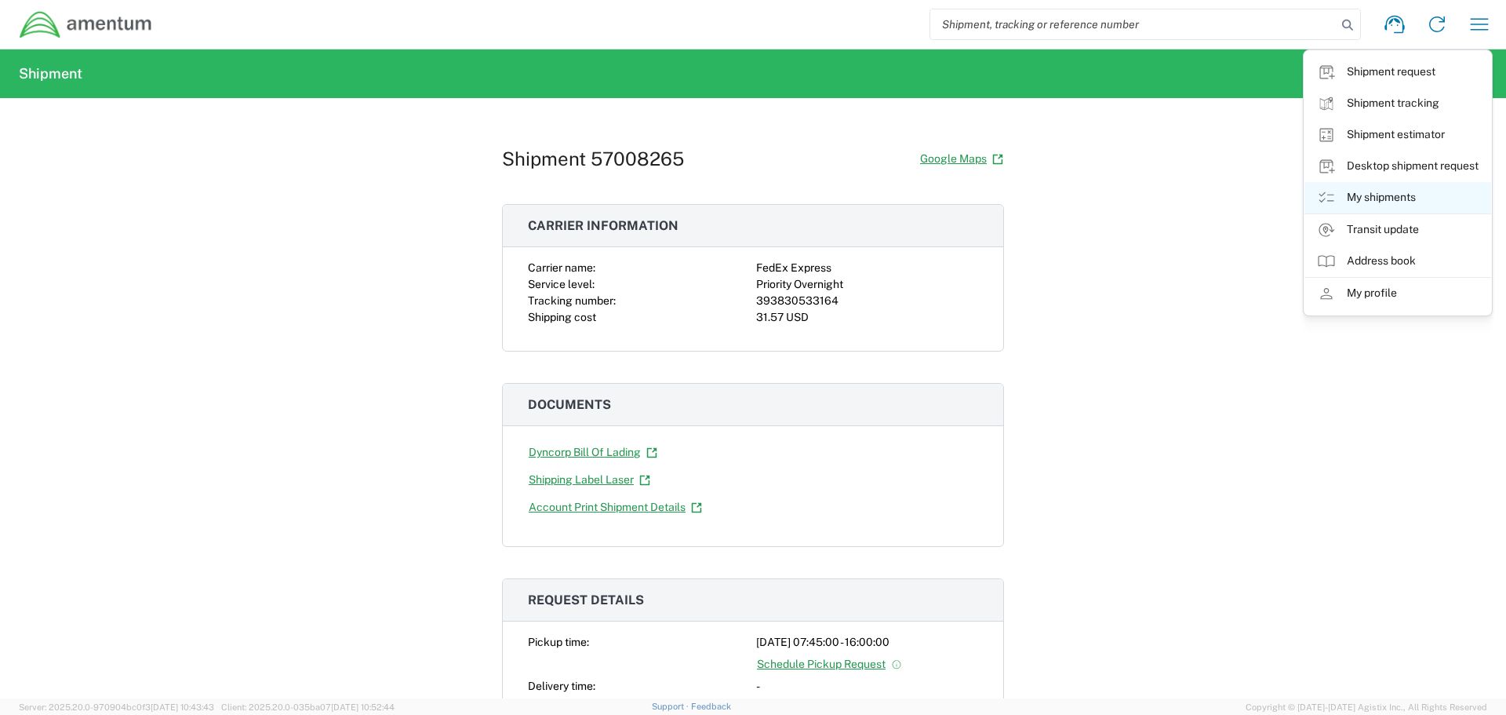
click at [1385, 196] on link "My shipments" at bounding box center [1398, 197] width 187 height 31
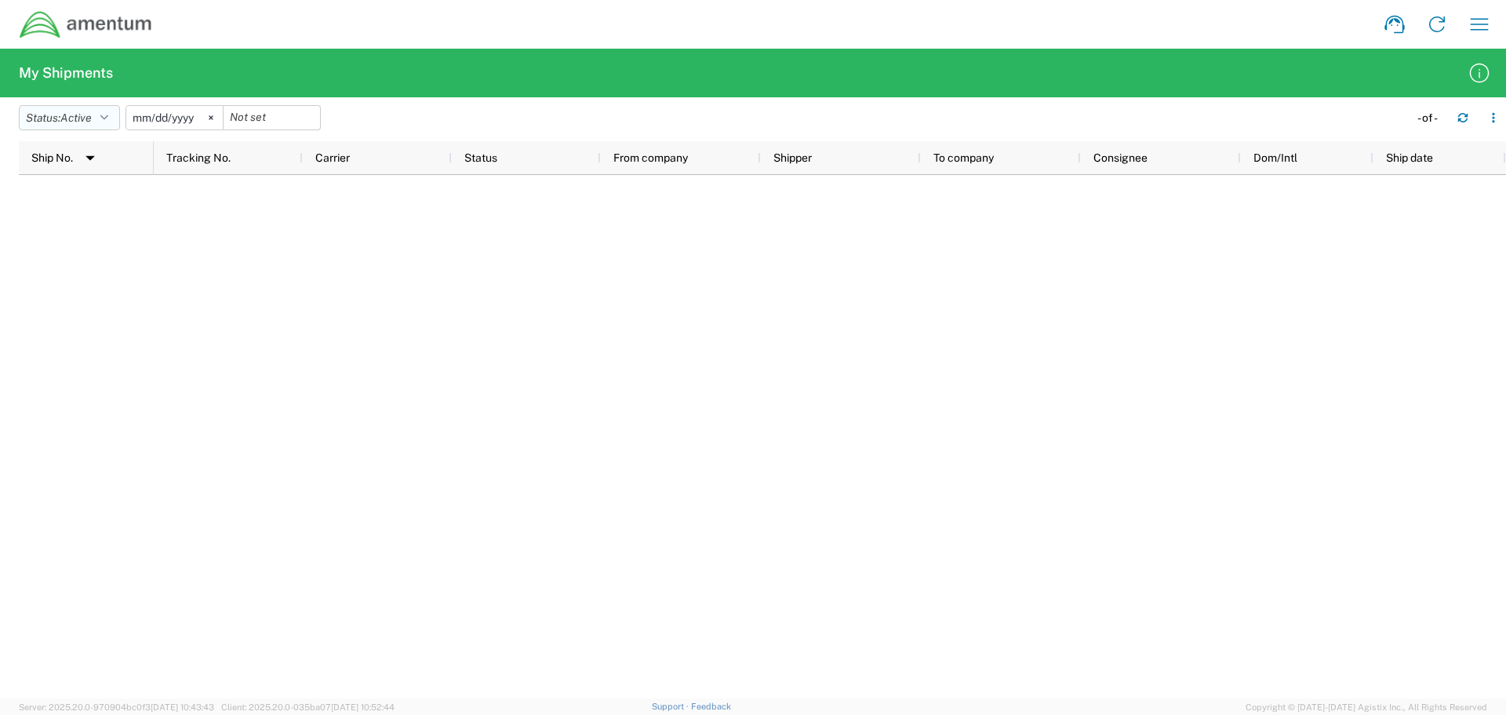
click at [108, 117] on icon "button" at bounding box center [104, 117] width 8 height 11
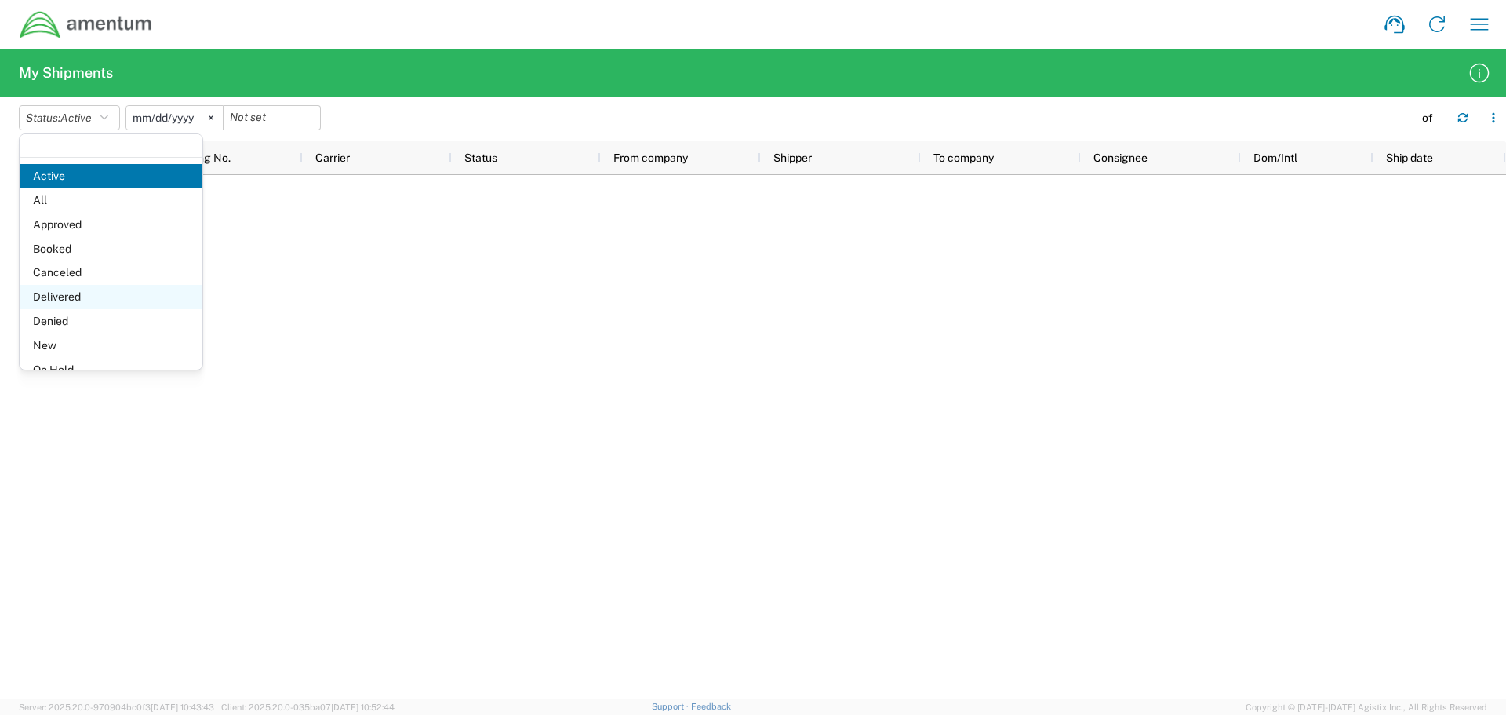
click at [71, 293] on span "Delivered" at bounding box center [111, 297] width 183 height 24
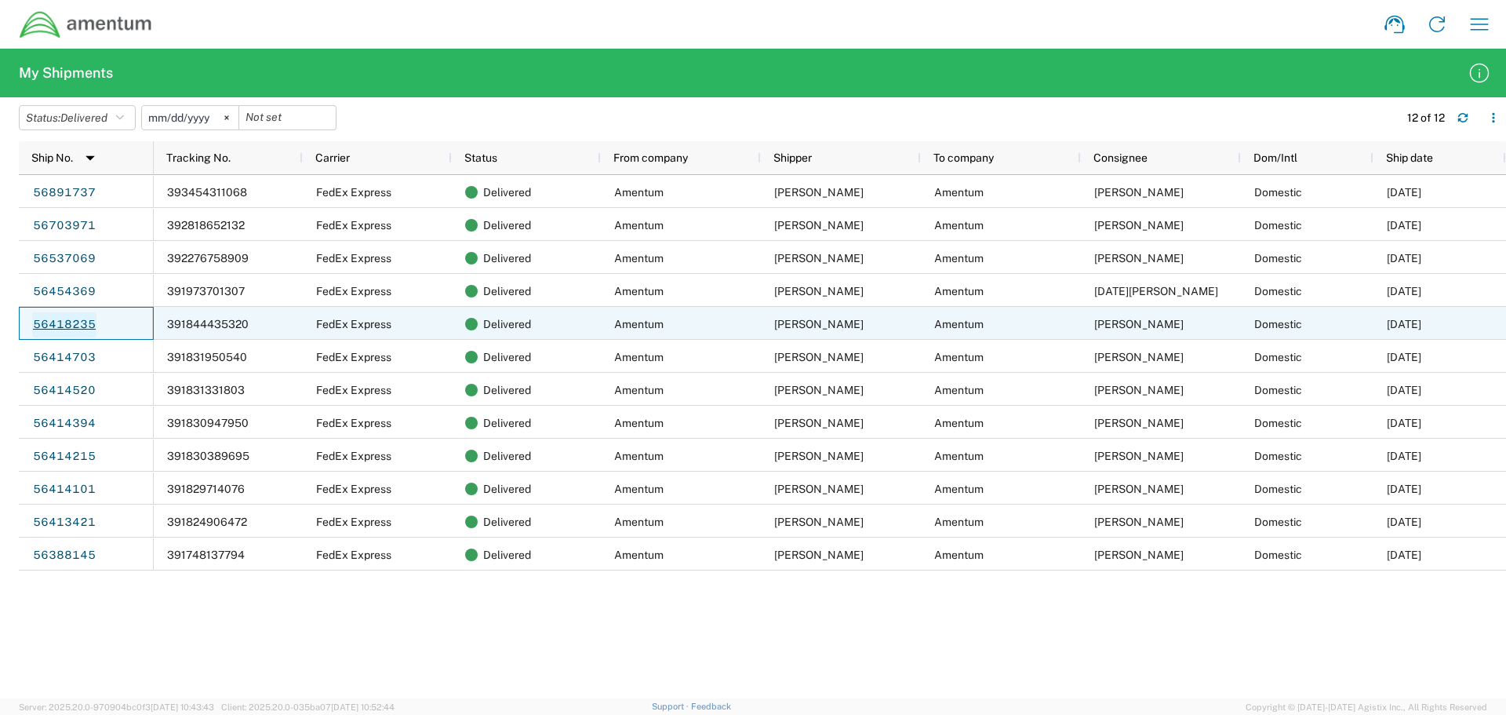
click at [74, 322] on link "56418235" at bounding box center [64, 324] width 64 height 25
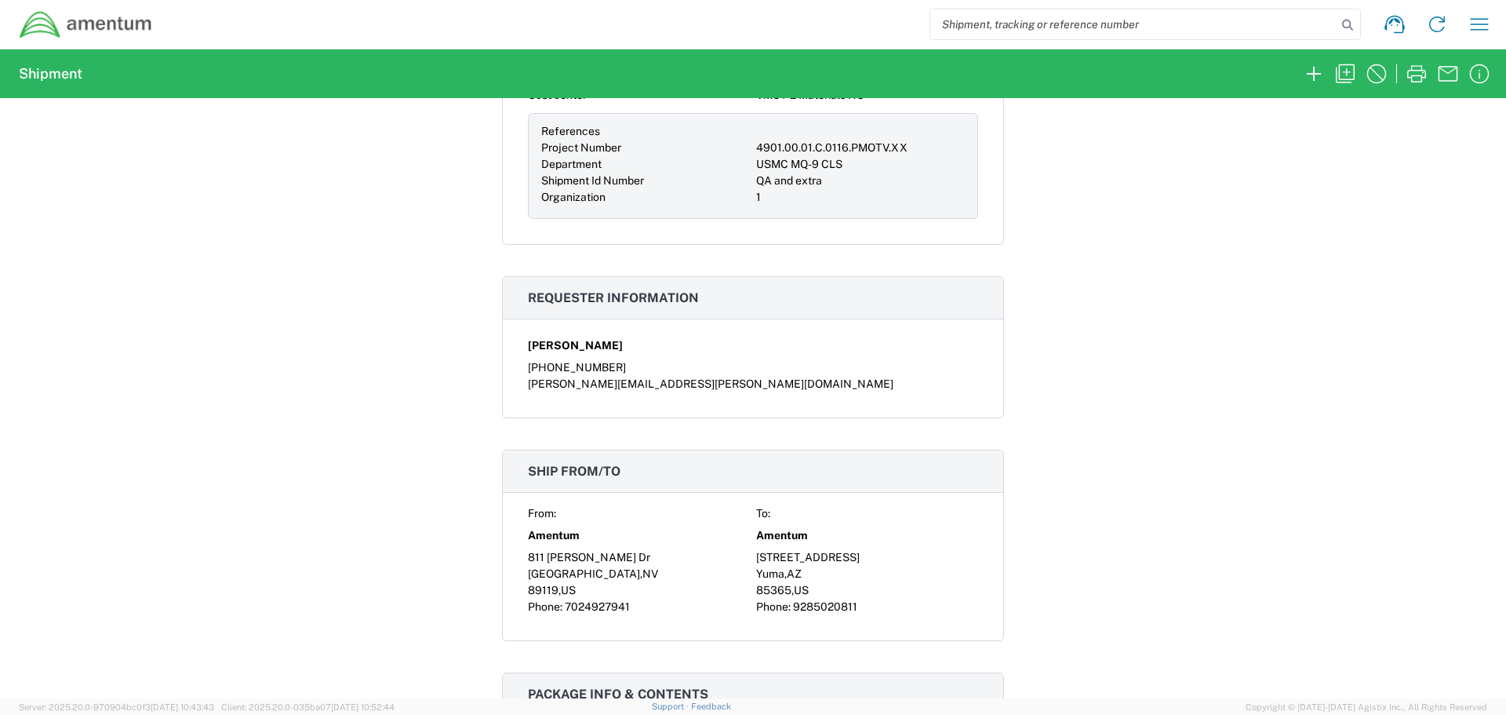
scroll to position [706, 0]
